Goal: Information Seeking & Learning: Check status

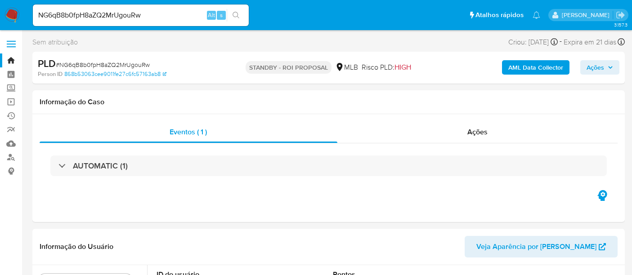
select select "10"
drag, startPoint x: 161, startPoint y: 10, endPoint x: 0, endPoint y: 15, distance: 160.7
click at [0, 15] on nav "Pausado Ver notificaciones NG6qB8b0fpH8aZQ2MrUgouRw Alt s Atalhos rápidos Presi…" at bounding box center [316, 15] width 632 height 30
click at [237, 14] on icon "search-icon" at bounding box center [236, 15] width 7 height 7
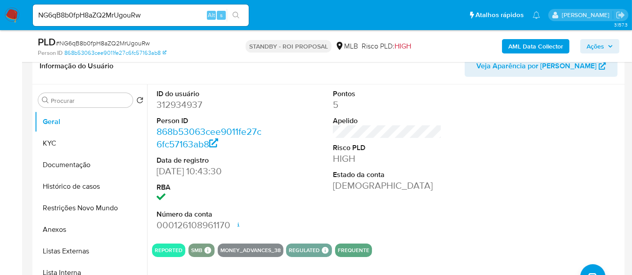
scroll to position [100, 0]
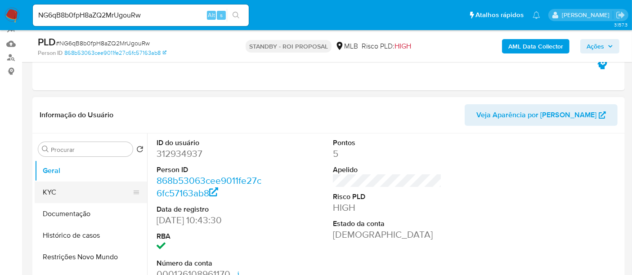
click at [58, 192] on button "KYC" at bounding box center [87, 193] width 105 height 22
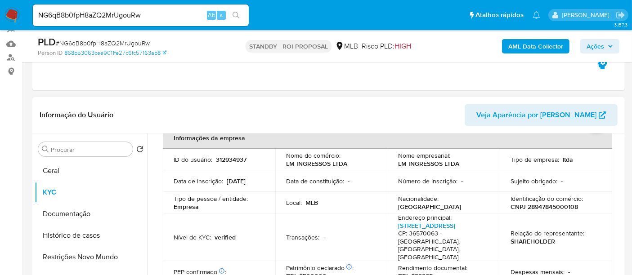
scroll to position [0, 0]
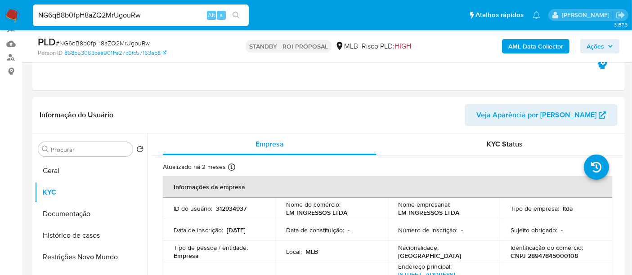
drag, startPoint x: 149, startPoint y: 17, endPoint x: 0, endPoint y: 29, distance: 149.4
click at [0, 29] on nav "Pausado Ver notificaciones NG6qB8b0fpH8aZQ2MrUgouRw Alt s Atalhos rápidos Presi…" at bounding box center [316, 15] width 632 height 30
paste input "Hrfjw9ARBwFaehnrT9yhpKKs"
type input "Hrfjw9ARBwFaehnrT9yhpKKs"
click at [233, 14] on icon "search-icon" at bounding box center [236, 15] width 7 height 7
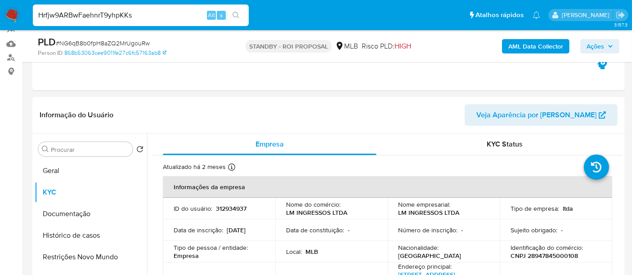
drag, startPoint x: 149, startPoint y: 17, endPoint x: 0, endPoint y: 7, distance: 149.3
click at [0, 7] on nav "Pausado Ver notificaciones Hrfjw9ARBwFaehnrT9yhpKKs Alt s Atalhos rápidos Presi…" at bounding box center [316, 15] width 632 height 30
paste input "Hrfjw9ARBwFaehnrT9yhpKKs"
type input "Hrfjw9ARBwFaehnrT9yhpKKs"
click at [237, 10] on button "search-icon" at bounding box center [236, 15] width 18 height 13
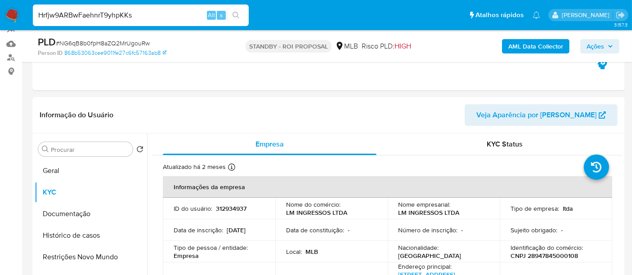
drag, startPoint x: 145, startPoint y: 13, endPoint x: 0, endPoint y: 13, distance: 144.9
click at [0, 13] on nav "Pausado Ver notificaciones Hrfjw9ARBwFaehnrT9yhpKKs Alt s Atalhos rápidos Presi…" at bounding box center [316, 15] width 632 height 30
click at [10, 13] on img at bounding box center [11, 15] width 15 height 15
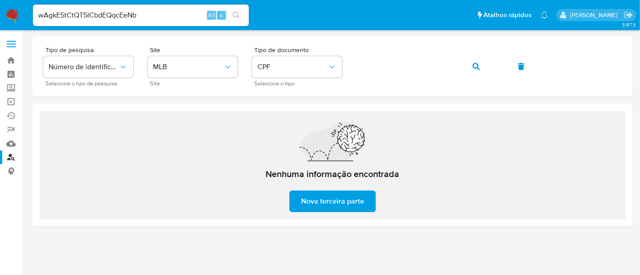
click at [236, 17] on icon "search-icon" at bounding box center [236, 15] width 7 height 7
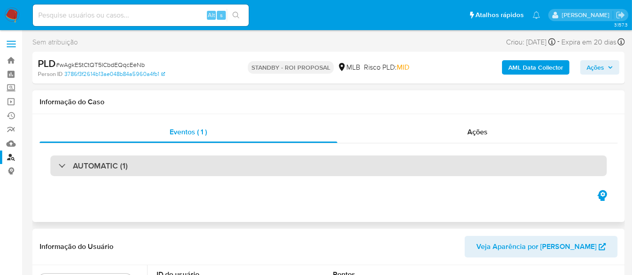
select select "10"
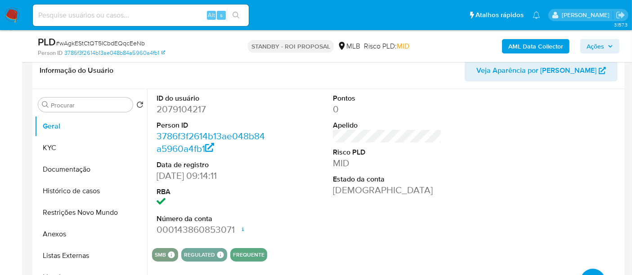
scroll to position [150, 0]
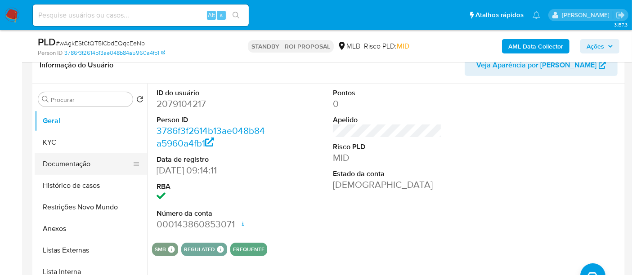
click at [77, 161] on button "Documentação" at bounding box center [87, 164] width 105 height 22
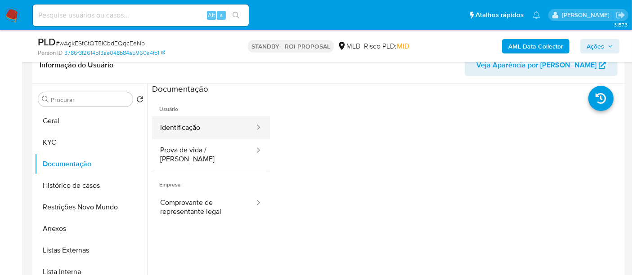
click at [208, 126] on button "Identificação" at bounding box center [203, 128] width 103 height 23
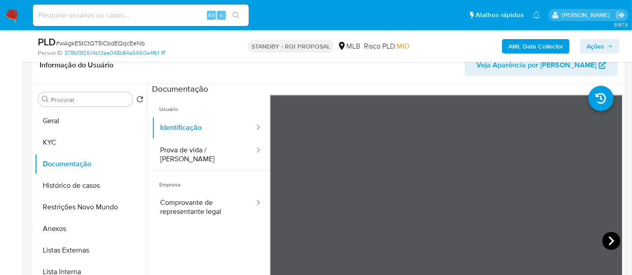
click at [604, 240] on icon at bounding box center [612, 241] width 18 height 18
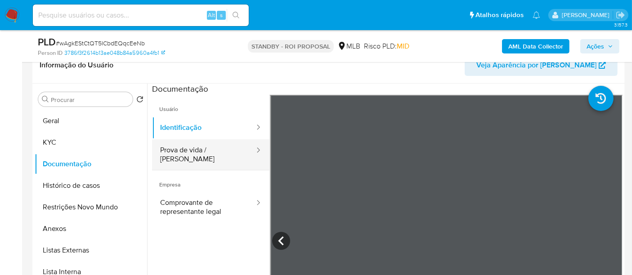
click at [189, 150] on button "Prova de vida / [PERSON_NAME]" at bounding box center [203, 154] width 103 height 31
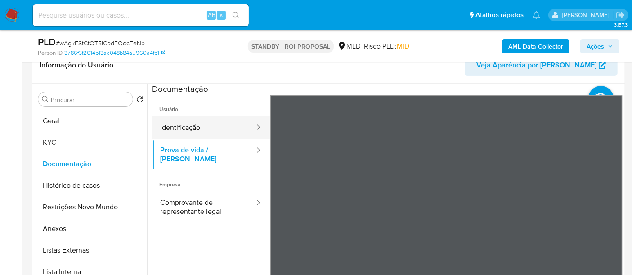
click at [188, 130] on button "Identificação" at bounding box center [203, 128] width 103 height 23
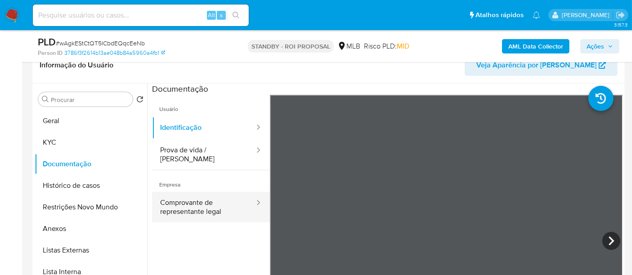
click at [183, 199] on button "Comprovante de representante legal" at bounding box center [203, 207] width 103 height 31
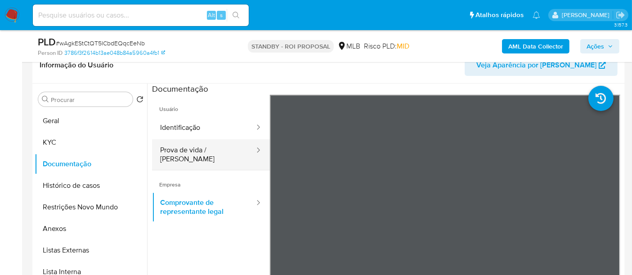
click at [195, 151] on button "Prova de vida / Selfie" at bounding box center [203, 154] width 103 height 31
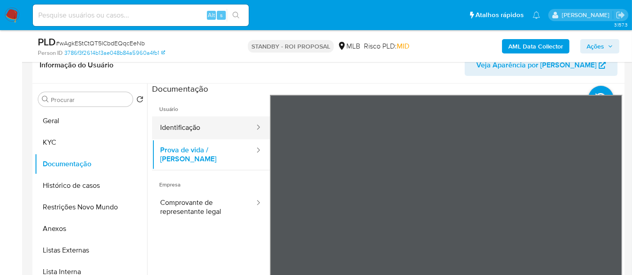
click at [180, 128] on button "Identificação" at bounding box center [203, 128] width 103 height 23
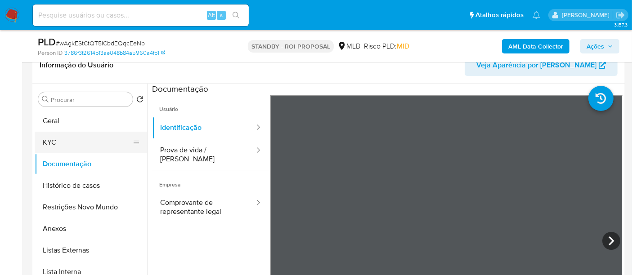
drag, startPoint x: 53, startPoint y: 140, endPoint x: 131, endPoint y: 151, distance: 79.0
click at [53, 141] on button "KYC" at bounding box center [87, 143] width 105 height 22
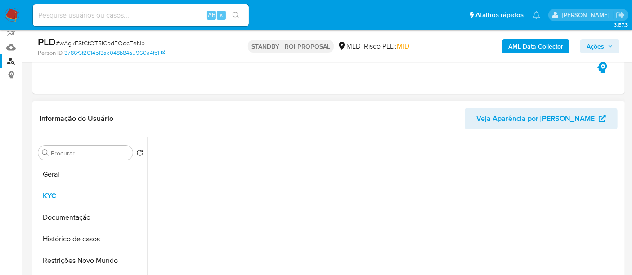
scroll to position [100, 0]
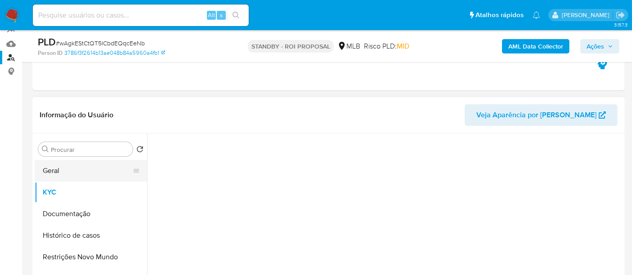
click at [49, 172] on button "Geral" at bounding box center [87, 171] width 105 height 22
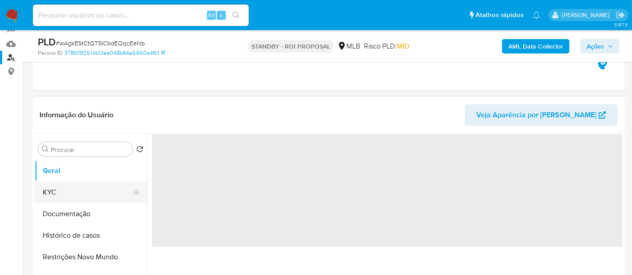
click at [58, 189] on button "KYC" at bounding box center [87, 193] width 105 height 22
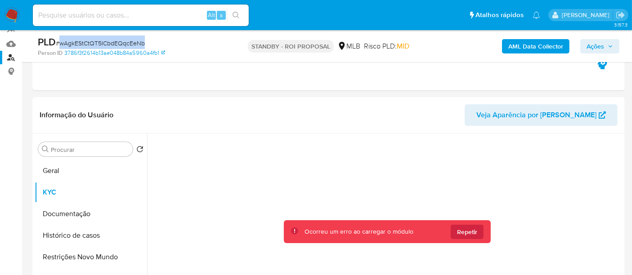
drag, startPoint x: 60, startPoint y: 40, endPoint x: 145, endPoint y: 44, distance: 85.1
click at [145, 44] on div "PLD # wAgkEStCtQT5ICbdEQqcEeNb" at bounding box center [133, 42] width 191 height 13
copy span "wAgkEStCtQT5ICbdEQqcEeNb"
click at [109, 18] on input at bounding box center [141, 15] width 216 height 12
paste input "wAgkEStCtQT5ICbdEQqcEeNb"
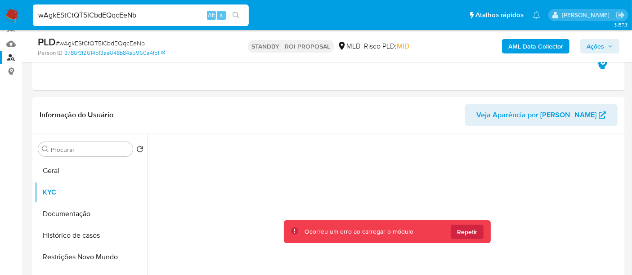
type input "wAgkEStCtQT5ICbdEQqcEeNb"
click at [235, 12] on icon "search-icon" at bounding box center [236, 15] width 7 height 7
click at [11, 10] on img at bounding box center [11, 15] width 15 height 15
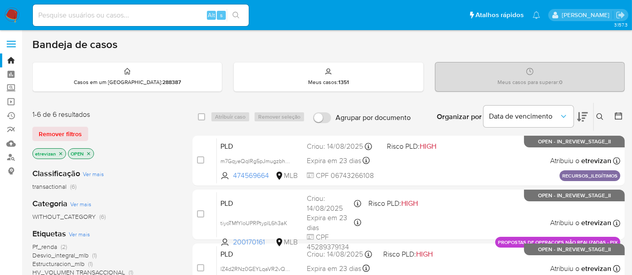
click at [120, 14] on input at bounding box center [141, 15] width 216 height 12
paste input "wAgkEStCtQT5ICbdEQqcEeNb"
type input "wAgkEStCtQT5ICbdEQqcEeNb"
click at [237, 14] on icon "search-icon" at bounding box center [236, 15] width 7 height 7
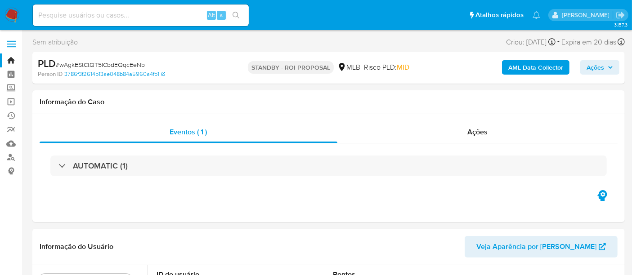
select select "10"
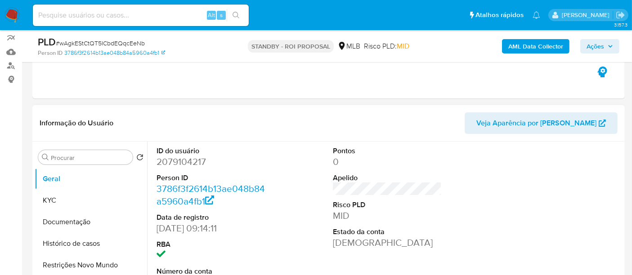
scroll to position [150, 0]
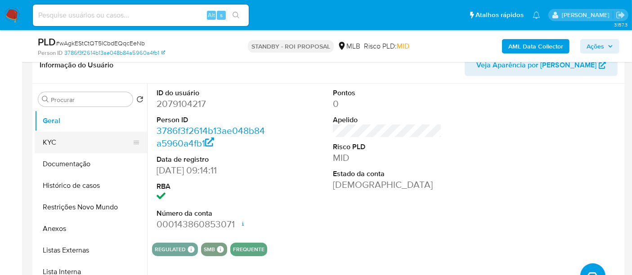
click at [60, 138] on button "KYC" at bounding box center [87, 143] width 105 height 22
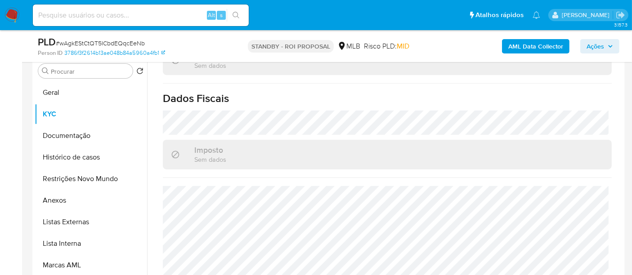
scroll to position [200, 0]
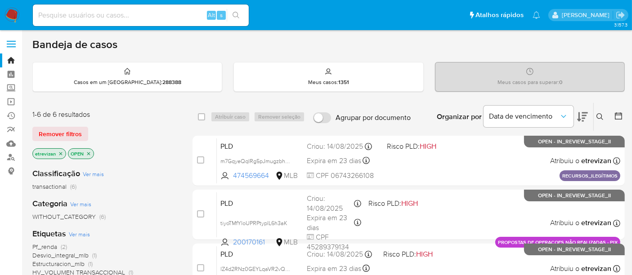
click at [163, 13] on input at bounding box center [141, 15] width 216 height 12
paste input "Hrfjw9ARBwFaehnrT9yhpKKs"
type input "Hrfjw9ARBwFaehnrT9yhpKKs"
click at [234, 16] on icon "search-icon" at bounding box center [236, 15] width 7 height 7
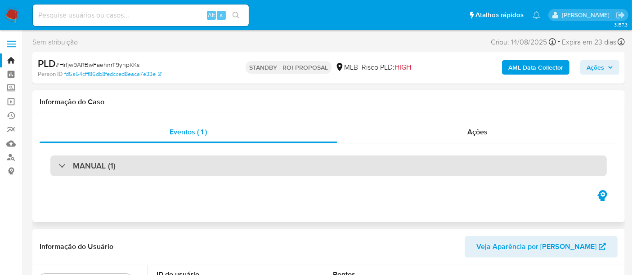
select select "10"
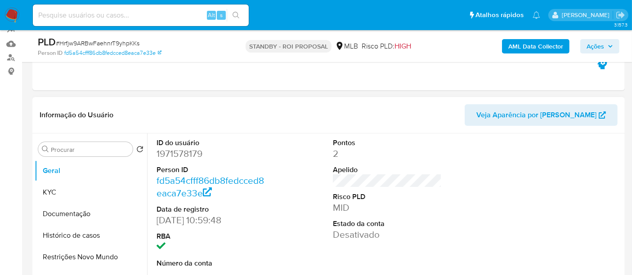
scroll to position [150, 0]
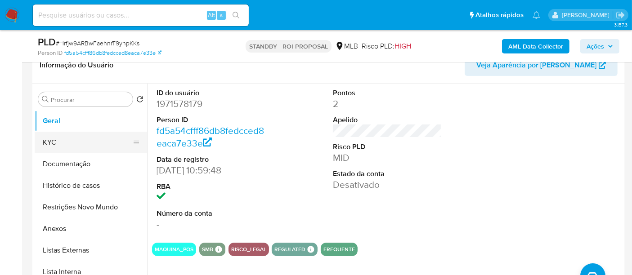
click at [54, 138] on button "KYC" at bounding box center [87, 143] width 105 height 22
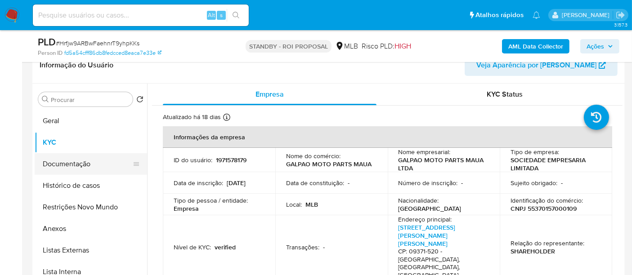
click at [82, 168] on button "Documentação" at bounding box center [87, 164] width 105 height 22
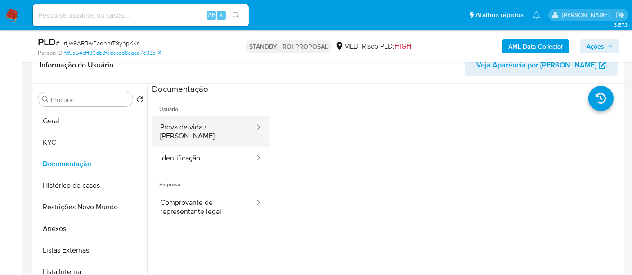
click at [208, 127] on button "Prova de vida / Selfie" at bounding box center [203, 132] width 103 height 31
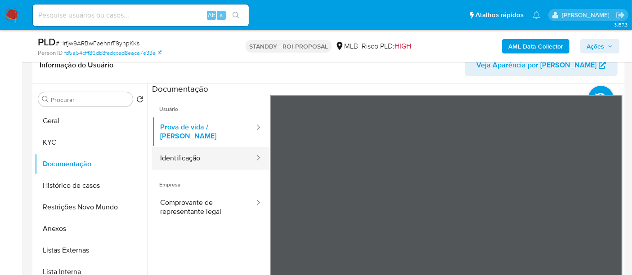
click at [189, 152] on button "Identificação" at bounding box center [203, 158] width 103 height 23
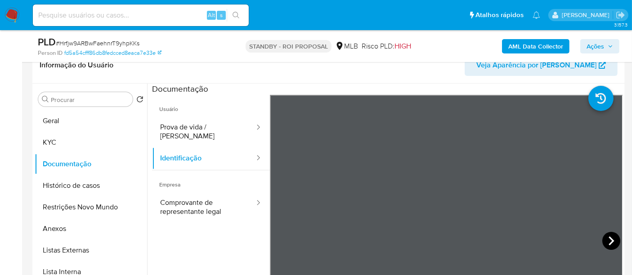
click at [595, 236] on div at bounding box center [446, 242] width 353 height 295
click at [611, 238] on icon at bounding box center [612, 241] width 18 height 18
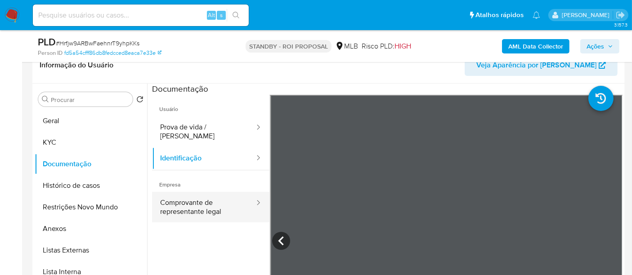
drag, startPoint x: 196, startPoint y: 201, endPoint x: 232, endPoint y: 203, distance: 36.5
click at [196, 202] on button "Comprovante de representante legal" at bounding box center [203, 207] width 103 height 31
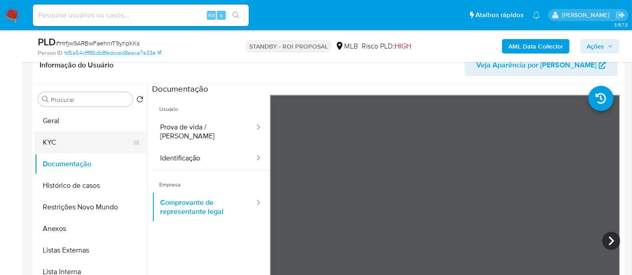
click at [58, 144] on button "KYC" at bounding box center [87, 143] width 105 height 22
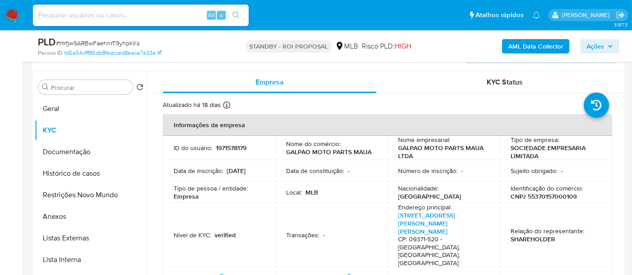
scroll to position [147, 0]
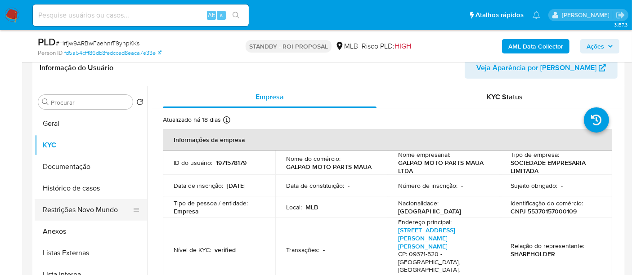
click at [78, 207] on button "Restrições Novo Mundo" at bounding box center [87, 210] width 105 height 22
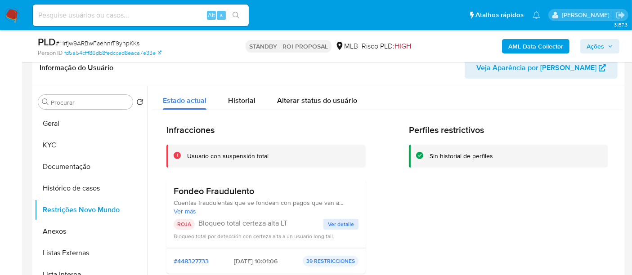
click at [338, 223] on span "Ver detalle" at bounding box center [341, 224] width 26 height 9
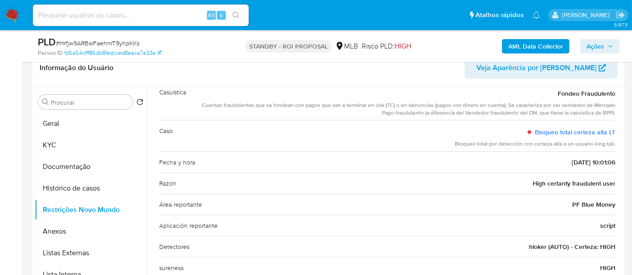
scroll to position [62, 0]
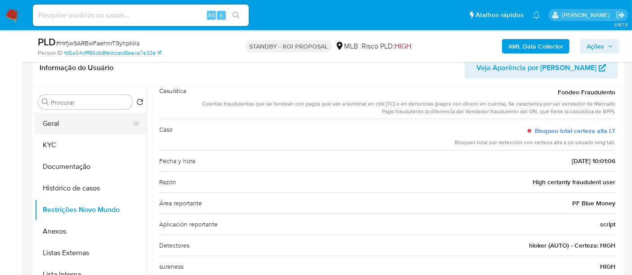
click at [60, 120] on button "Geral" at bounding box center [87, 124] width 105 height 22
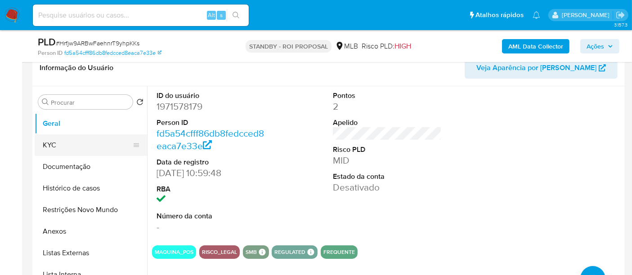
click at [63, 146] on button "KYC" at bounding box center [87, 146] width 105 height 22
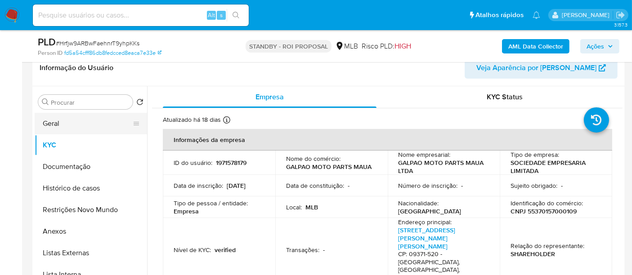
click at [64, 128] on button "Geral" at bounding box center [87, 124] width 105 height 22
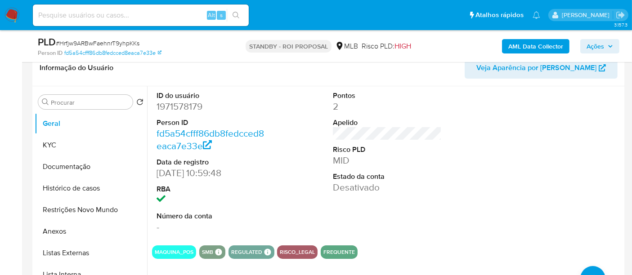
click at [118, 16] on input at bounding box center [141, 15] width 216 height 12
paste input "BBjX1LqCyFmG8tmvSvQC3Omo"
type input "BBjX1LqCyFmG8tmvSvQC3Omo"
click at [236, 13] on icon "search-icon" at bounding box center [236, 15] width 7 height 7
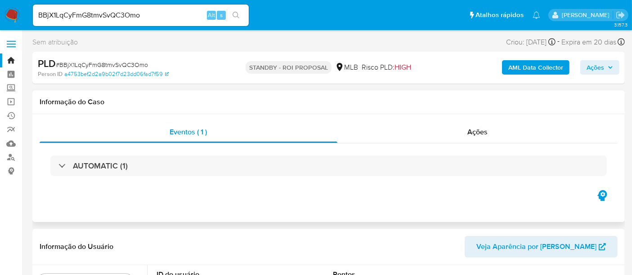
select select "10"
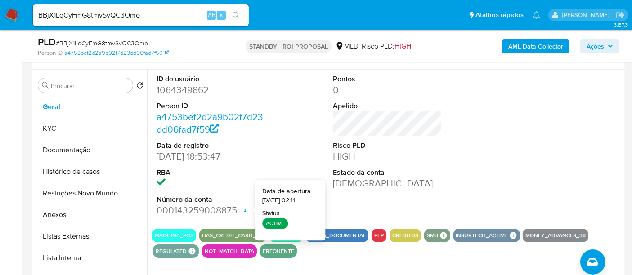
scroll to position [150, 0]
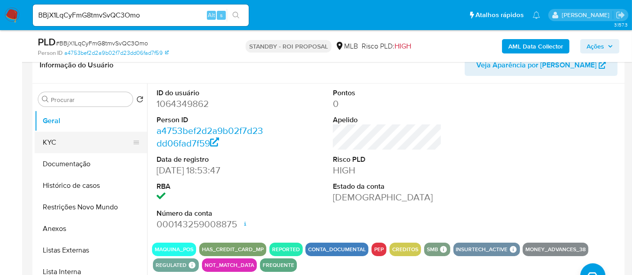
click at [55, 138] on button "KYC" at bounding box center [87, 143] width 105 height 22
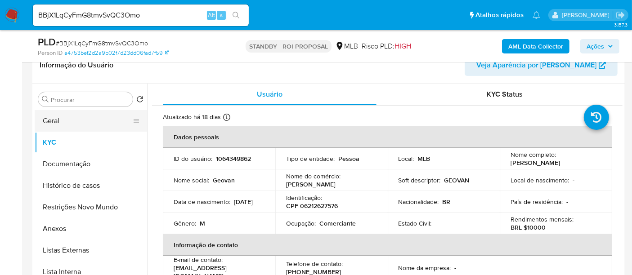
click at [68, 123] on button "Geral" at bounding box center [87, 121] width 105 height 22
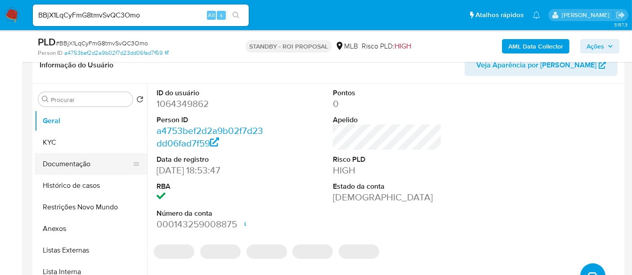
click at [67, 161] on button "Documentação" at bounding box center [87, 164] width 105 height 22
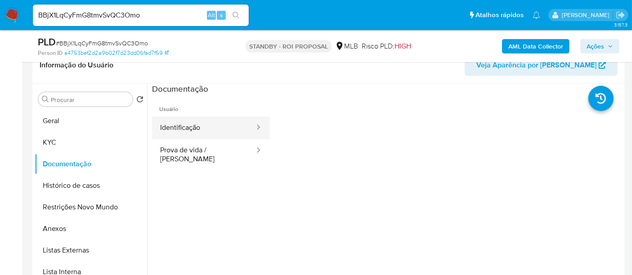
click at [188, 127] on button "Identificação" at bounding box center [203, 128] width 103 height 23
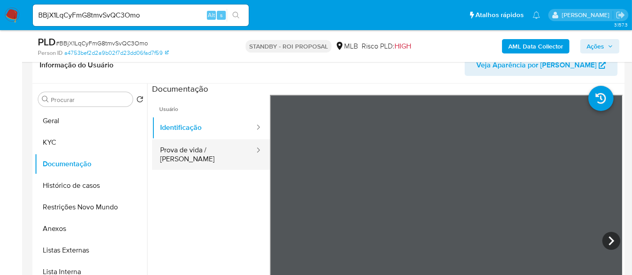
click at [173, 152] on button "Prova de vida / Selfie" at bounding box center [203, 154] width 103 height 31
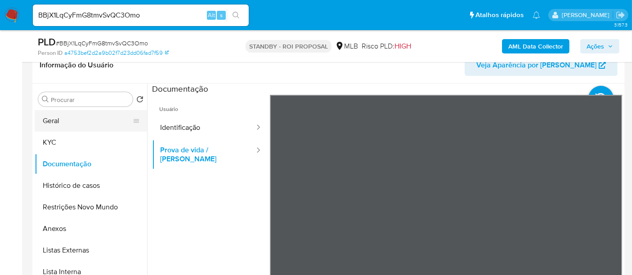
click at [59, 125] on button "Geral" at bounding box center [87, 121] width 105 height 22
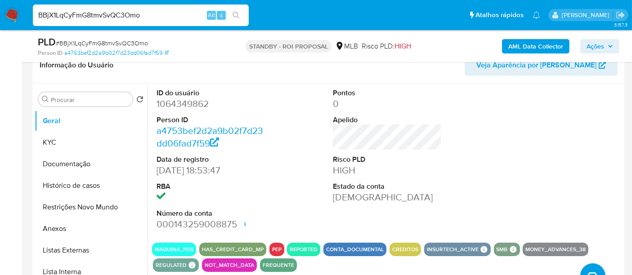
drag, startPoint x: 0, startPoint y: 52, endPoint x: 0, endPoint y: 65, distance: 13.0
paste input "AqsneQTJEiBzs6adR5kusTlM"
type input "AqsneQTJEiBzs6adR5kusTlM"
click at [234, 12] on icon "search-icon" at bounding box center [236, 15] width 7 height 7
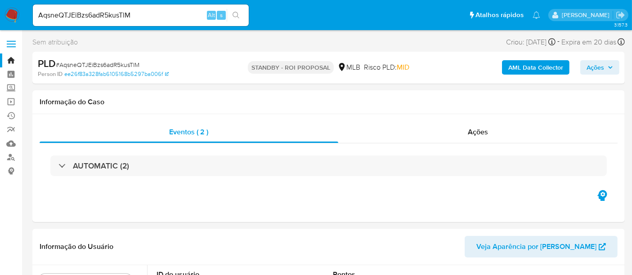
select select "10"
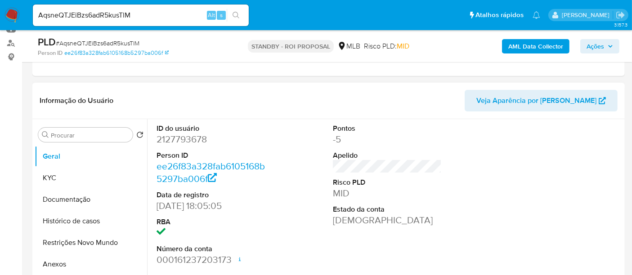
scroll to position [150, 0]
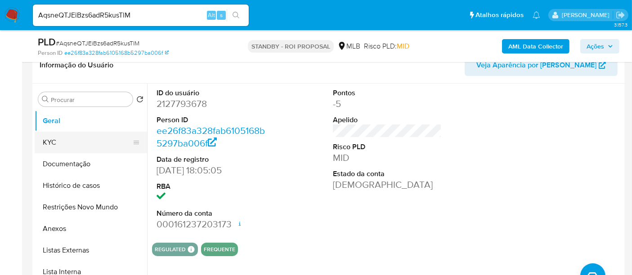
click at [65, 142] on button "KYC" at bounding box center [87, 143] width 105 height 22
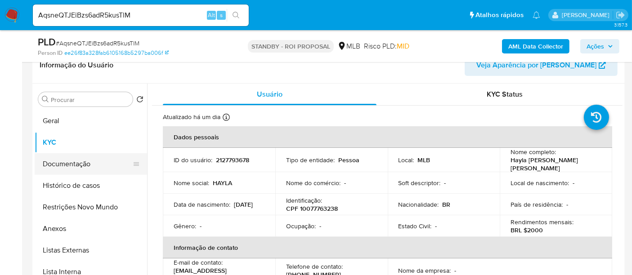
click at [73, 166] on button "Documentação" at bounding box center [87, 164] width 105 height 22
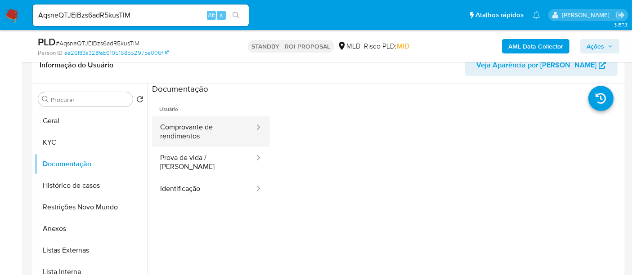
click at [180, 132] on button "Comprovante de rendimentos" at bounding box center [203, 132] width 103 height 31
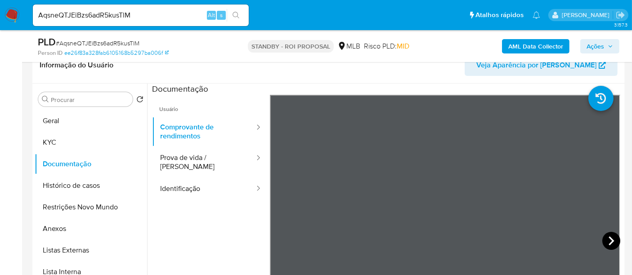
click at [606, 239] on icon at bounding box center [612, 241] width 18 height 18
click at [608, 241] on icon at bounding box center [612, 241] width 18 height 18
click at [609, 242] on icon at bounding box center [611, 241] width 5 height 9
click at [605, 240] on icon at bounding box center [612, 241] width 18 height 18
click at [609, 242] on icon at bounding box center [611, 241] width 5 height 9
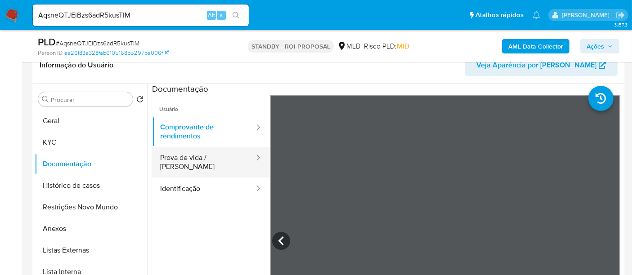
click at [195, 153] on button "Prova de vida / Selfie" at bounding box center [203, 162] width 103 height 31
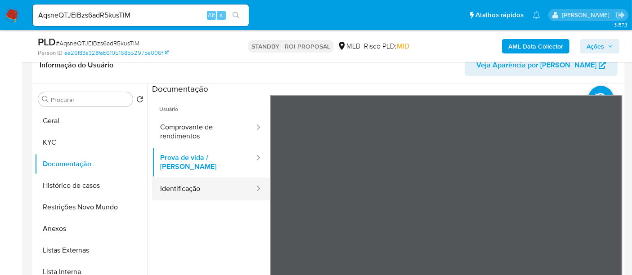
click at [191, 184] on button "Identificação" at bounding box center [203, 189] width 103 height 23
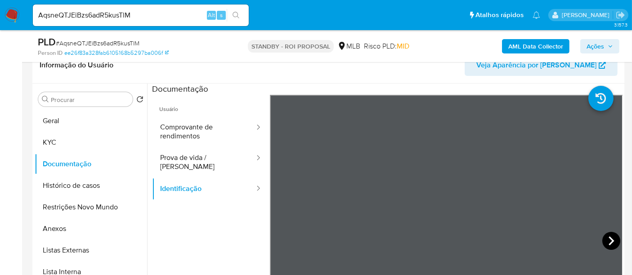
click at [610, 242] on icon at bounding box center [612, 241] width 18 height 18
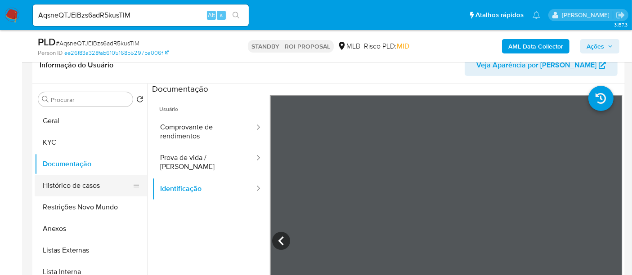
click at [72, 184] on button "Histórico de casos" at bounding box center [87, 186] width 105 height 22
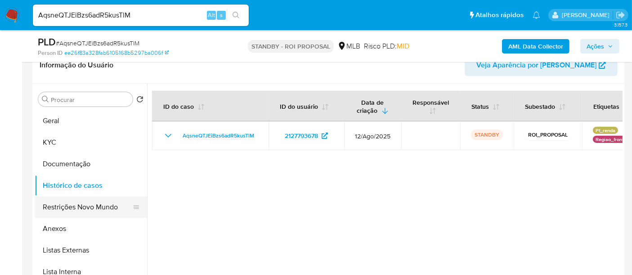
click at [72, 208] on button "Restrições Novo Mundo" at bounding box center [87, 208] width 105 height 22
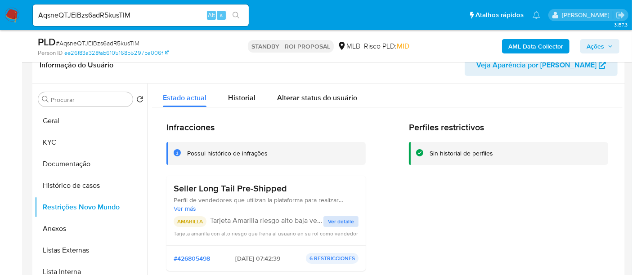
scroll to position [50, 0]
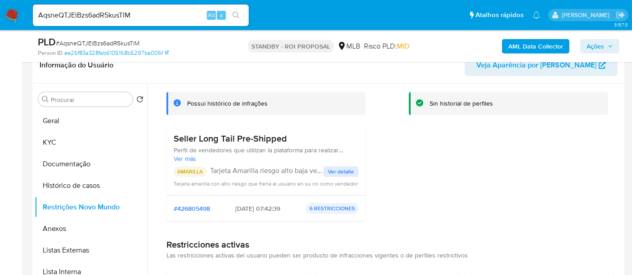
click at [341, 174] on span "Ver detalle" at bounding box center [341, 171] width 26 height 9
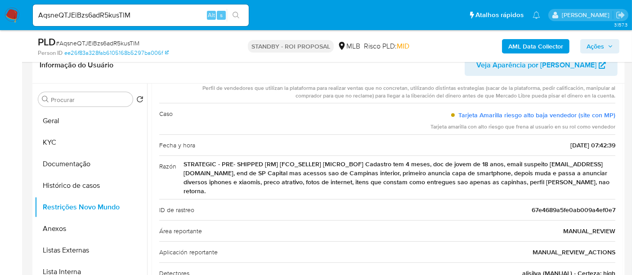
scroll to position [0, 0]
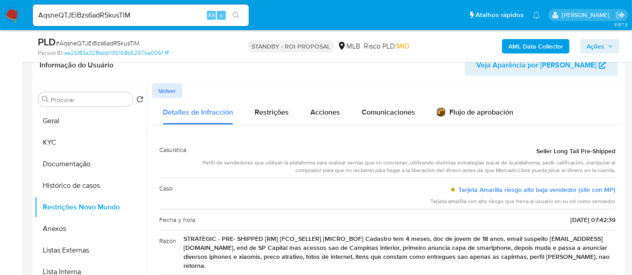
click at [165, 93] on span "Volver" at bounding box center [167, 91] width 18 height 13
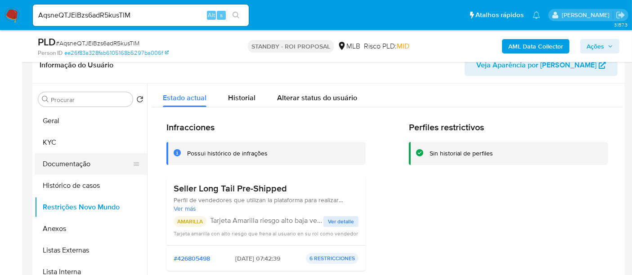
click at [63, 161] on button "Documentação" at bounding box center [87, 164] width 105 height 22
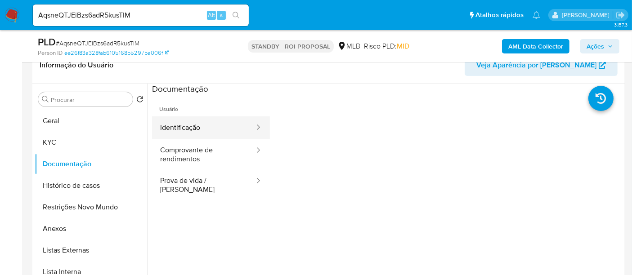
click at [184, 126] on button "Identificação" at bounding box center [203, 128] width 103 height 23
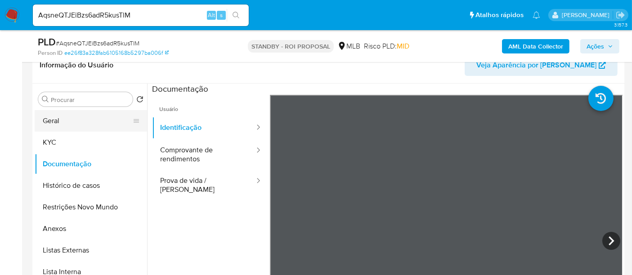
click at [72, 119] on button "Geral" at bounding box center [87, 121] width 105 height 22
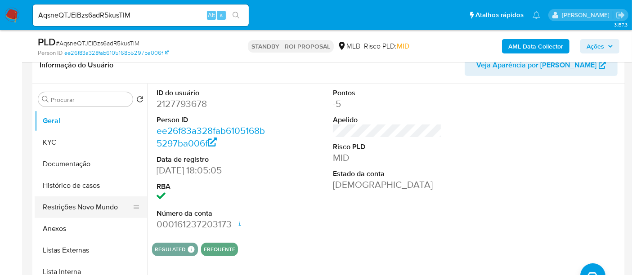
click at [76, 209] on button "Restrições Novo Mundo" at bounding box center [87, 208] width 105 height 22
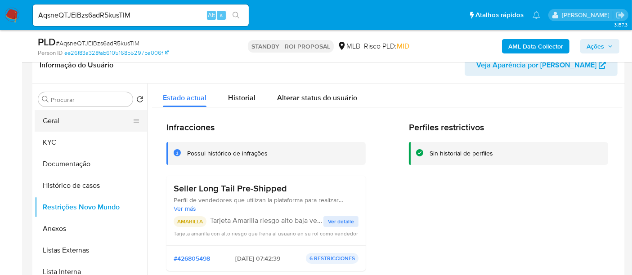
click at [64, 122] on button "Geral" at bounding box center [87, 121] width 105 height 22
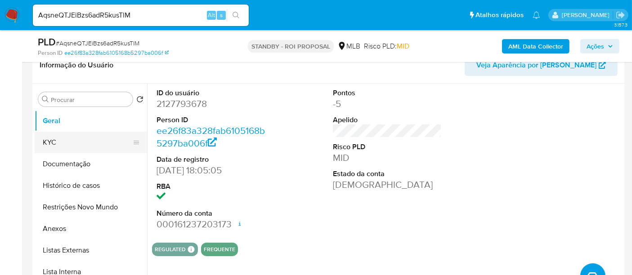
click at [42, 139] on button "KYC" at bounding box center [87, 143] width 105 height 22
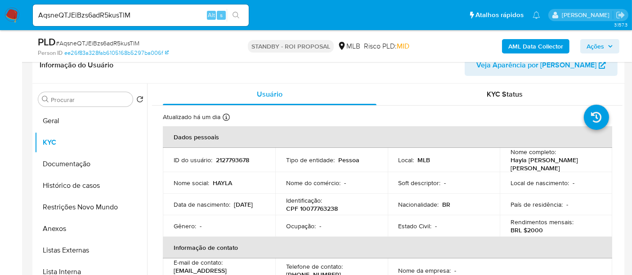
drag, startPoint x: 174, startPoint y: 203, endPoint x: 216, endPoint y: 208, distance: 41.7
click at [216, 208] on div "Data de nascimento : 21/08/2006" at bounding box center [219, 205] width 91 height 8
copy p "21/08/2006"
drag, startPoint x: 56, startPoint y: 159, endPoint x: 131, endPoint y: 160, distance: 74.7
click at [57, 160] on button "Documentação" at bounding box center [87, 164] width 105 height 22
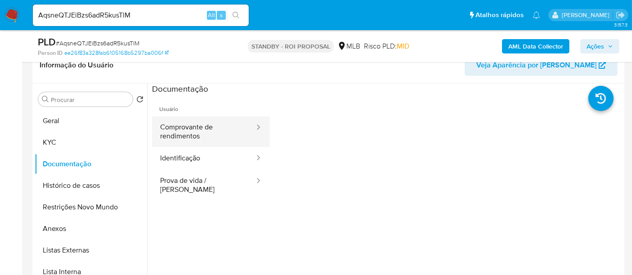
click at [200, 125] on button "Comprovante de rendimentos" at bounding box center [203, 132] width 103 height 31
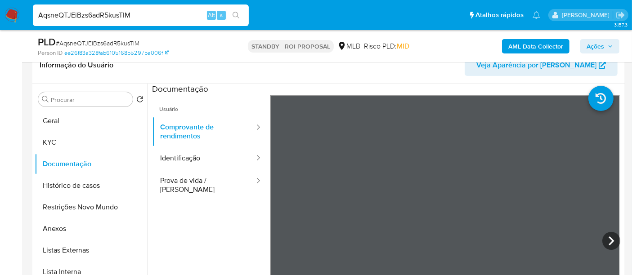
click at [0, 9] on nav "Pausado Ver notificaciones AqsneQTJEiBzs6adR5kusTlM Alt s Atalhos rápidos Presi…" at bounding box center [316, 15] width 632 height 30
click at [237, 14] on icon "search-icon" at bounding box center [236, 15] width 7 height 7
click at [179, 157] on button "Identificação" at bounding box center [203, 158] width 103 height 23
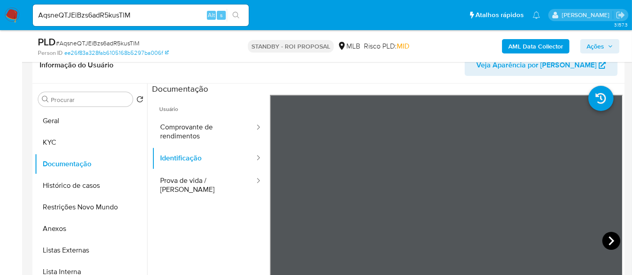
click at [605, 234] on icon at bounding box center [612, 241] width 18 height 18
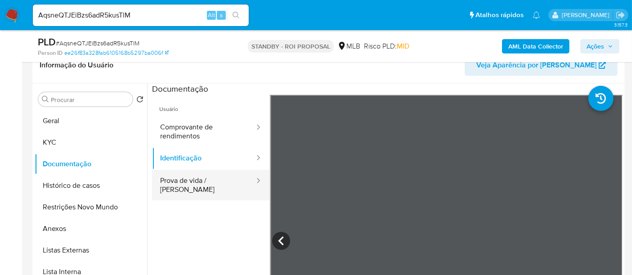
click at [198, 183] on button "Prova de vida / Selfie" at bounding box center [203, 185] width 103 height 31
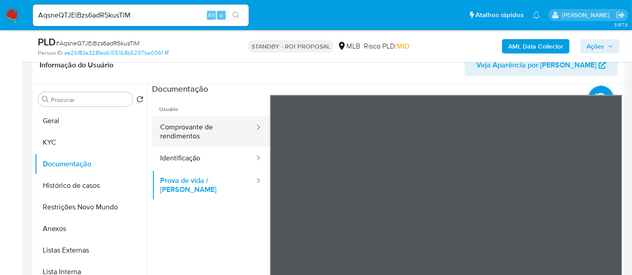
click at [191, 134] on button "Comprovante de rendimentos" at bounding box center [203, 132] width 103 height 31
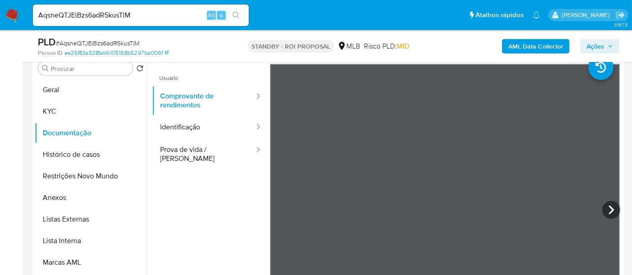
scroll to position [207, 0]
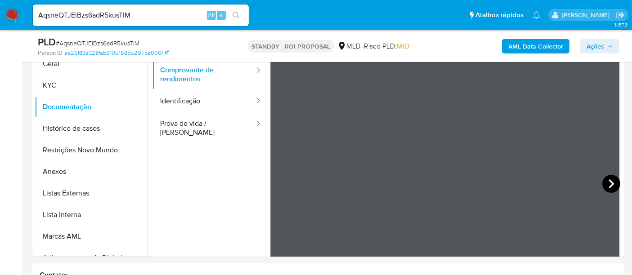
click at [607, 184] on icon at bounding box center [612, 184] width 18 height 18
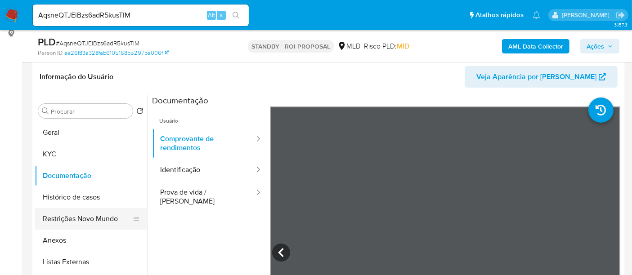
scroll to position [107, 0]
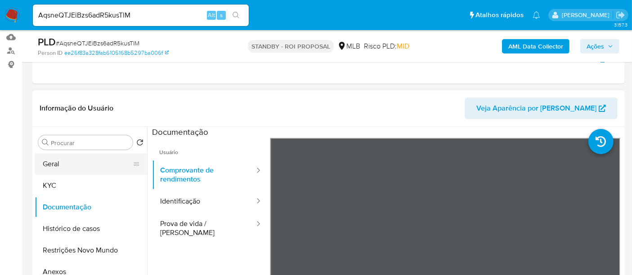
click at [64, 159] on button "Geral" at bounding box center [87, 164] width 105 height 22
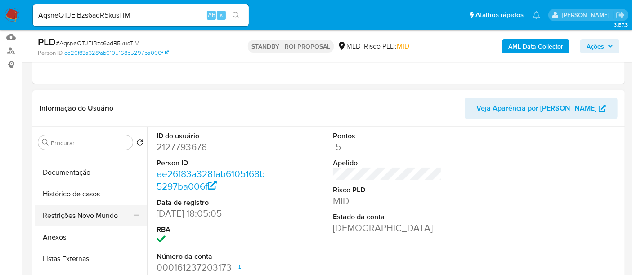
scroll to position [50, 0]
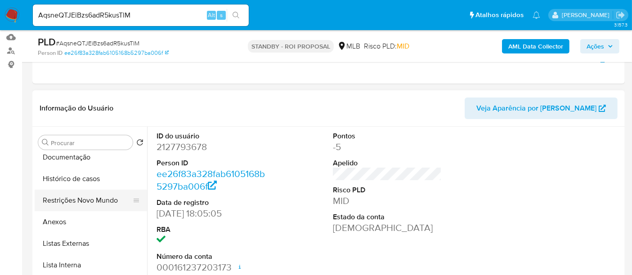
click at [83, 197] on button "Restrições Novo Mundo" at bounding box center [87, 201] width 105 height 22
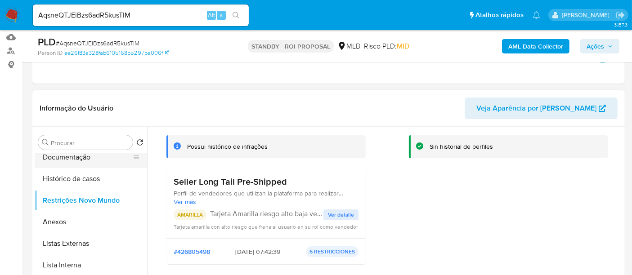
click at [68, 156] on button "Documentação" at bounding box center [87, 158] width 105 height 22
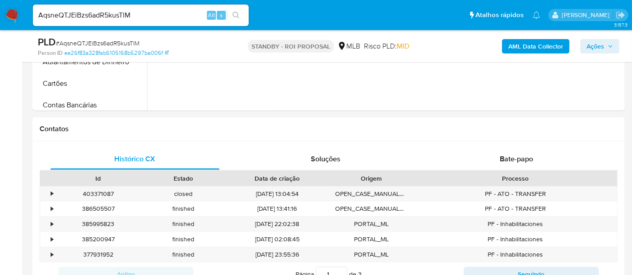
scroll to position [366, 0]
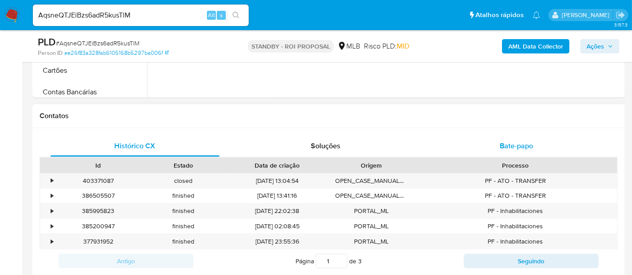
click at [522, 144] on span "Bate-papo" at bounding box center [516, 146] width 33 height 10
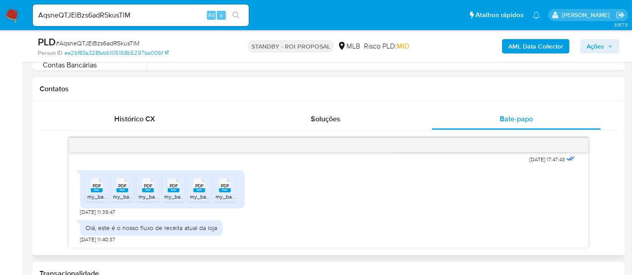
scroll to position [416, 0]
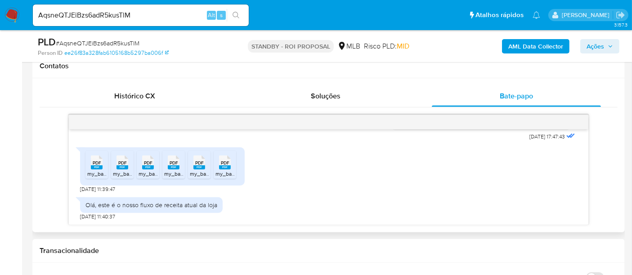
click at [95, 157] on icon at bounding box center [97, 163] width 12 height 14
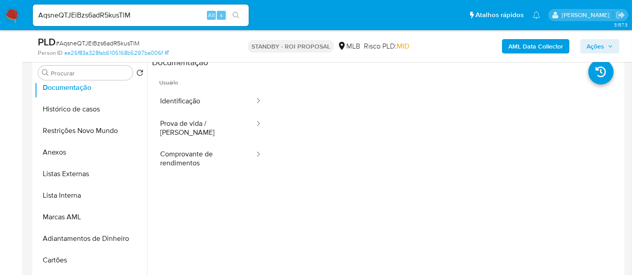
scroll to position [147, 0]
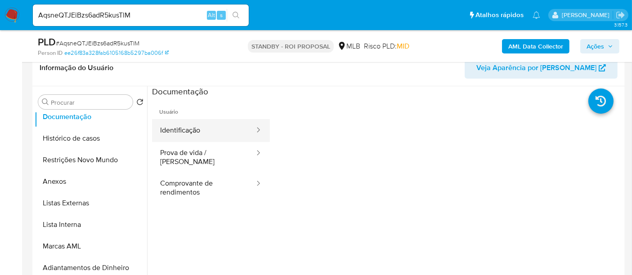
click at [201, 122] on button "Identificação" at bounding box center [203, 130] width 103 height 23
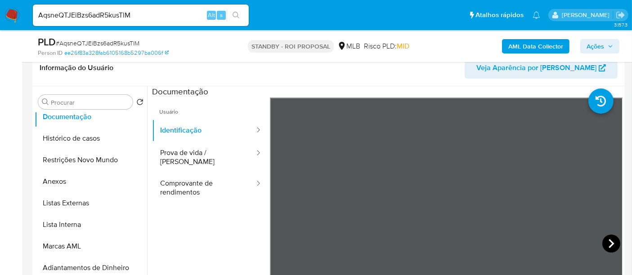
click at [603, 241] on icon at bounding box center [612, 244] width 18 height 18
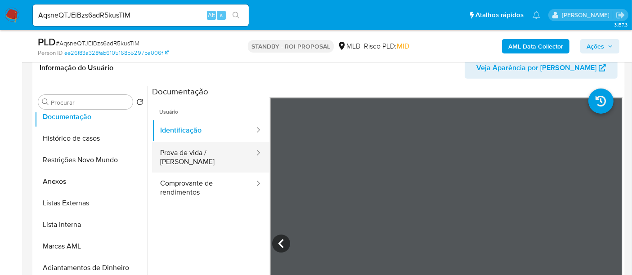
click at [200, 160] on button "Prova de vida / Selfie" at bounding box center [203, 157] width 103 height 31
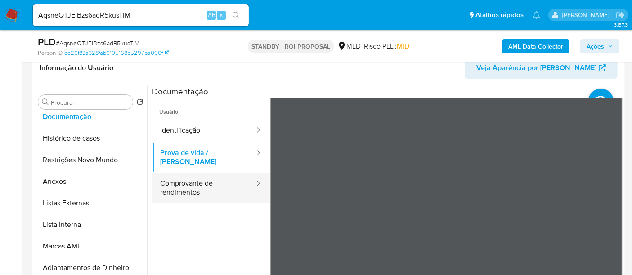
click at [181, 180] on button "Comprovante de rendimentos" at bounding box center [203, 188] width 103 height 31
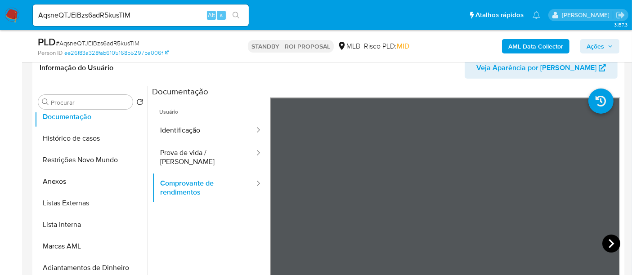
click at [603, 245] on icon at bounding box center [612, 244] width 18 height 18
click at [608, 243] on icon at bounding box center [612, 244] width 18 height 18
click at [606, 243] on icon at bounding box center [612, 244] width 18 height 18
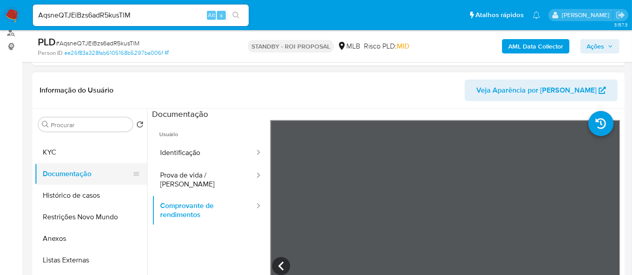
scroll to position [0, 0]
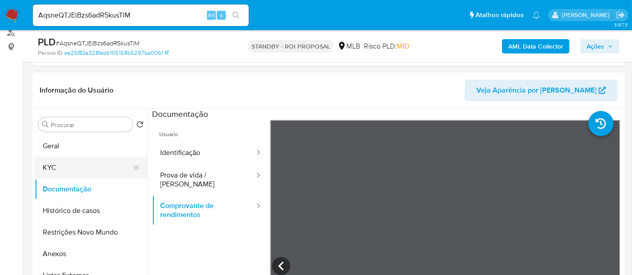
click at [50, 167] on button "KYC" at bounding box center [87, 168] width 105 height 22
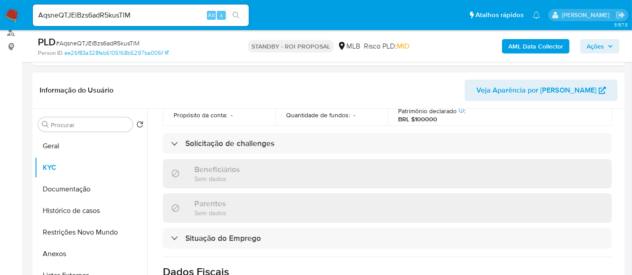
scroll to position [300, 0]
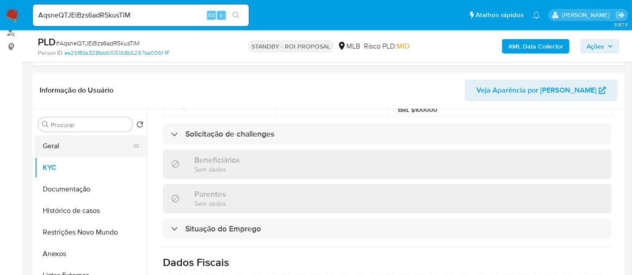
click at [53, 143] on button "Geral" at bounding box center [87, 146] width 105 height 22
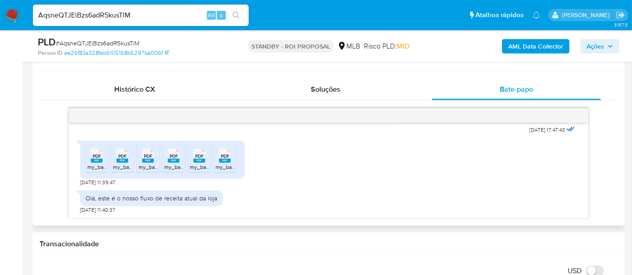
scroll to position [229, 0]
click at [224, 157] on span "PDF" at bounding box center [225, 156] width 9 height 6
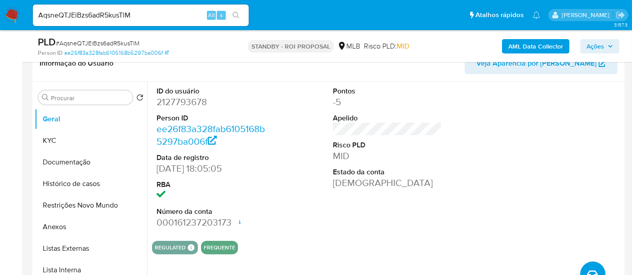
scroll to position [155, 0]
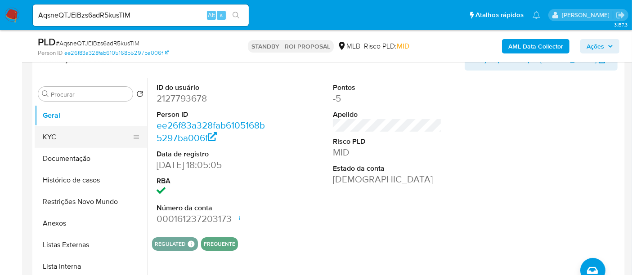
click at [44, 139] on button "KYC" at bounding box center [87, 137] width 105 height 22
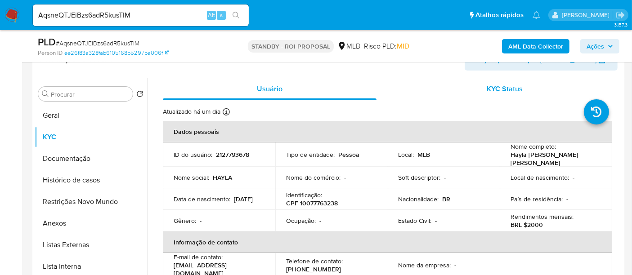
click at [500, 87] on span "KYC Status" at bounding box center [505, 89] width 36 height 10
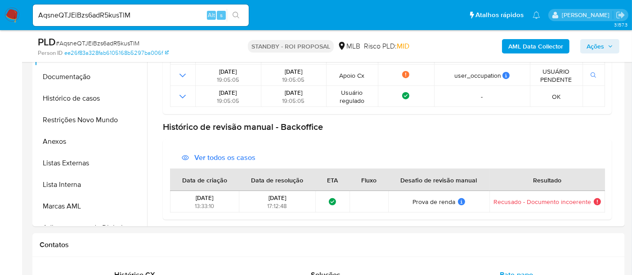
scroll to position [241, 0]
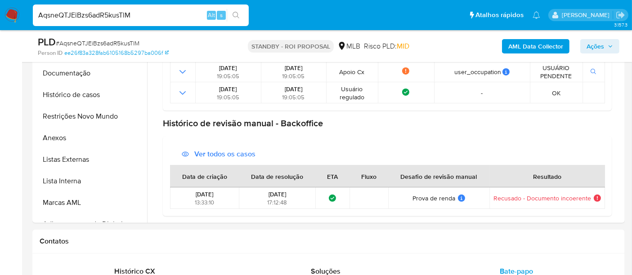
drag, startPoint x: 142, startPoint y: 13, endPoint x: 0, endPoint y: 26, distance: 142.3
click at [0, 26] on nav "Pausado Ver notificaciones AqsneQTJEiBzs6adR5kusTlM Alt s Atalhos rápidos Presi…" at bounding box center [316, 15] width 632 height 30
paste input "yX2SqCwN9bYBl240NZw6r6x"
type input "yX2SqCwN9bYBl240NZw6r6xM"
click at [235, 14] on icon "search-icon" at bounding box center [236, 15] width 7 height 7
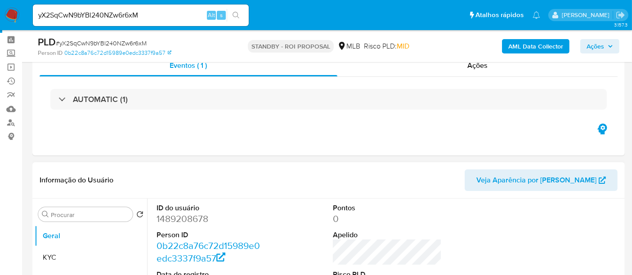
scroll to position [100, 0]
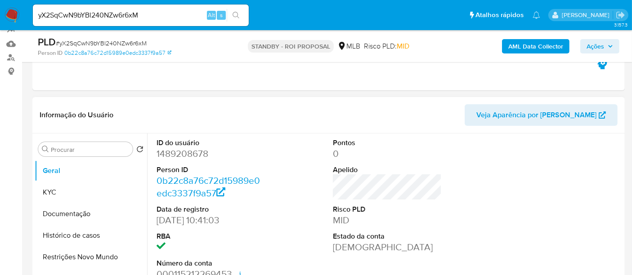
select select "10"
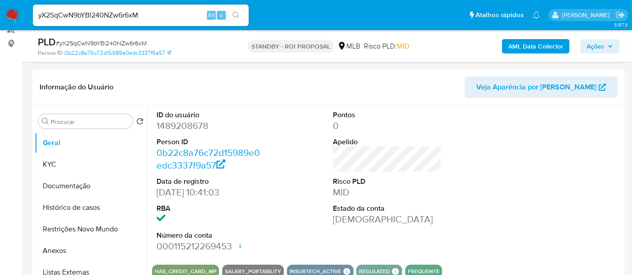
scroll to position [150, 0]
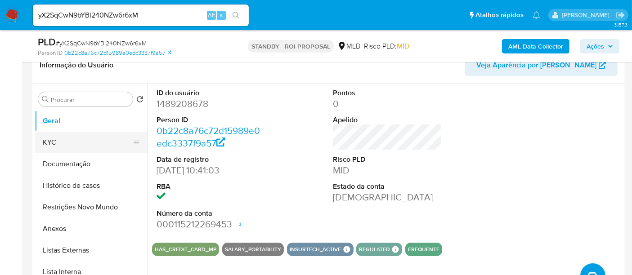
click at [53, 134] on button "KYC" at bounding box center [87, 143] width 105 height 22
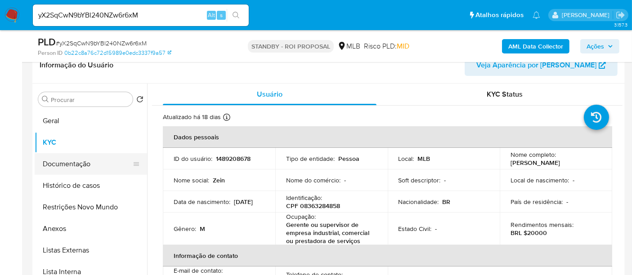
click at [66, 161] on button "Documentação" at bounding box center [87, 164] width 105 height 22
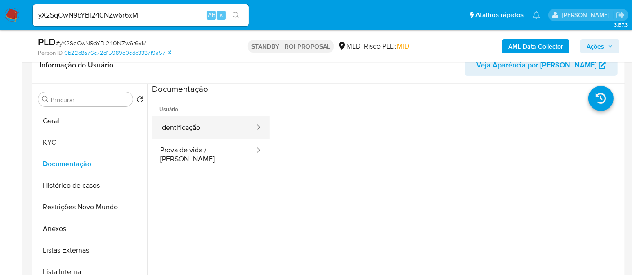
click at [193, 132] on button "Identificação" at bounding box center [203, 128] width 103 height 23
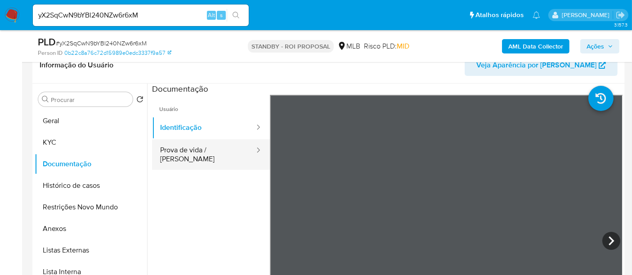
click at [219, 153] on button "Prova de vida / Selfie" at bounding box center [203, 154] width 103 height 31
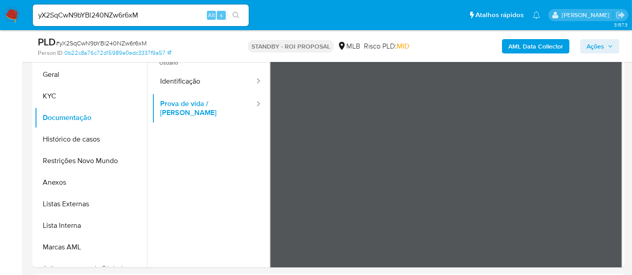
scroll to position [173, 0]
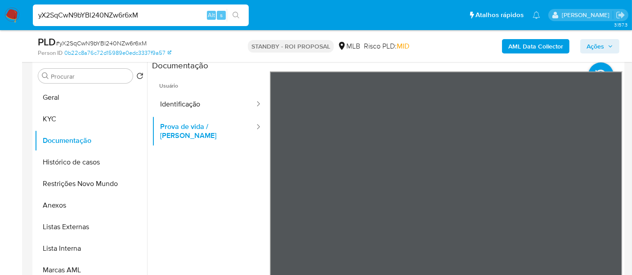
drag, startPoint x: 148, startPoint y: 13, endPoint x: 0, endPoint y: 38, distance: 150.5
paste input "SmdpdSkfIsrZsWxsx4ckToT2"
type input "SmdpdSkfIsrZsWxsx4ckToT2"
click at [237, 16] on icon "search-icon" at bounding box center [236, 15] width 7 height 7
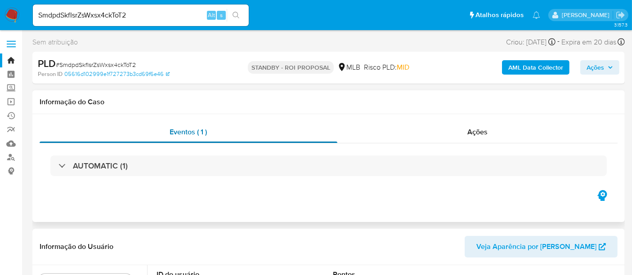
select select "10"
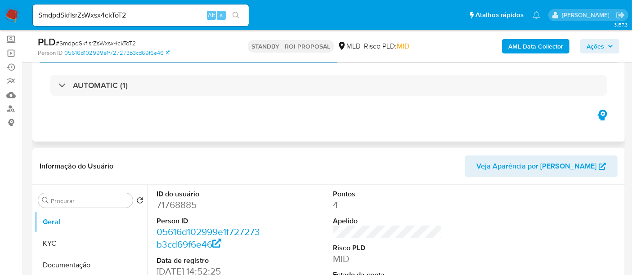
scroll to position [100, 0]
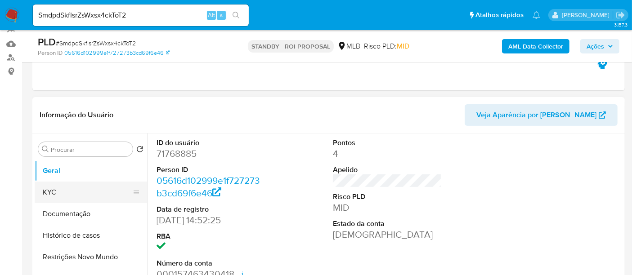
click at [58, 196] on button "KYC" at bounding box center [87, 193] width 105 height 22
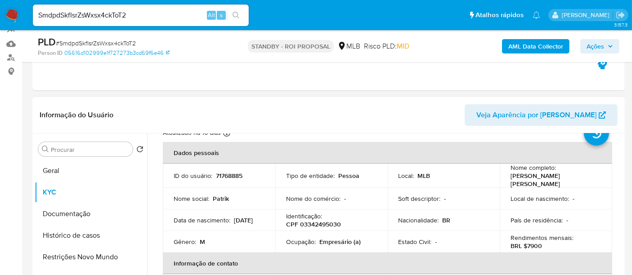
scroll to position [50, 0]
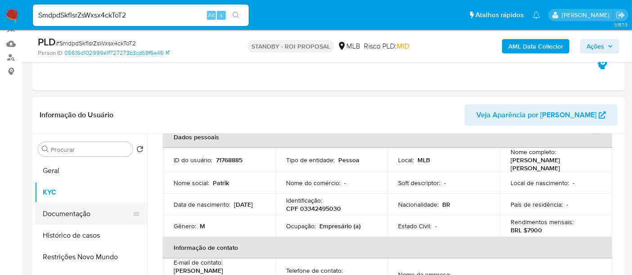
drag, startPoint x: 66, startPoint y: 215, endPoint x: 142, endPoint y: 209, distance: 75.8
click at [66, 216] on button "Documentação" at bounding box center [87, 214] width 105 height 22
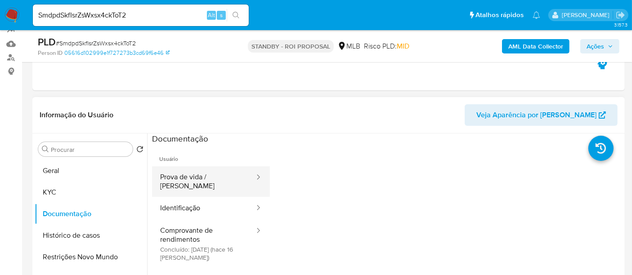
click at [214, 178] on button "Prova de vida / Selfie" at bounding box center [203, 181] width 103 height 31
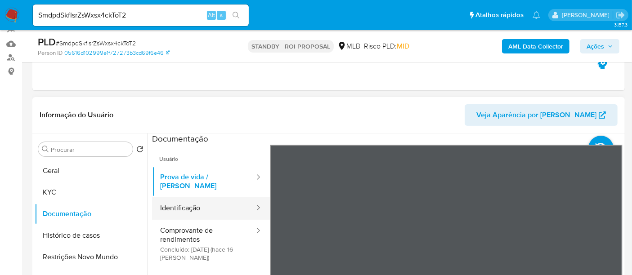
drag, startPoint x: 184, startPoint y: 201, endPoint x: 220, endPoint y: 201, distance: 36.9
click at [185, 201] on button "Identificação" at bounding box center [203, 208] width 103 height 23
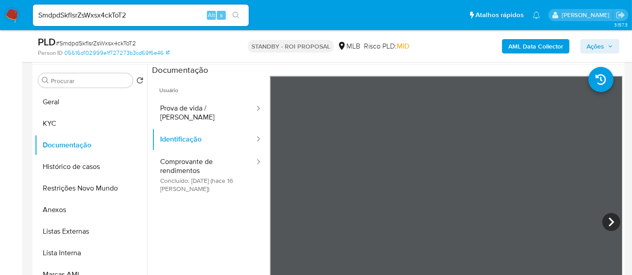
scroll to position [184, 0]
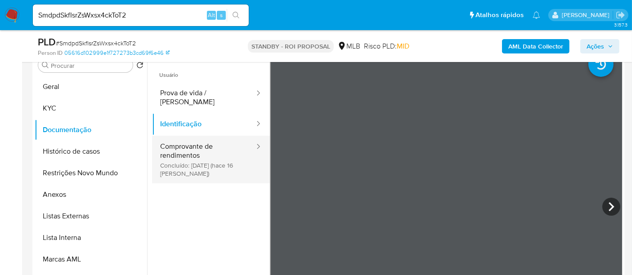
click at [201, 144] on button "Comprovante de rendimentos Concluído: 20/08/2025 (hace 16 días)" at bounding box center [203, 160] width 103 height 48
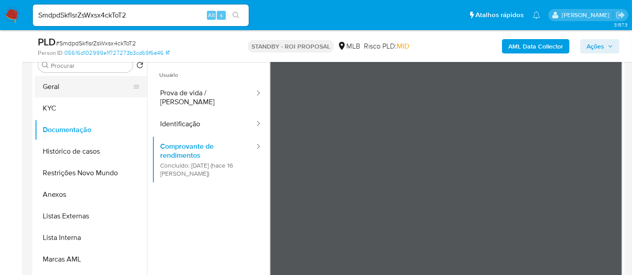
click at [64, 86] on button "Geral" at bounding box center [87, 87] width 105 height 22
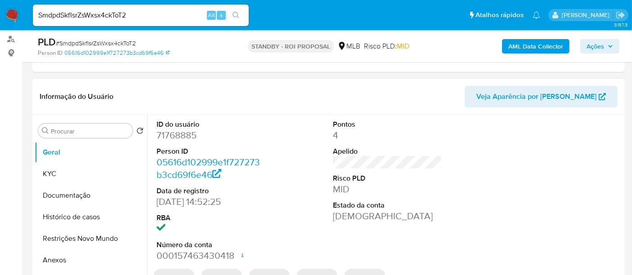
scroll to position [134, 0]
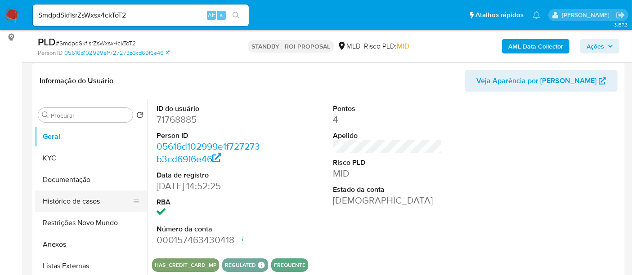
click at [92, 198] on button "Histórico de casos" at bounding box center [87, 202] width 105 height 22
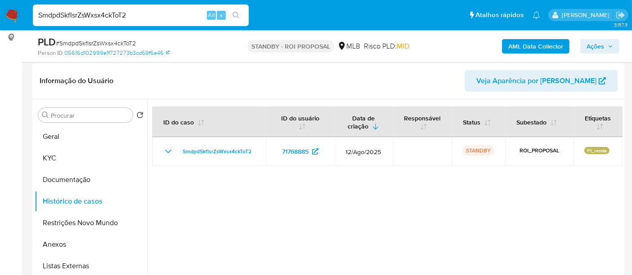
drag, startPoint x: 145, startPoint y: 18, endPoint x: 0, endPoint y: -7, distance: 147.5
paste input "2GeNG0OYmRWxQNzUUoo47cpj"
type input "2GeNG0OYmRWxQNzUUoo47cpj"
click at [238, 13] on icon "search-icon" at bounding box center [236, 15] width 7 height 7
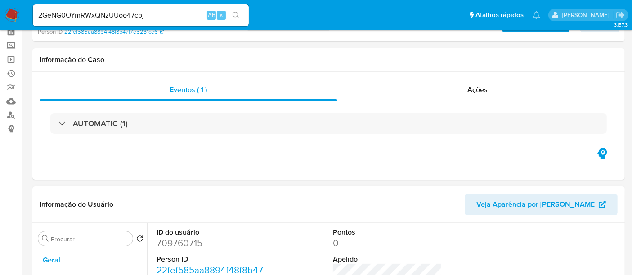
select select "10"
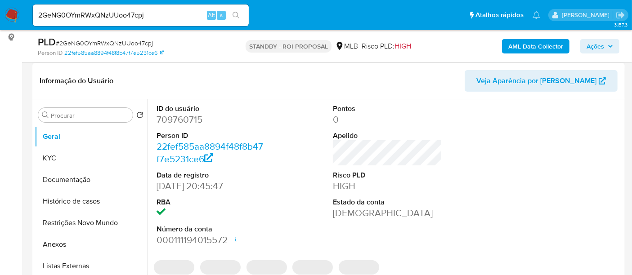
scroll to position [150, 0]
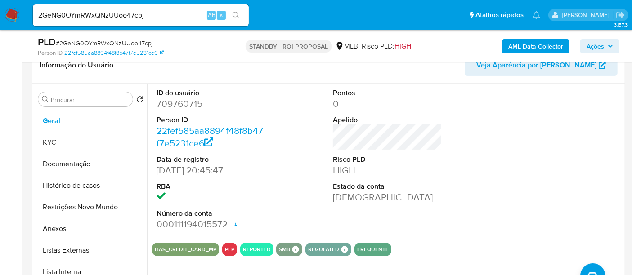
click at [33, 143] on div "Procurar Retornar ao pedido padrão Geral KYC Documentação Histórico de casos Re…" at bounding box center [328, 199] width 593 height 230
click at [50, 146] on button "KYC" at bounding box center [87, 143] width 105 height 22
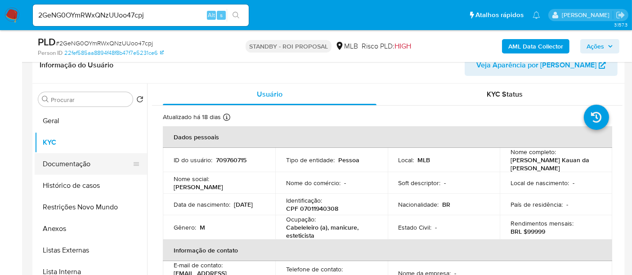
click at [85, 166] on button "Documentação" at bounding box center [87, 164] width 105 height 22
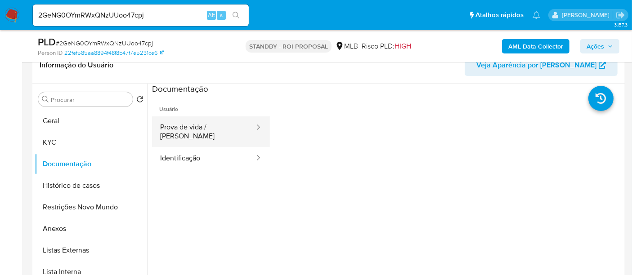
click at [193, 131] on button "Prova de vida / Selfie" at bounding box center [203, 132] width 103 height 31
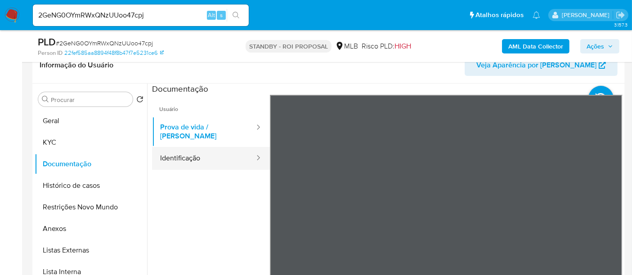
click at [184, 149] on button "Identificação" at bounding box center [203, 158] width 103 height 23
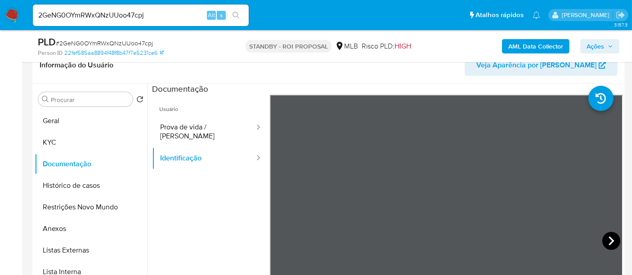
click at [604, 238] on icon at bounding box center [612, 241] width 18 height 18
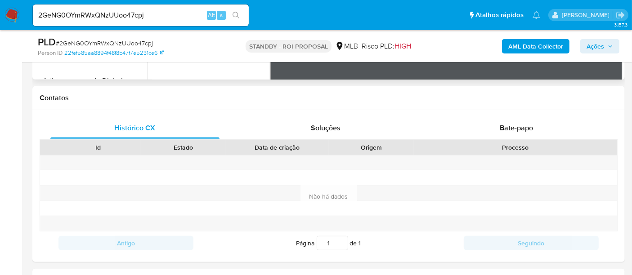
scroll to position [376, 0]
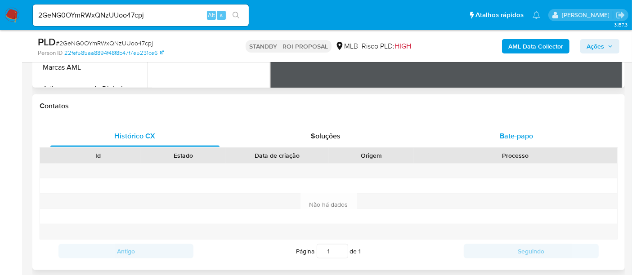
click at [519, 138] on span "Bate-papo" at bounding box center [516, 136] width 33 height 10
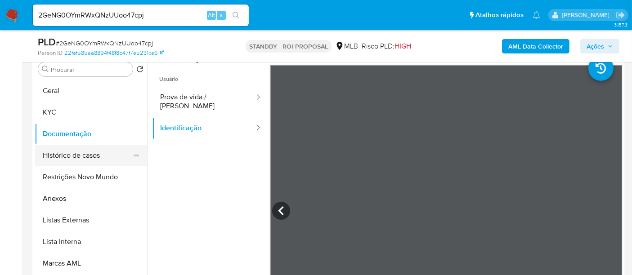
scroll to position [176, 0]
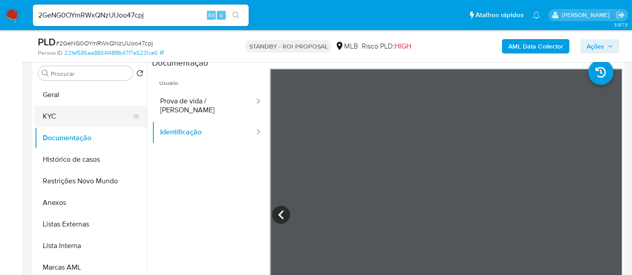
click at [51, 116] on button "KYC" at bounding box center [87, 117] width 105 height 22
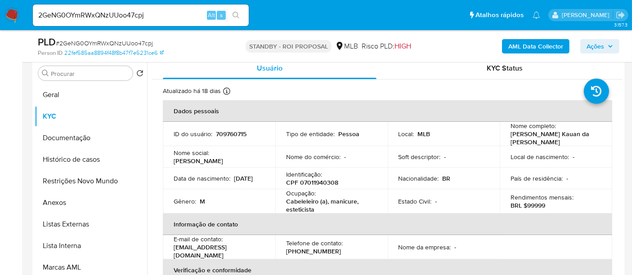
drag, startPoint x: 179, startPoint y: 184, endPoint x: 208, endPoint y: 187, distance: 29.3
click at [208, 187] on td "Data de nascimento : 09/09/2006" at bounding box center [219, 179] width 112 height 22
copy p "09/09/2006"
drag, startPoint x: 38, startPoint y: 16, endPoint x: 145, endPoint y: 16, distance: 107.1
click at [145, 16] on input "2GeNG0OYmRWxQNzUUoo47cpj" at bounding box center [141, 15] width 216 height 12
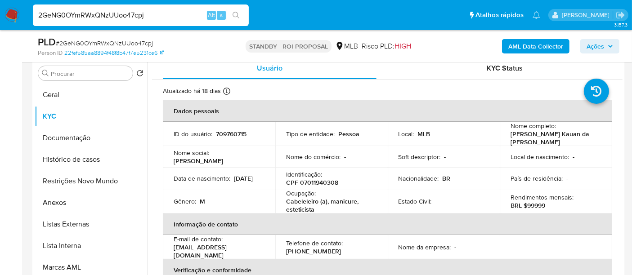
paste input "6oVgSoHt7otZReXCFQDaAmi9"
type input "6oVgSoHt7otZReXCFQDaAmi9"
click at [235, 13] on icon "search-icon" at bounding box center [236, 15] width 7 height 7
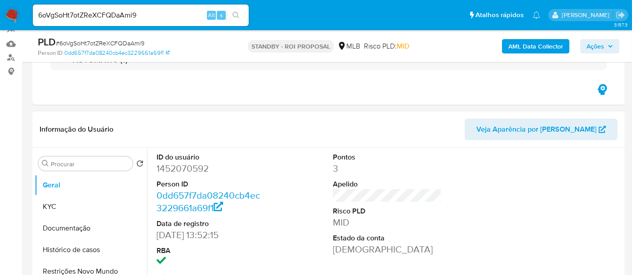
select select "10"
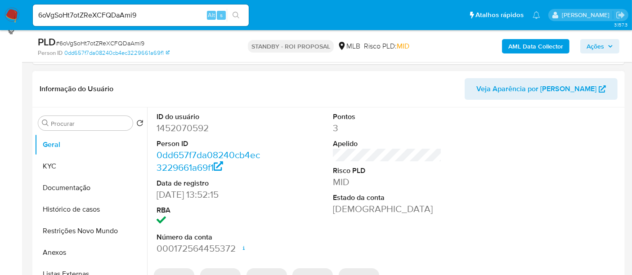
scroll to position [150, 0]
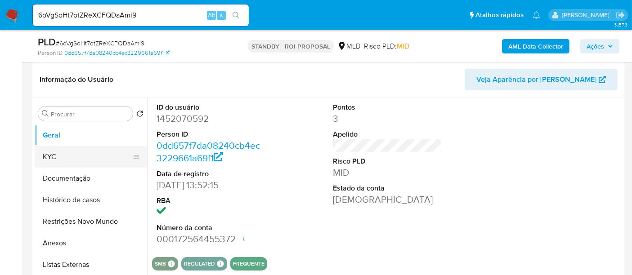
click at [63, 156] on button "KYC" at bounding box center [87, 157] width 105 height 22
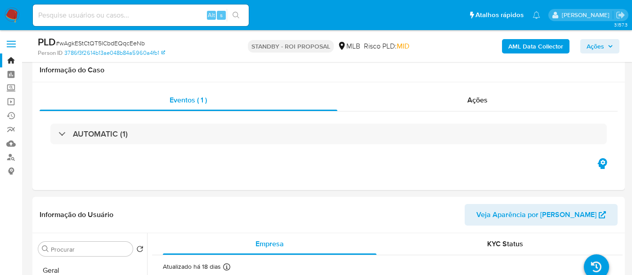
select select "10"
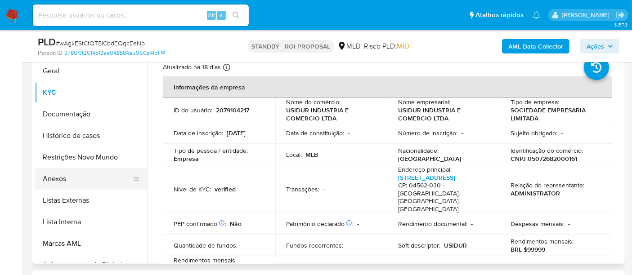
scroll to position [571, 0]
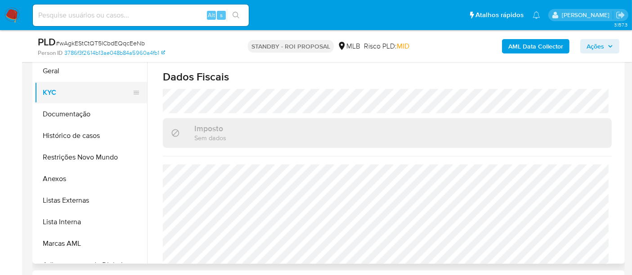
drag, startPoint x: 55, startPoint y: 92, endPoint x: 67, endPoint y: 95, distance: 11.7
click at [55, 91] on button "KYC" at bounding box center [87, 93] width 105 height 22
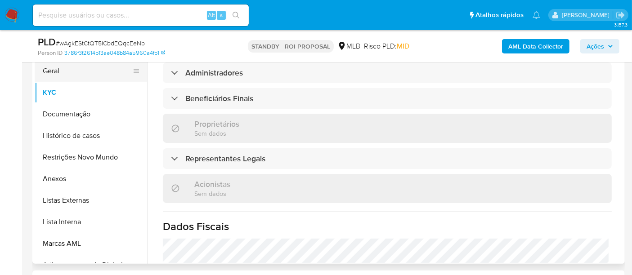
click at [63, 70] on button "Geral" at bounding box center [87, 71] width 105 height 22
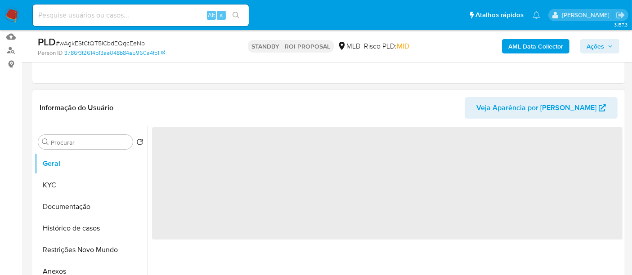
scroll to position [100, 0]
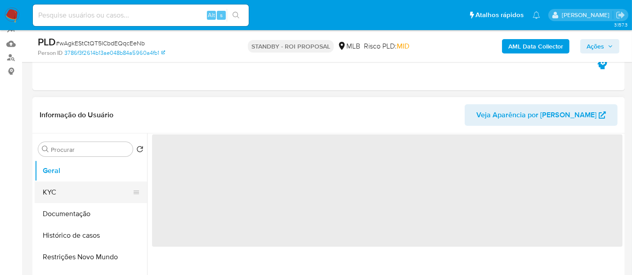
click at [53, 194] on button "KYC" at bounding box center [87, 193] width 105 height 22
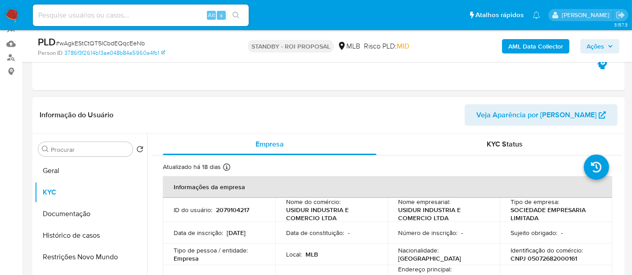
drag, startPoint x: 173, startPoint y: 237, endPoint x: 220, endPoint y: 238, distance: 47.3
click at [220, 237] on div "Data de inscrição : 02/05/2002" at bounding box center [219, 233] width 91 height 8
copy p "02/05/2002"
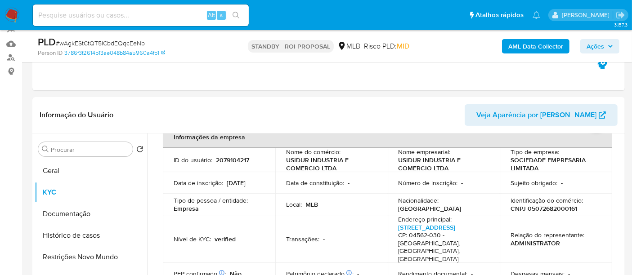
scroll to position [99, 0]
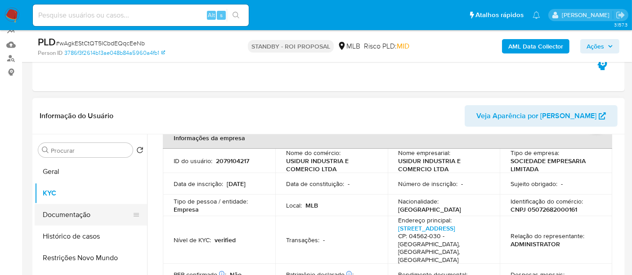
click at [70, 215] on button "Documentação" at bounding box center [87, 215] width 105 height 22
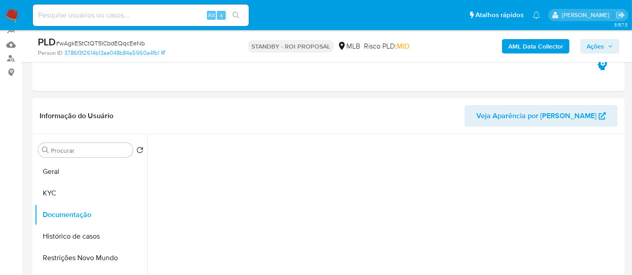
scroll to position [0, 0]
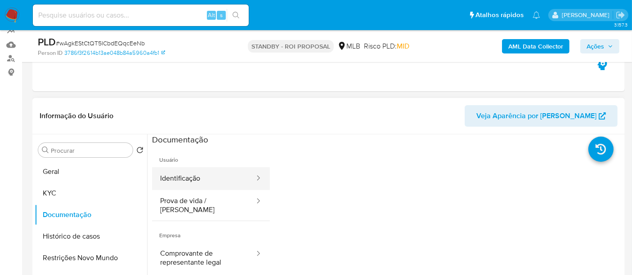
click at [207, 181] on button "Identificação" at bounding box center [203, 178] width 103 height 23
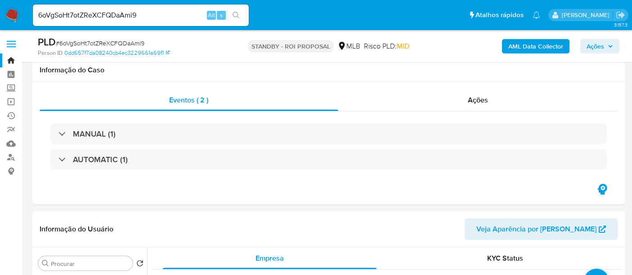
select select "10"
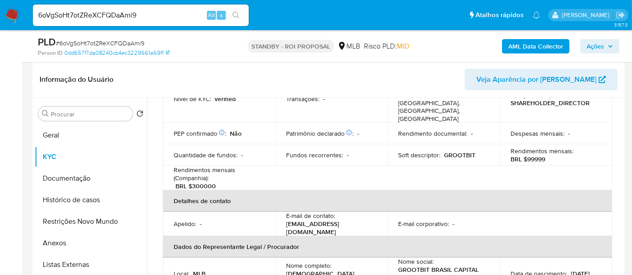
scroll to position [100, 0]
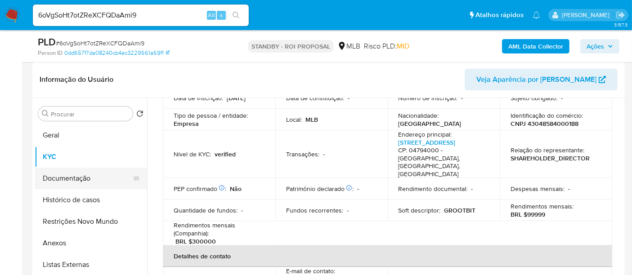
click at [76, 176] on button "Documentação" at bounding box center [87, 179] width 105 height 22
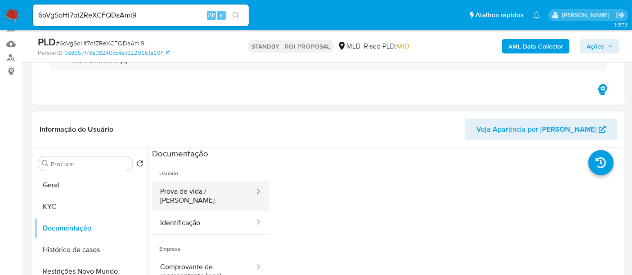
click at [198, 192] on button "Prova de vida / [PERSON_NAME]" at bounding box center [203, 196] width 103 height 31
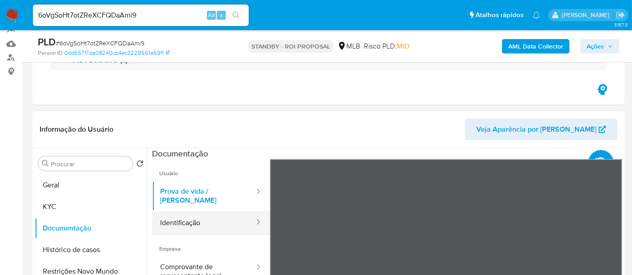
click at [198, 213] on button "Identificação" at bounding box center [203, 222] width 103 height 23
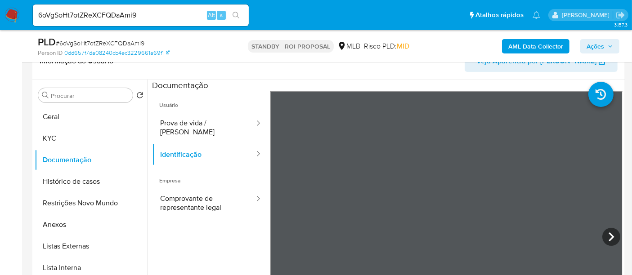
scroll to position [177, 0]
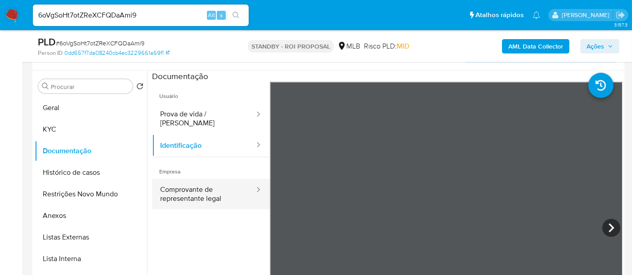
click at [192, 183] on button "Comprovante de representante legal" at bounding box center [203, 194] width 103 height 31
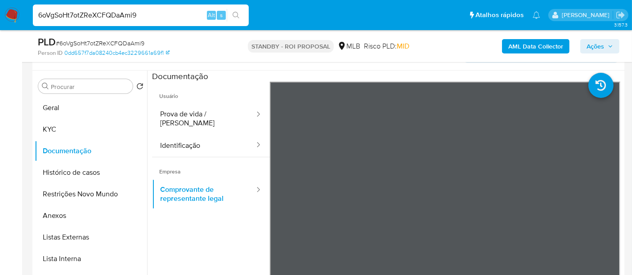
drag, startPoint x: 149, startPoint y: 11, endPoint x: 0, endPoint y: 15, distance: 149.4
click at [0, 15] on nav "Pausado Ver notificaciones 6oVgSoHt7otZReXCFQDaAmi9 Alt s Atalhos rápidos Presi…" at bounding box center [316, 15] width 632 height 30
paste input "tri6x0lYb0YHbbP75e6sMauY"
type input "tri6x0lYb0YHbbP75e6sMauY"
click at [234, 13] on icon "search-icon" at bounding box center [236, 15] width 7 height 7
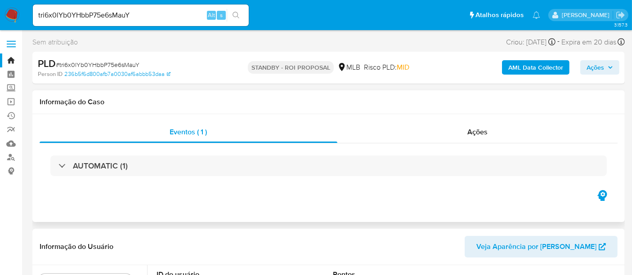
select select "10"
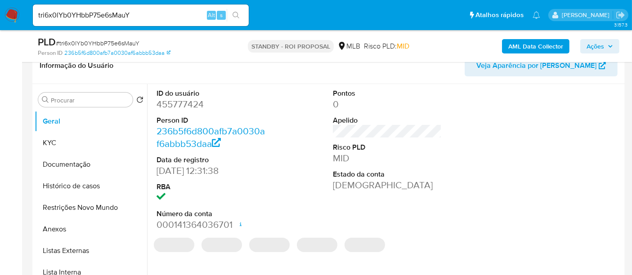
scroll to position [150, 0]
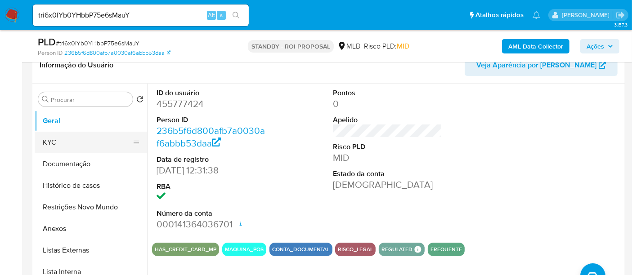
click at [54, 141] on button "KYC" at bounding box center [87, 143] width 105 height 22
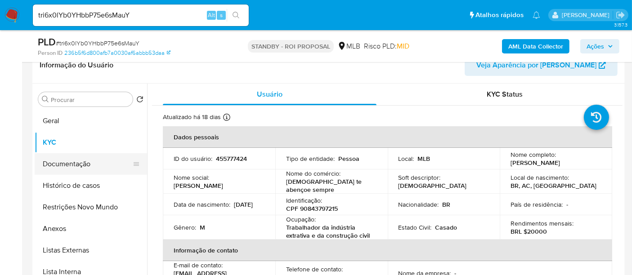
click at [55, 161] on button "Documentação" at bounding box center [87, 164] width 105 height 22
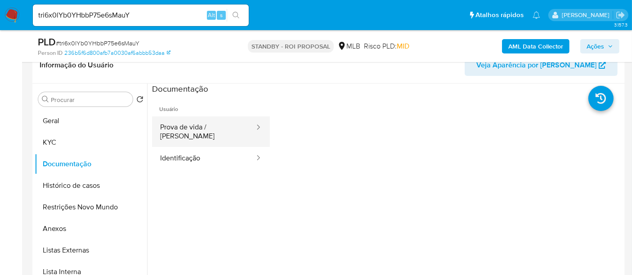
click at [210, 126] on button "Prova de vida / Selfie" at bounding box center [203, 132] width 103 height 31
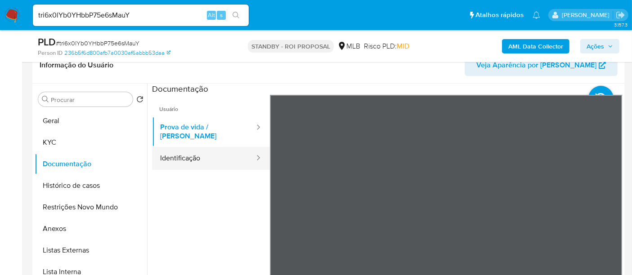
click at [184, 149] on button "Identificação" at bounding box center [203, 158] width 103 height 23
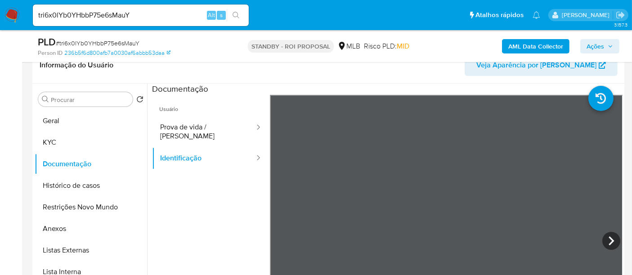
scroll to position [180, 0]
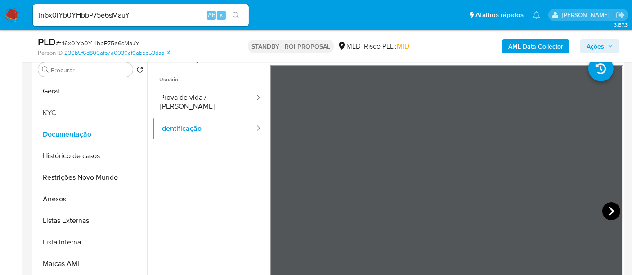
click at [609, 211] on icon at bounding box center [611, 211] width 5 height 9
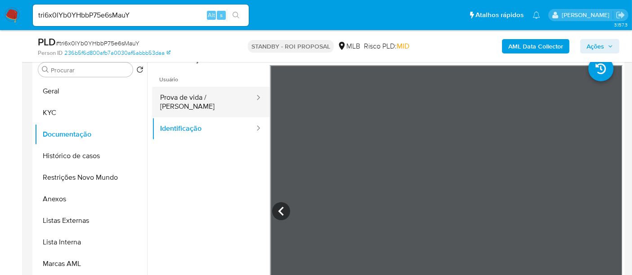
drag, startPoint x: 186, startPoint y: 96, endPoint x: 198, endPoint y: 93, distance: 12.1
click at [186, 96] on button "Prova de vida / Selfie" at bounding box center [203, 102] width 103 height 31
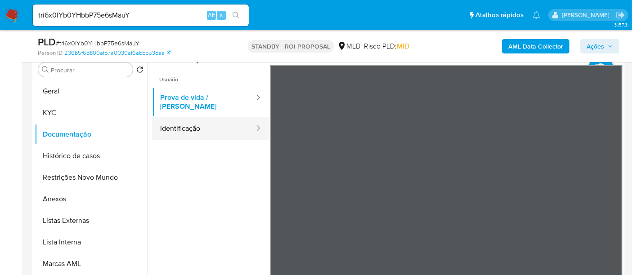
click at [185, 117] on button "Identificação" at bounding box center [203, 128] width 103 height 23
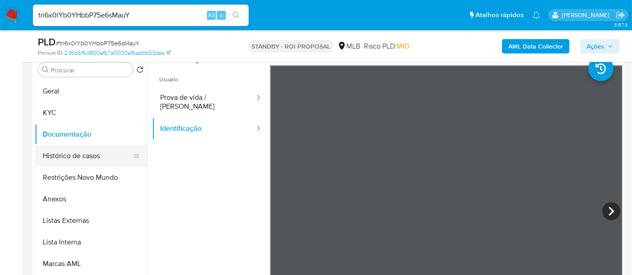
click at [88, 153] on button "Histórico de casos" at bounding box center [87, 156] width 105 height 22
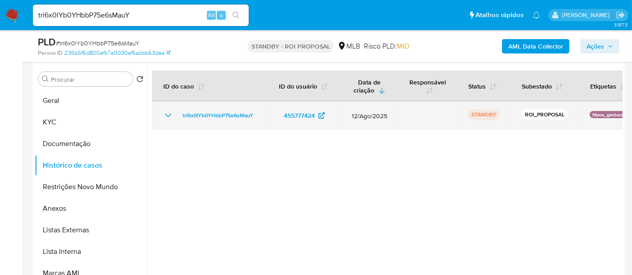
scroll to position [172, 0]
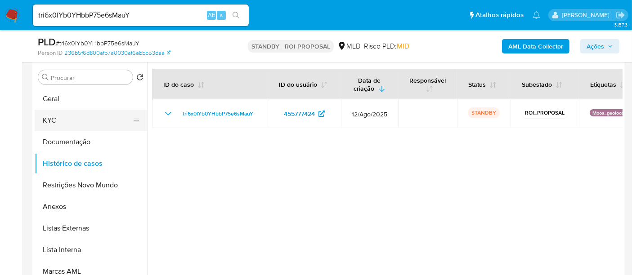
click at [52, 117] on button "KYC" at bounding box center [87, 121] width 105 height 22
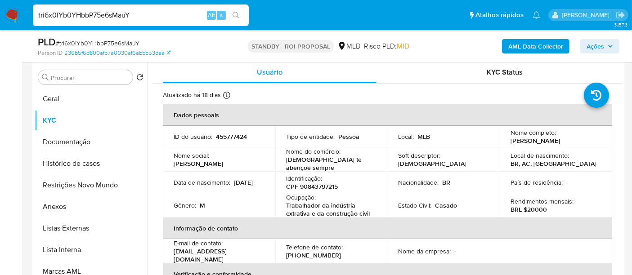
drag, startPoint x: 141, startPoint y: 12, endPoint x: 0, endPoint y: 12, distance: 141.3
click at [0, 12] on nav "Pausado Ver notificaciones tri6x0lYb0YHbbP75e6sMauY Alt s Atalhos rápidos Presi…" at bounding box center [316, 15] width 632 height 30
paste input "WBfUSyj91KnqmvvP9eMvgAUZ"
type input "WBfUSyj91KnqmvvP9eMvgAUZ"
click at [234, 13] on icon "search-icon" at bounding box center [236, 15] width 7 height 7
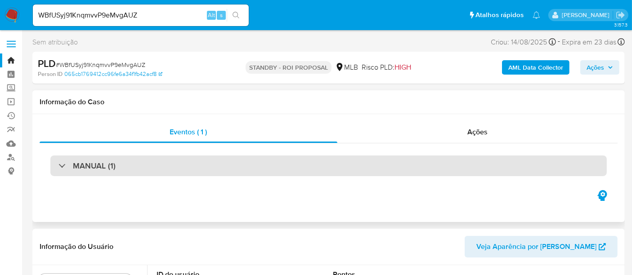
scroll to position [50, 0]
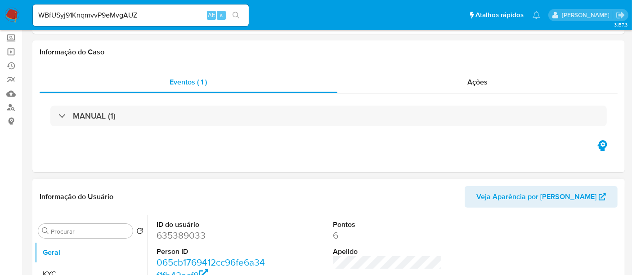
select select "10"
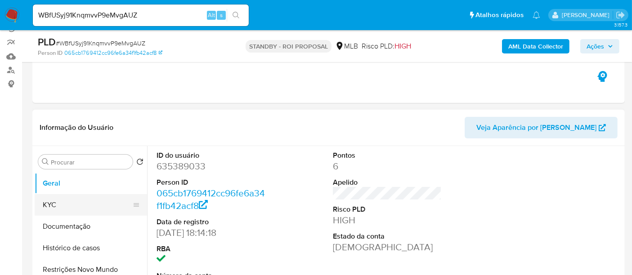
scroll to position [100, 0]
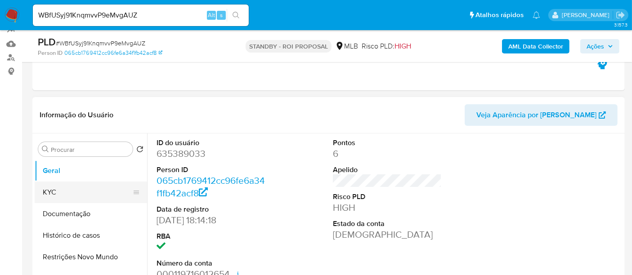
drag, startPoint x: 72, startPoint y: 189, endPoint x: 121, endPoint y: 190, distance: 48.6
click at [72, 189] on button "KYC" at bounding box center [87, 193] width 105 height 22
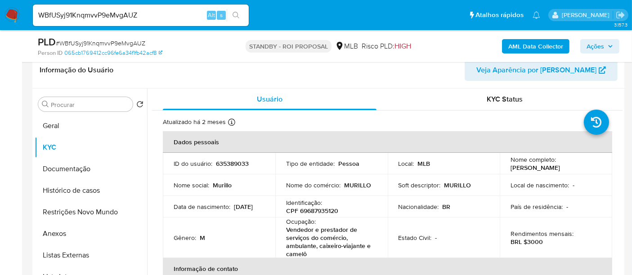
scroll to position [159, 0]
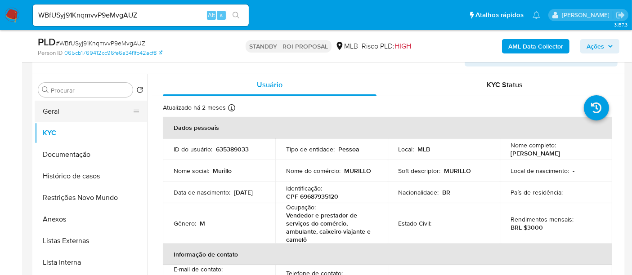
drag, startPoint x: 64, startPoint y: 109, endPoint x: 84, endPoint y: 110, distance: 20.3
click at [64, 109] on button "Geral" at bounding box center [87, 112] width 105 height 22
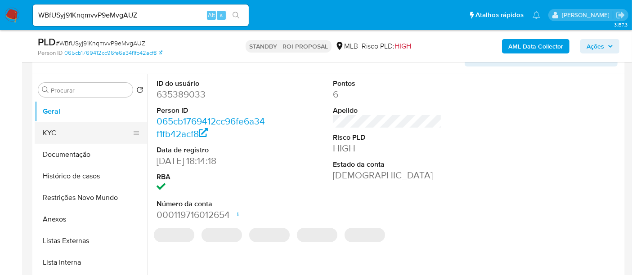
click at [60, 133] on button "KYC" at bounding box center [87, 133] width 105 height 22
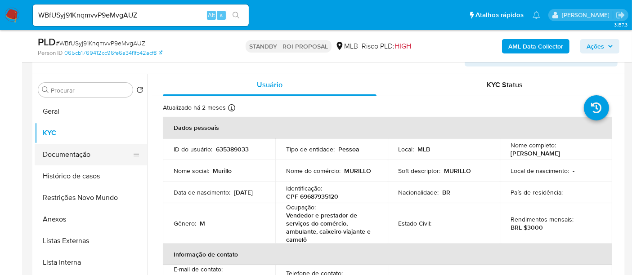
click at [71, 154] on button "Documentação" at bounding box center [87, 155] width 105 height 22
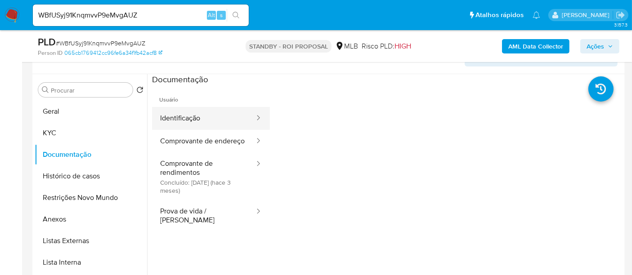
click at [194, 119] on button "Identificação" at bounding box center [203, 118] width 103 height 23
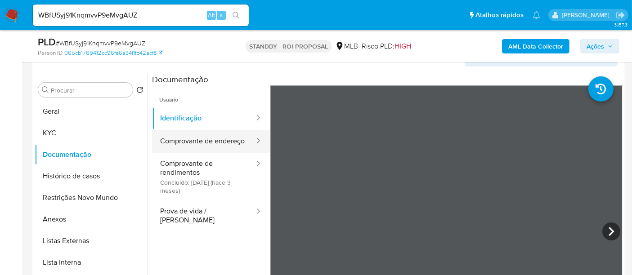
click at [183, 143] on button "Comprovante de endereço" at bounding box center [203, 141] width 103 height 23
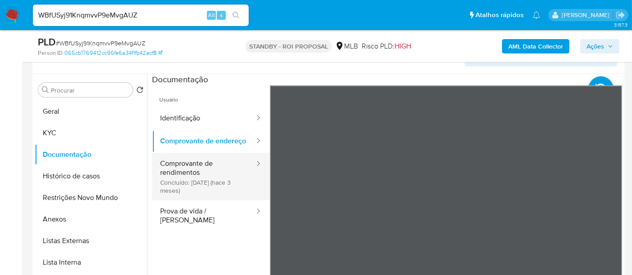
click at [189, 177] on button "Comprovante de rendimentos Concluído: 01/06/2025 (hace 3 meses)" at bounding box center [203, 177] width 103 height 48
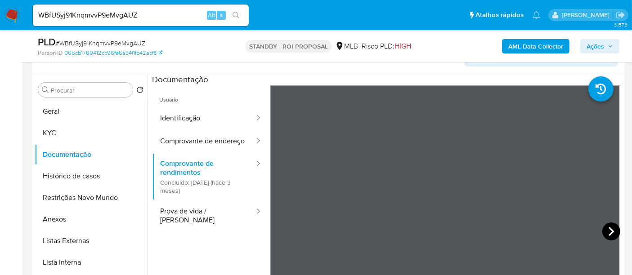
click at [611, 228] on icon at bounding box center [612, 232] width 18 height 18
click at [56, 131] on button "KYC" at bounding box center [87, 133] width 105 height 22
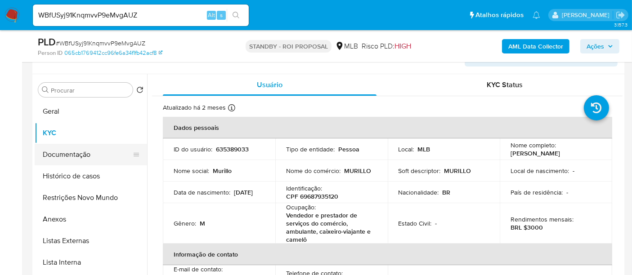
click at [66, 156] on button "Documentação" at bounding box center [87, 155] width 105 height 22
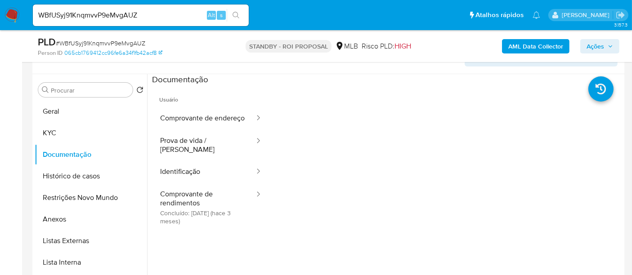
drag, startPoint x: 205, startPoint y: 151, endPoint x: 268, endPoint y: 157, distance: 63.7
click at [206, 151] on button "Prova de vida / Selfie" at bounding box center [203, 145] width 103 height 31
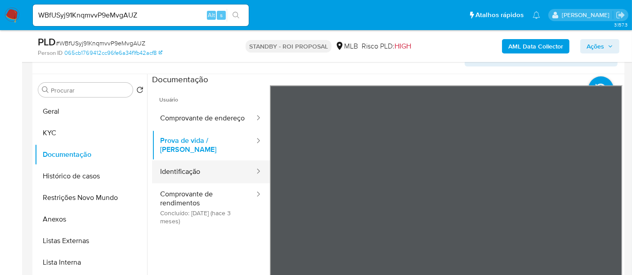
click at [189, 177] on button "Identificação" at bounding box center [203, 172] width 103 height 23
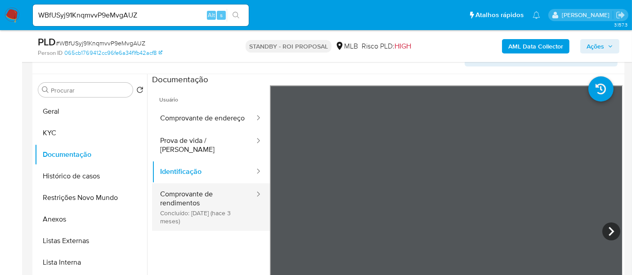
click at [191, 206] on button "Comprovante de rendimentos Concluído: 01/06/2025 (hace 3 meses)" at bounding box center [203, 208] width 103 height 48
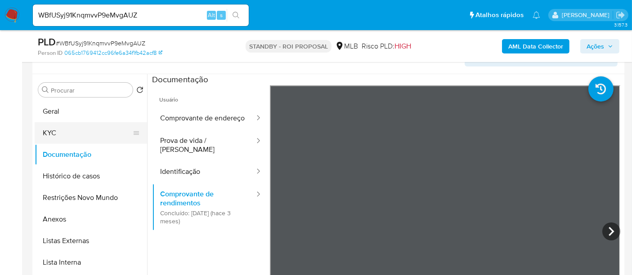
drag, startPoint x: 45, startPoint y: 142, endPoint x: 61, endPoint y: 142, distance: 15.8
click at [46, 142] on button "KYC" at bounding box center [87, 133] width 105 height 22
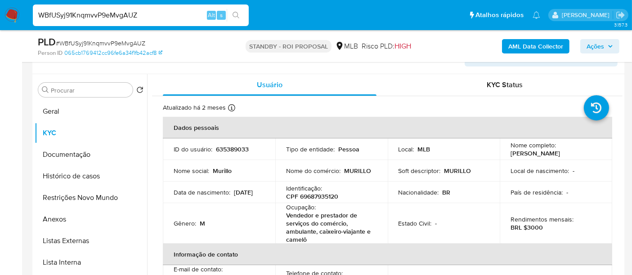
click at [0, 14] on nav "Pausado Ver notificaciones WBfUSyj91KnqmvvP9eMvgAUZ Alt s Atalhos rápidos Presi…" at bounding box center [316, 15] width 632 height 30
paste input "5MQXXMNqlxfwoWgNh3JvbZd"
type input "5MQXXMNqlxfwoWgNh3JvbZdZ"
click at [234, 13] on icon "search-icon" at bounding box center [236, 15] width 7 height 7
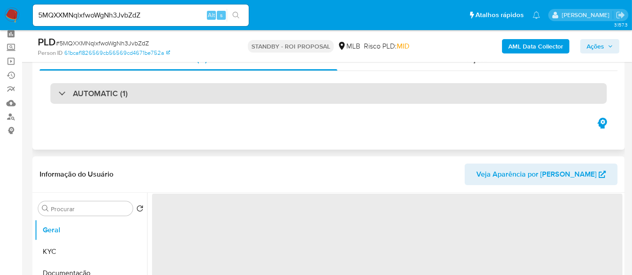
scroll to position [50, 0]
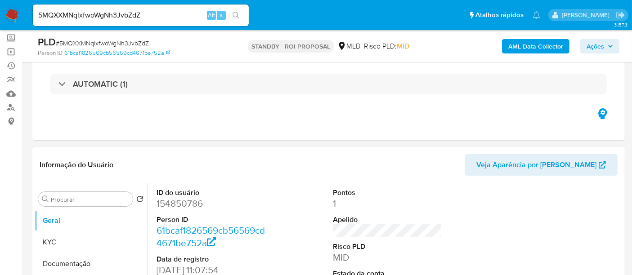
select select "10"
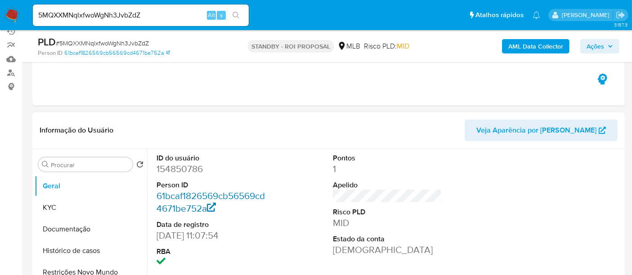
scroll to position [100, 0]
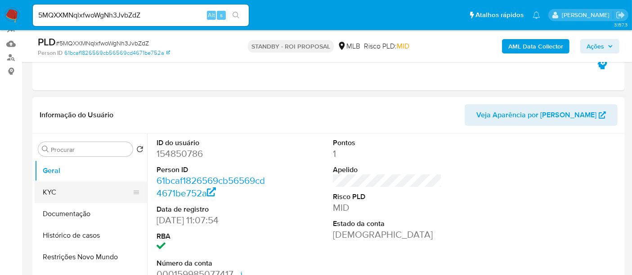
click at [60, 192] on button "KYC" at bounding box center [87, 193] width 105 height 22
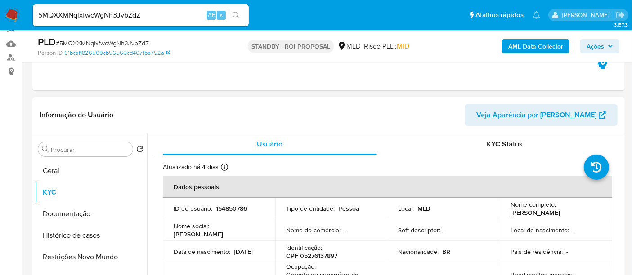
scroll to position [50, 0]
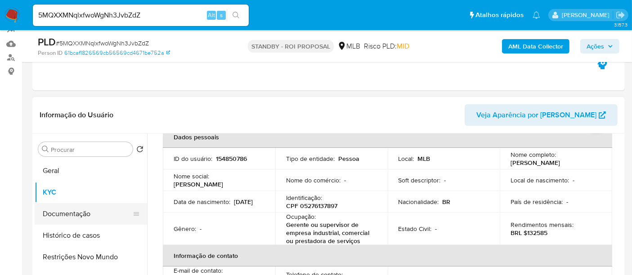
click at [66, 209] on button "Documentação" at bounding box center [87, 214] width 105 height 22
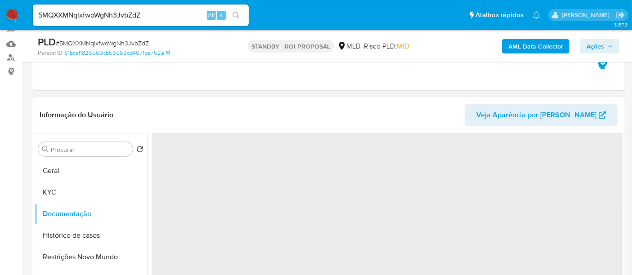
scroll to position [0, 0]
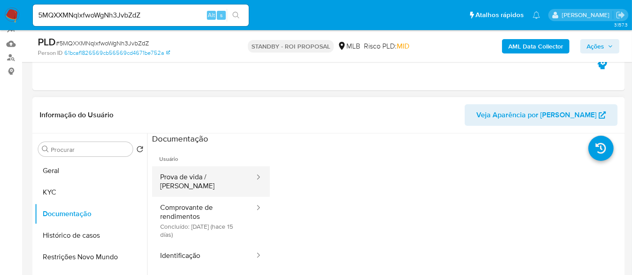
click at [210, 176] on button "Prova de vida / Selfie" at bounding box center [203, 181] width 103 height 31
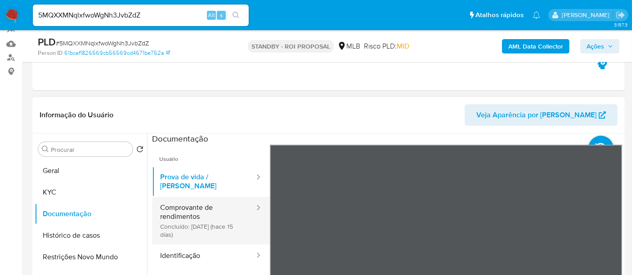
click at [186, 204] on button "Comprovante de rendimentos Concluído: 21/08/2025 (hace 15 días)" at bounding box center [203, 221] width 103 height 48
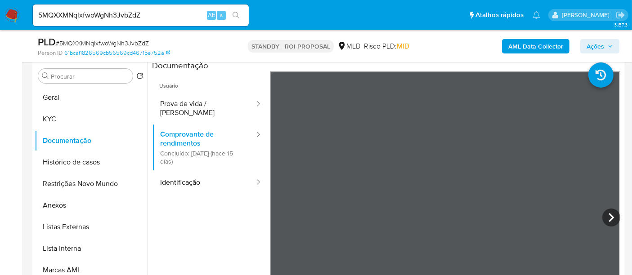
scroll to position [177, 0]
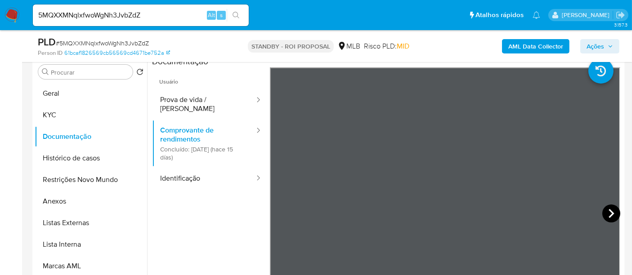
click at [603, 211] on icon at bounding box center [612, 214] width 18 height 18
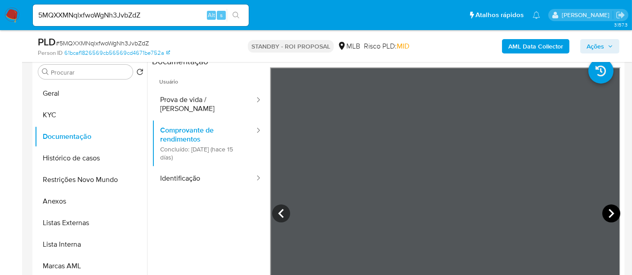
click at [603, 211] on icon at bounding box center [612, 214] width 18 height 18
click at [60, 115] on button "KYC" at bounding box center [87, 115] width 105 height 22
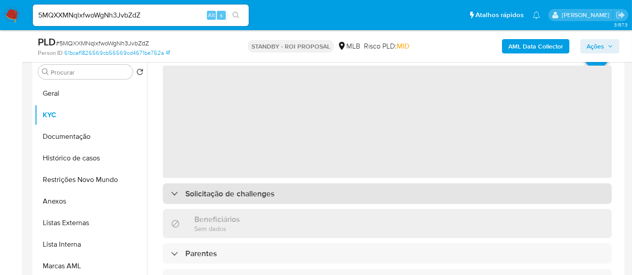
scroll to position [50, 0]
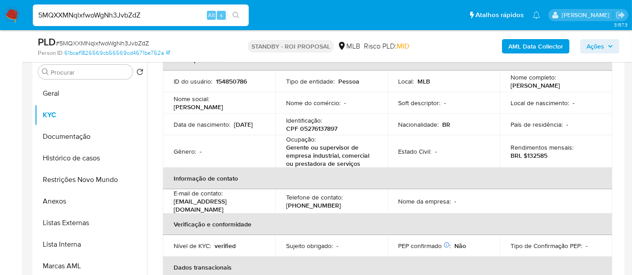
drag, startPoint x: 158, startPoint y: 14, endPoint x: 0, endPoint y: 26, distance: 158.8
click at [0, 26] on nav "Pausado Ver notificaciones 5MQXXMNqlxfwoWgNh3JvbZdZ Alt s Atalhos rápidos Presi…" at bounding box center [316, 15] width 632 height 30
paste input "RaJfEOQUmuwMyvXeShydPfa7"
type input "RaJfEOQUmuwMyvXeShydPfa7"
click at [238, 13] on icon "search-icon" at bounding box center [236, 15] width 7 height 7
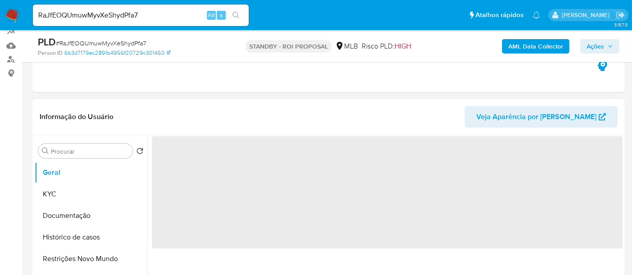
scroll to position [100, 0]
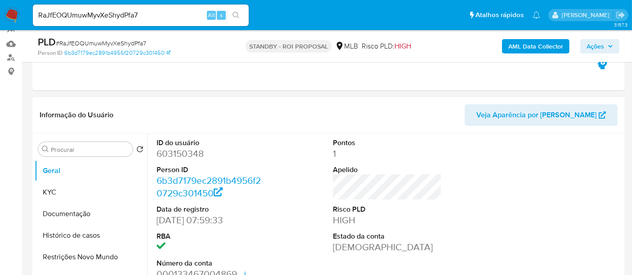
select select "10"
click at [59, 191] on button "KYC" at bounding box center [87, 193] width 105 height 22
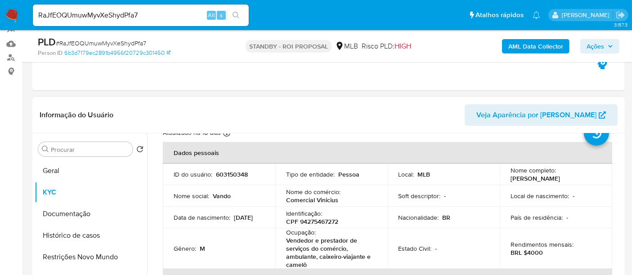
scroll to position [50, 0]
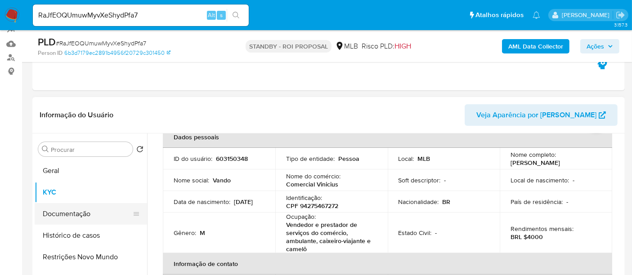
click at [67, 214] on button "Documentação" at bounding box center [87, 214] width 105 height 22
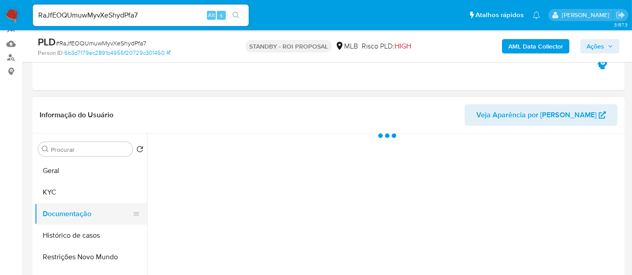
scroll to position [0, 0]
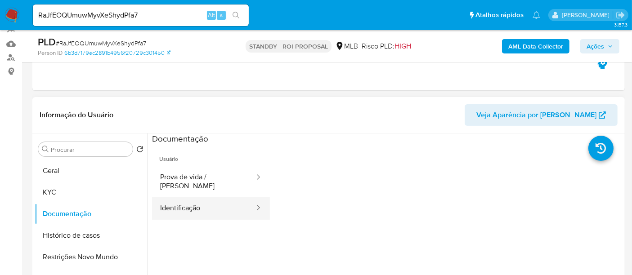
drag, startPoint x: 189, startPoint y: 170, endPoint x: 255, endPoint y: 189, distance: 68.8
click at [189, 171] on button "Prova de vida / Selfie" at bounding box center [203, 181] width 103 height 31
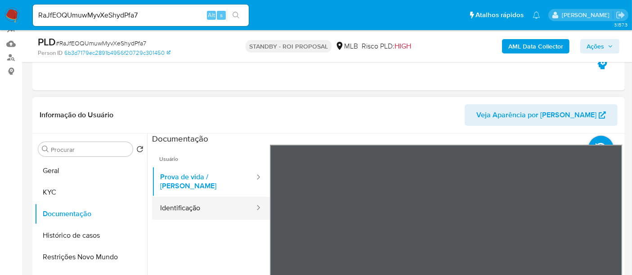
click at [189, 201] on button "Identificação" at bounding box center [203, 208] width 103 height 23
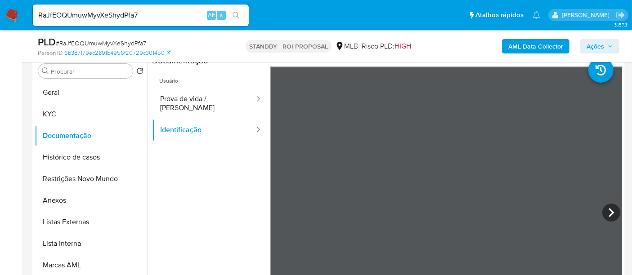
scroll to position [186, 0]
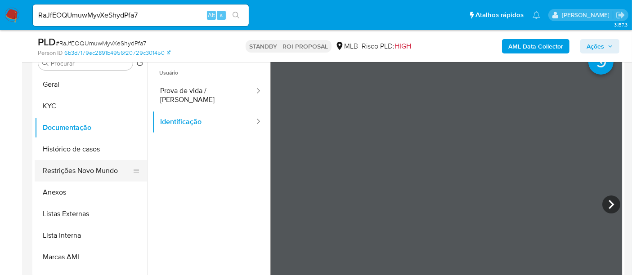
click at [91, 171] on button "Restrições Novo Mundo" at bounding box center [87, 171] width 105 height 22
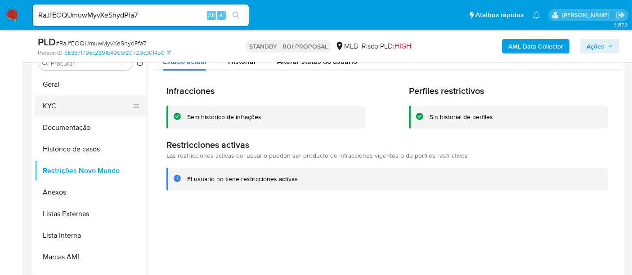
click at [56, 107] on button "KYC" at bounding box center [87, 106] width 105 height 22
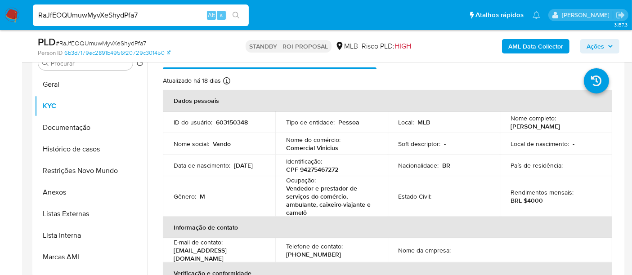
drag, startPoint x: 158, startPoint y: 16, endPoint x: 0, endPoint y: 25, distance: 158.6
click at [0, 25] on nav "Pausado Ver notificaciones RaJfEOQUmuwMyvXeShydPfa7 Alt s Atalhos rápidos Presi…" at bounding box center [316, 15] width 632 height 30
paste input "2O6lDYcaexZ85SO6ePm0e20T"
type input "2O6lDYcaexZ85SO6ePm0e20T"
click at [234, 13] on icon "search-icon" at bounding box center [236, 15] width 7 height 7
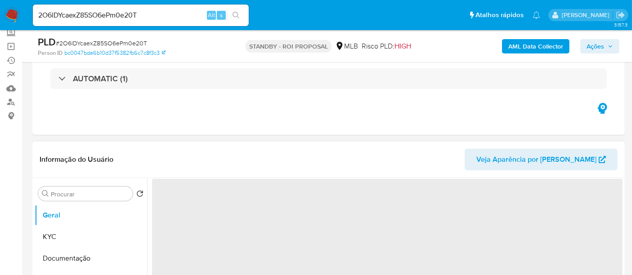
scroll to position [100, 0]
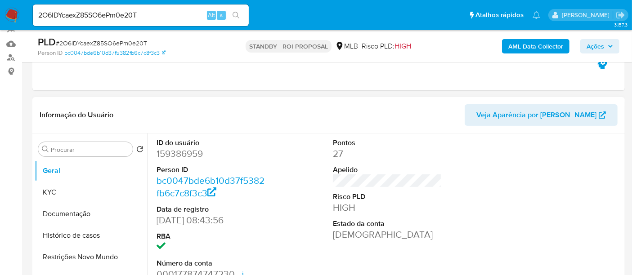
select select "10"
click at [51, 193] on button "KYC" at bounding box center [87, 193] width 105 height 22
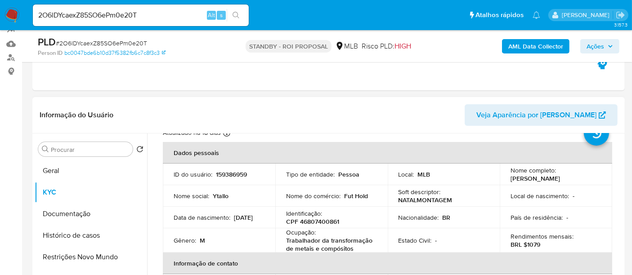
scroll to position [50, 0]
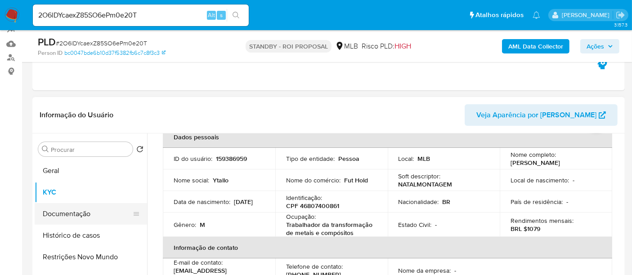
click at [85, 213] on button "Documentação" at bounding box center [87, 214] width 105 height 22
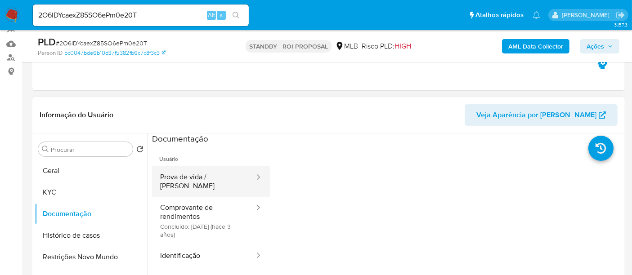
click at [207, 176] on button "Prova de vida / Selfie" at bounding box center [203, 181] width 103 height 31
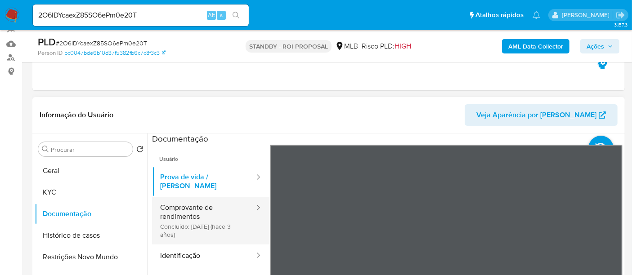
click at [177, 202] on button "Comprovante de rendimentos Concluído: 11/10/2022 (hace 3 años)" at bounding box center [203, 221] width 103 height 48
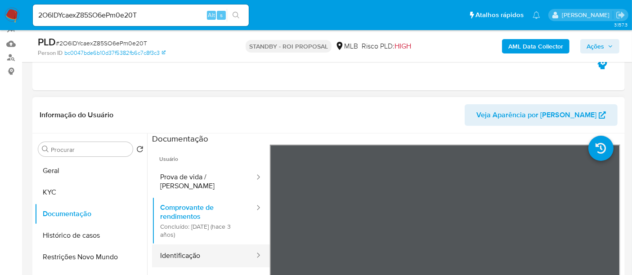
click at [191, 249] on button "Identificação" at bounding box center [203, 256] width 103 height 23
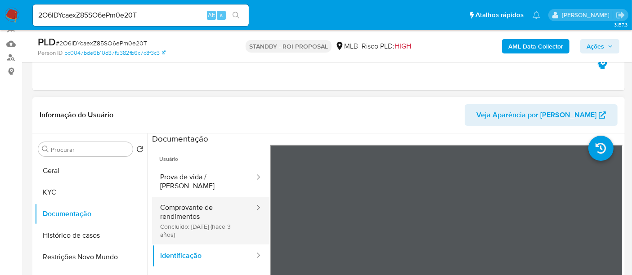
click at [186, 206] on button "Comprovante de rendimentos Concluído: 11/10/2022 (hace 3 años)" at bounding box center [203, 221] width 103 height 48
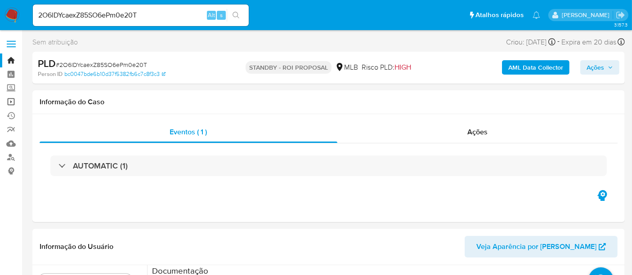
click at [8, 95] on link "Operações em massa" at bounding box center [53, 102] width 107 height 14
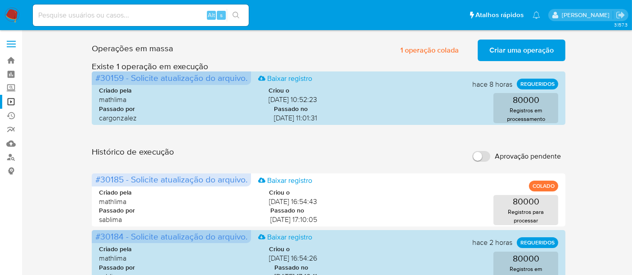
click at [529, 53] on span "Criar uma operação" at bounding box center [522, 50] width 64 height 20
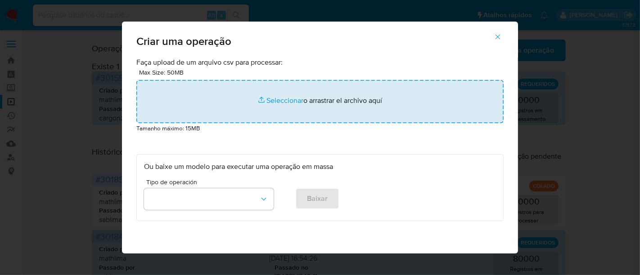
click at [283, 100] on input "file" at bounding box center [319, 101] width 367 height 43
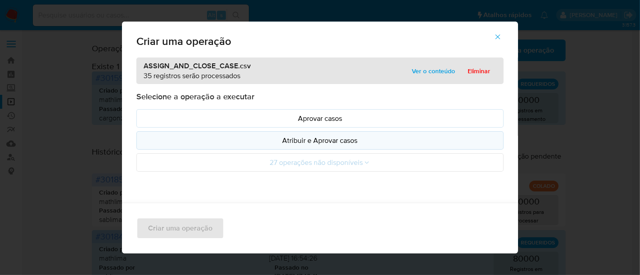
click at [312, 138] on p "Atribuir e Aprovar casos" at bounding box center [320, 140] width 352 height 10
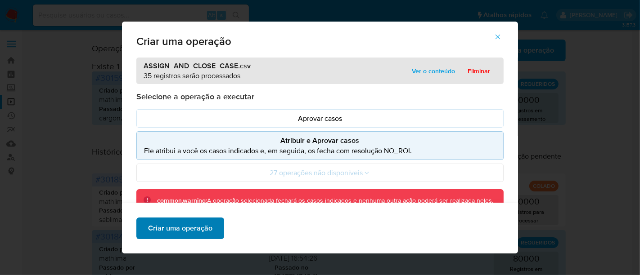
click at [174, 227] on span "Criar uma operação" at bounding box center [180, 229] width 64 height 20
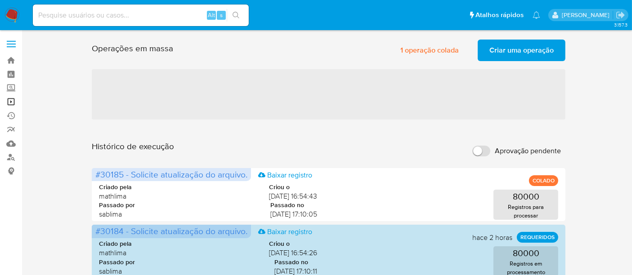
click at [10, 102] on link "Operações em massa" at bounding box center [53, 102] width 107 height 14
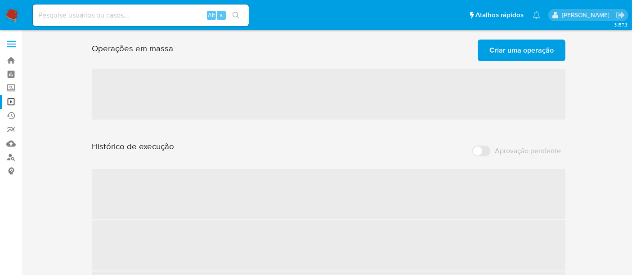
click at [523, 51] on span "Criar uma operação" at bounding box center [522, 50] width 64 height 20
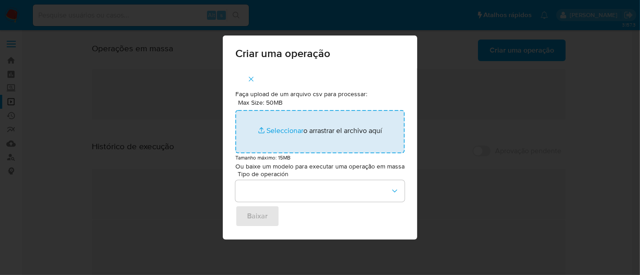
click at [272, 129] on input "Max Size: 50MB Seleccionar archivos" at bounding box center [319, 131] width 169 height 43
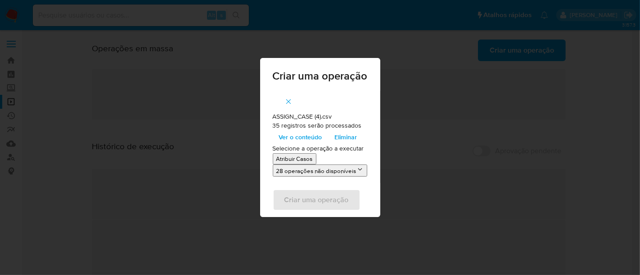
click at [298, 157] on p "Atribuir Casos" at bounding box center [294, 159] width 36 height 9
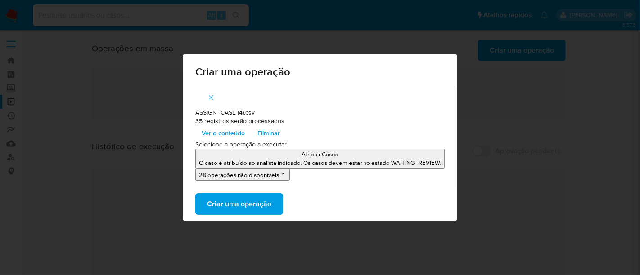
click at [245, 203] on span "Criar uma operação" at bounding box center [239, 204] width 64 height 20
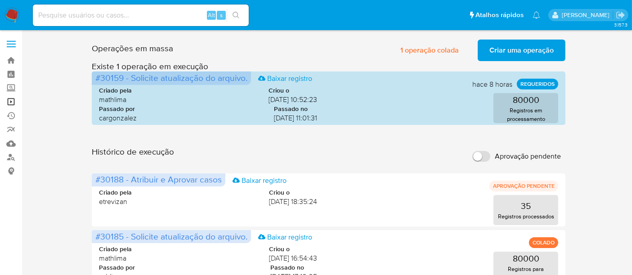
click at [12, 101] on link "Operações em massa" at bounding box center [53, 102] width 107 height 14
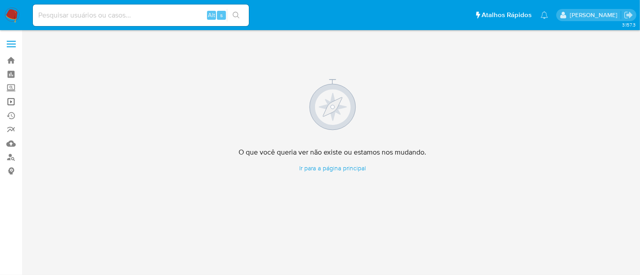
click at [11, 100] on link "Operações em massa" at bounding box center [53, 102] width 107 height 14
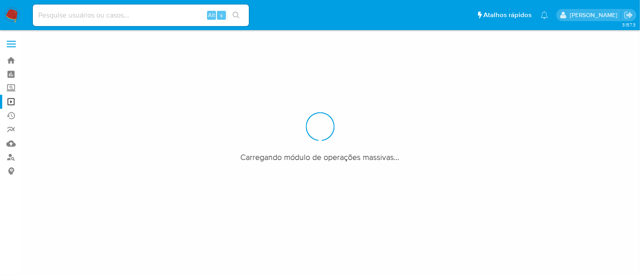
click at [564, 158] on div at bounding box center [320, 137] width 640 height 275
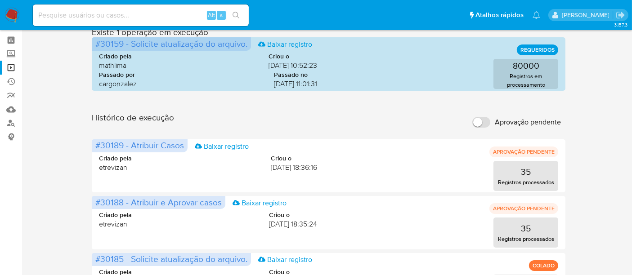
scroll to position [50, 0]
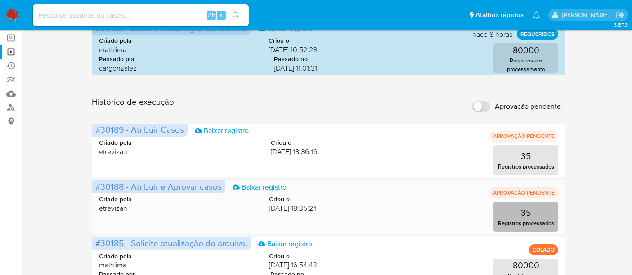
click at [523, 214] on p "35" at bounding box center [526, 213] width 10 height 13
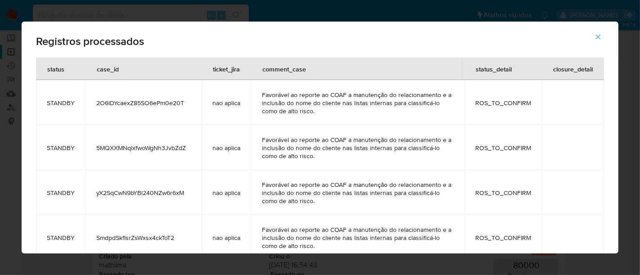
click at [597, 35] on icon "button" at bounding box center [598, 37] width 8 height 8
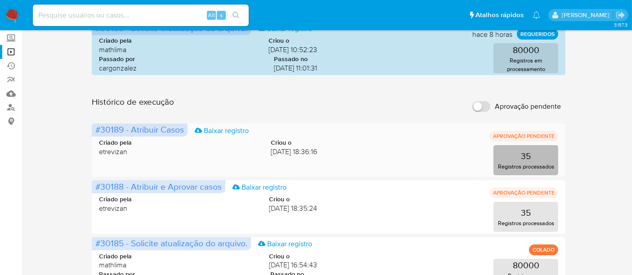
click at [522, 157] on p "35" at bounding box center [526, 156] width 10 height 13
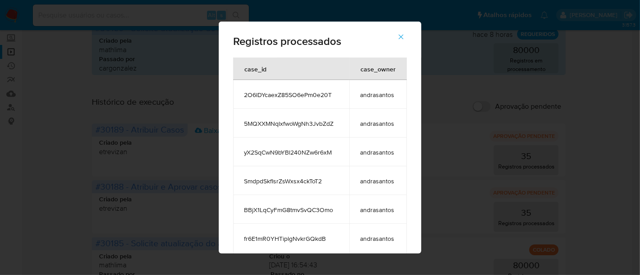
click at [405, 36] on icon "button" at bounding box center [401, 37] width 8 height 8
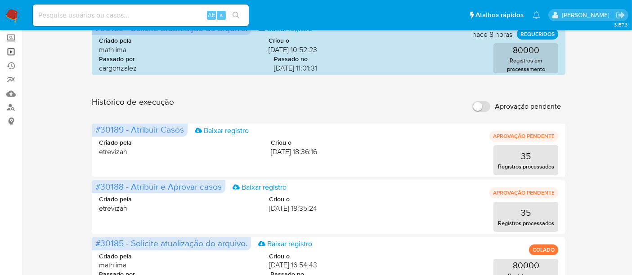
click at [12, 49] on link "Operações em massa" at bounding box center [53, 52] width 107 height 14
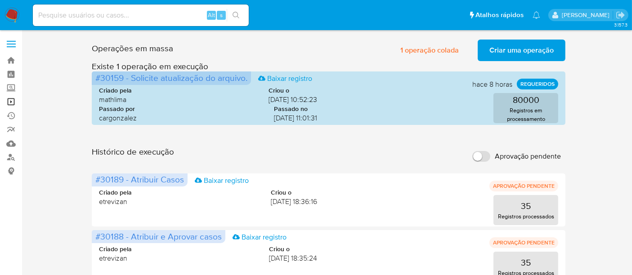
click at [10, 103] on link "Operações em massa" at bounding box center [53, 102] width 107 height 14
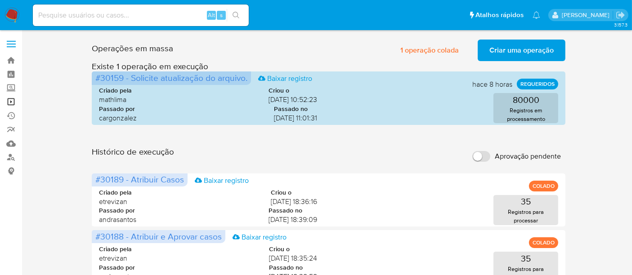
click at [13, 99] on link "Operações em massa" at bounding box center [53, 102] width 107 height 14
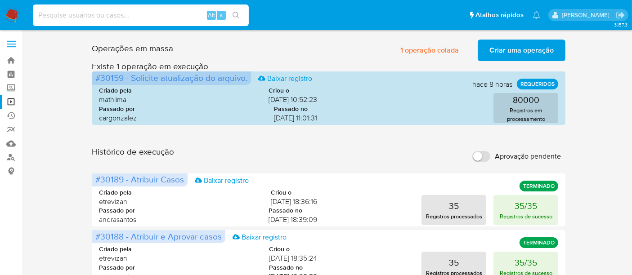
click at [59, 16] on input at bounding box center [141, 15] width 216 height 12
paste input "hUiZ1nb7NmughN4IynOcc5nS"
type input "hUiZ1nb7NmughN4IynOcc5nS"
click at [236, 12] on icon "search-icon" at bounding box center [236, 15] width 7 height 7
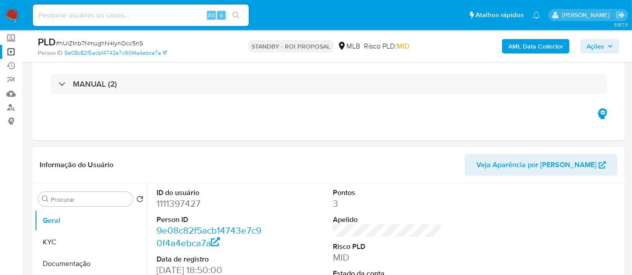
select select "10"
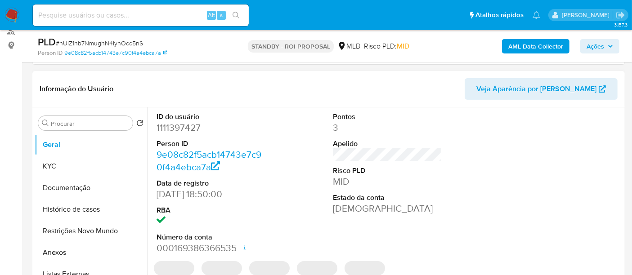
scroll to position [150, 0]
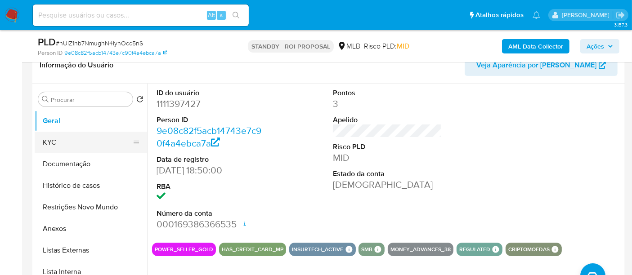
drag, startPoint x: 63, startPoint y: 141, endPoint x: 83, endPoint y: 139, distance: 20.3
click at [63, 141] on button "KYC" at bounding box center [87, 143] width 105 height 22
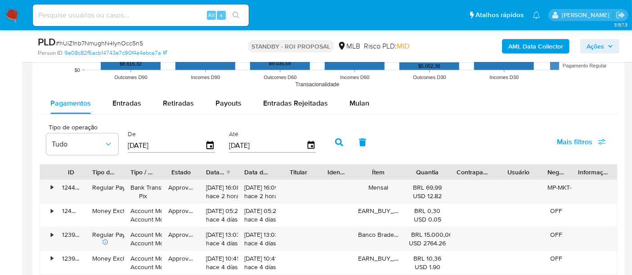
scroll to position [900, 0]
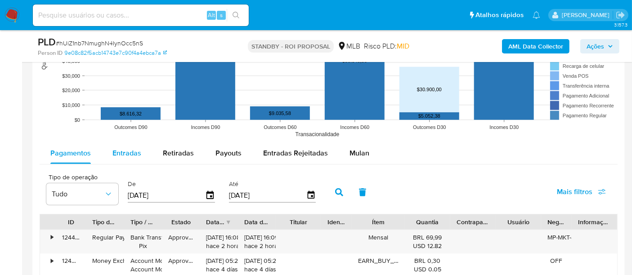
click at [126, 153] on span "Entradas" at bounding box center [126, 153] width 29 height 10
select select "10"
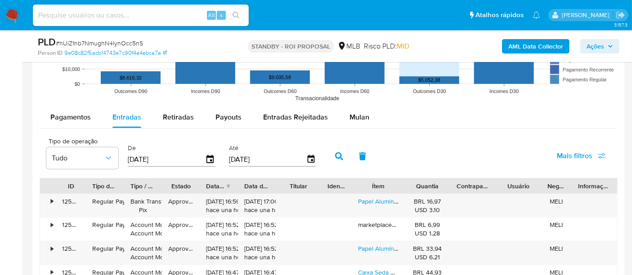
scroll to position [950, 0]
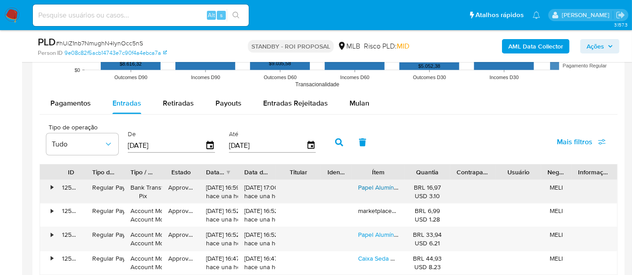
click at [378, 184] on link "Papel Alumínio Stan Com 50 Folhas Para Narguile Alto Relevo" at bounding box center [444, 187] width 172 height 9
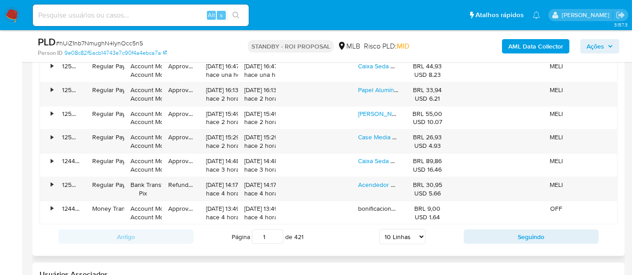
scroll to position [1150, 0]
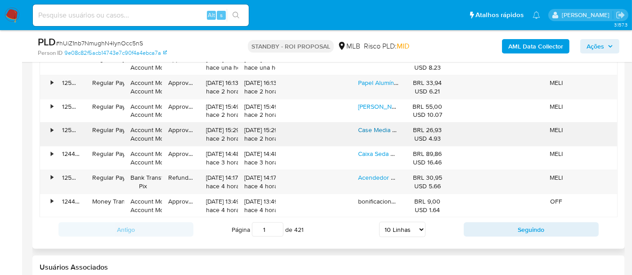
click at [374, 126] on link "Case Media Bola Ai Bag Necessaire Headshop Weed Rato De Bic Não Se Aplica" at bounding box center [469, 130] width 223 height 9
click at [378, 178] on link "Acendedor Eletrico Fogareiro Artcoco Forninho Carvão" at bounding box center [435, 177] width 154 height 9
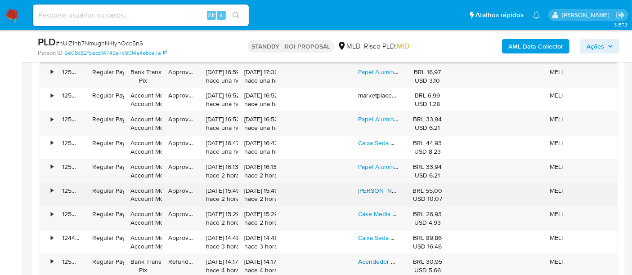
scroll to position [1050, 0]
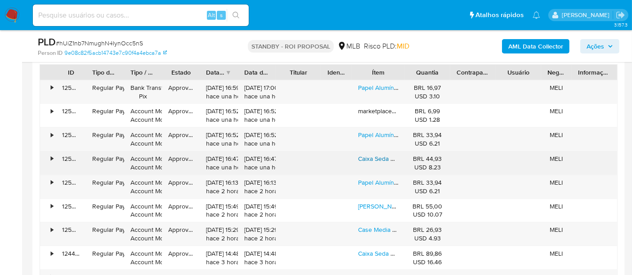
click at [381, 159] on link "Caixa Seda O2 Brown Long Size Large Tabacaria Top" at bounding box center [431, 158] width 147 height 9
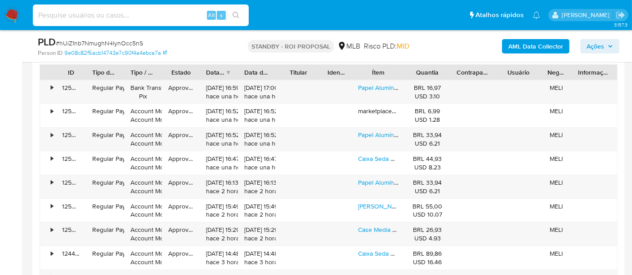
click at [115, 15] on input at bounding box center [141, 15] width 216 height 12
paste input "Ns5G4JTXi3W6FFNaTkhQNkXl"
type input "Ns5G4JTXi3W6FFNaTkhQNkXl"
click at [234, 13] on icon "search-icon" at bounding box center [236, 15] width 7 height 7
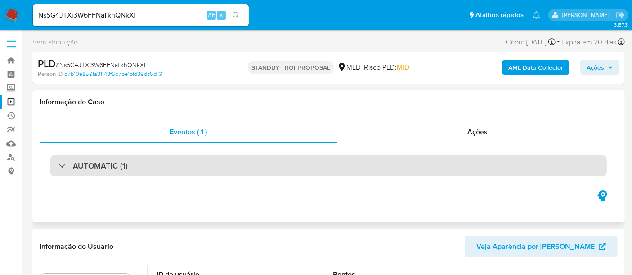
select select "10"
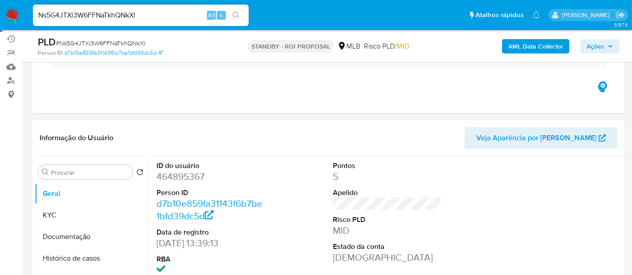
scroll to position [100, 0]
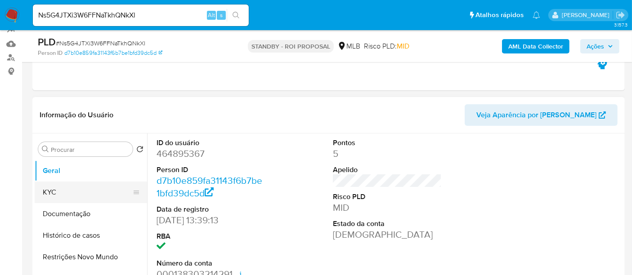
click at [60, 192] on button "KYC" at bounding box center [87, 193] width 105 height 22
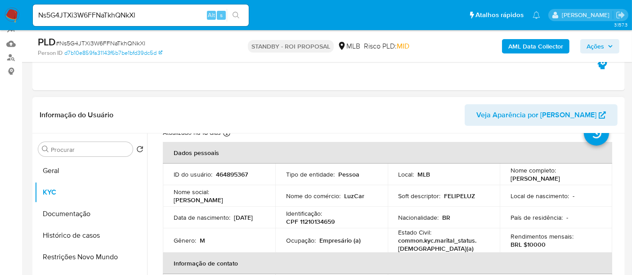
scroll to position [50, 0]
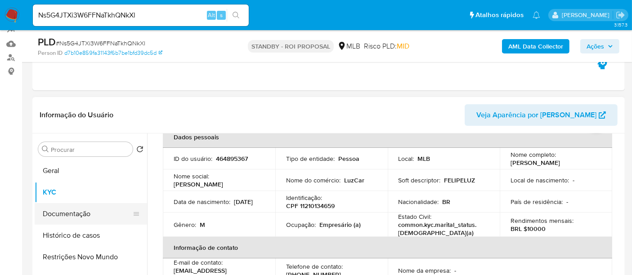
click at [73, 213] on button "Documentação" at bounding box center [87, 214] width 105 height 22
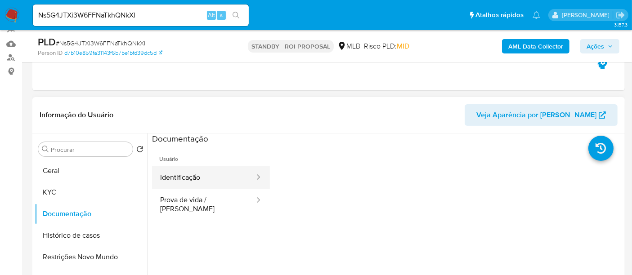
click at [202, 179] on button "Identificação" at bounding box center [203, 177] width 103 height 23
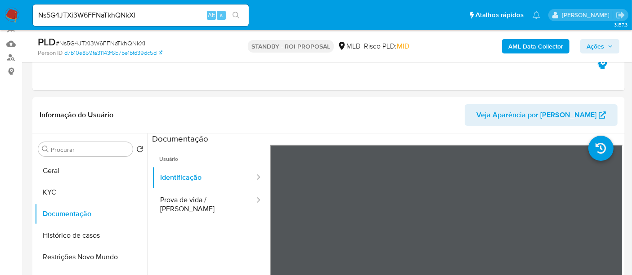
scroll to position [180, 0]
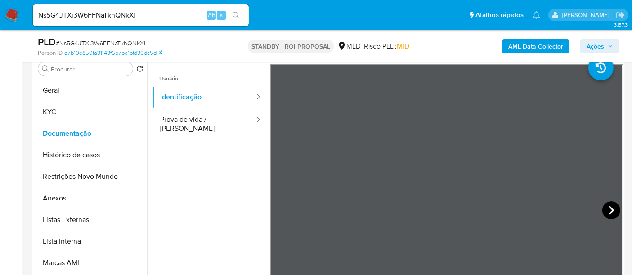
drag, startPoint x: 607, startPoint y: 205, endPoint x: 600, endPoint y: 206, distance: 6.4
click at [603, 206] on icon at bounding box center [612, 211] width 18 height 18
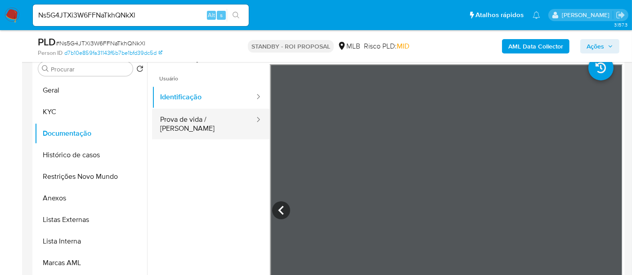
click at [184, 121] on button "Prova de vida / Selfie" at bounding box center [203, 124] width 103 height 31
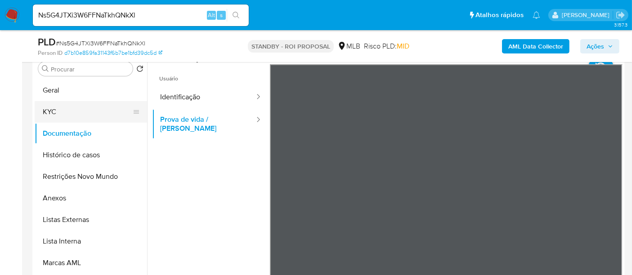
click at [58, 114] on button "KYC" at bounding box center [87, 112] width 105 height 22
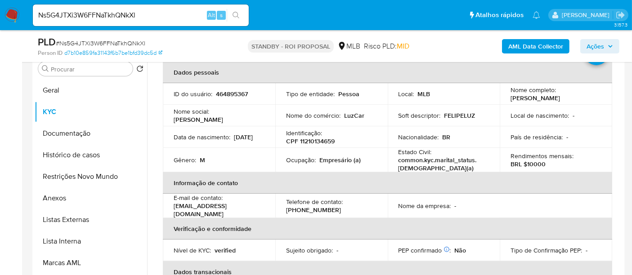
scroll to position [50, 0]
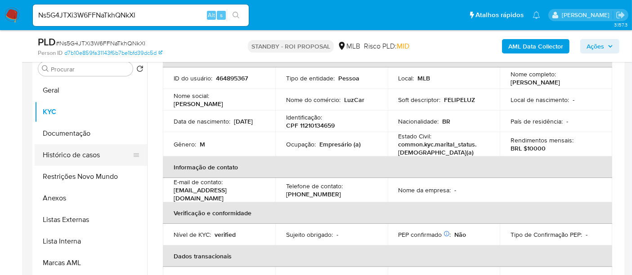
click at [72, 156] on button "Histórico de casos" at bounding box center [87, 155] width 105 height 22
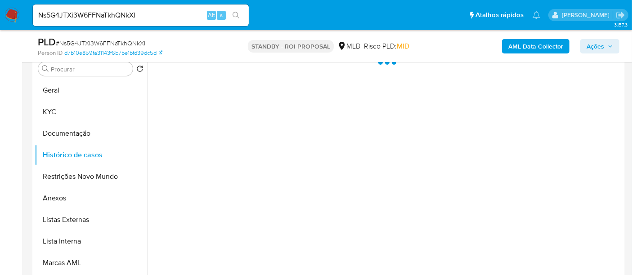
scroll to position [0, 0]
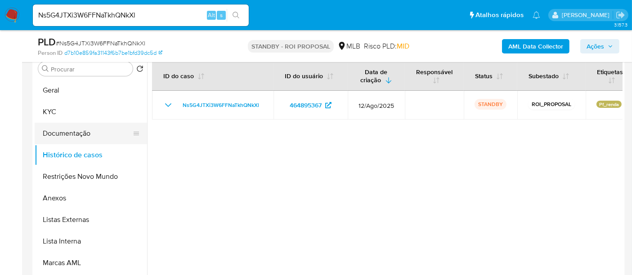
click at [67, 134] on button "Documentação" at bounding box center [87, 134] width 105 height 22
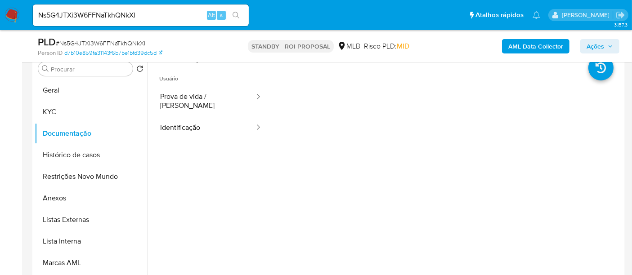
scroll to position [130, 0]
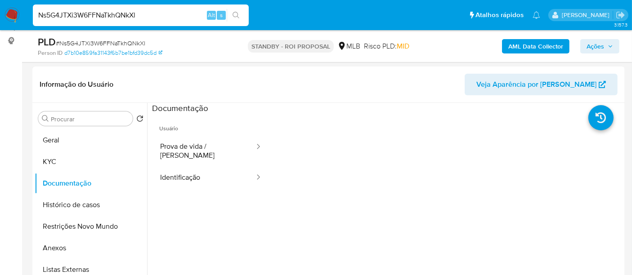
drag, startPoint x: 155, startPoint y: 18, endPoint x: 0, endPoint y: 18, distance: 155.2
click at [0, 18] on nav "Pausado Ver notificaciones Ns5G4JTXi3W6FFNaTkhQNkXl Alt s Atalhos rápidos Presi…" at bounding box center [316, 15] width 632 height 30
paste input "57inCog8Ho1ahqcRaDEhgiaC"
type input "57inCog8Ho1ahqcRaDEhgiaC"
click at [236, 15] on icon "search-icon" at bounding box center [236, 15] width 7 height 7
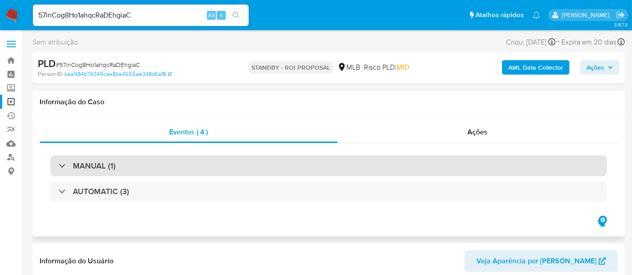
select select "10"
click at [207, 166] on div "MANUAL (1)" at bounding box center [328, 166] width 557 height 21
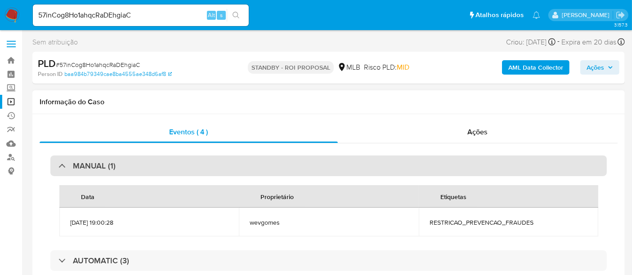
click at [212, 165] on div "MANUAL (1)" at bounding box center [328, 166] width 557 height 21
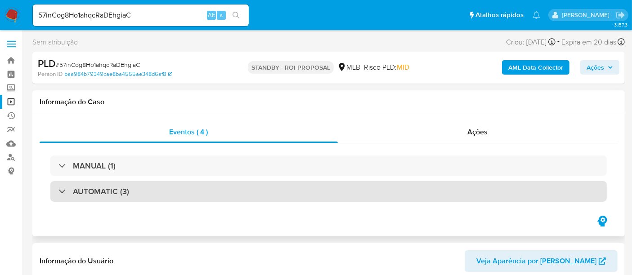
click at [201, 200] on div "AUTOMATIC (3)" at bounding box center [328, 191] width 557 height 21
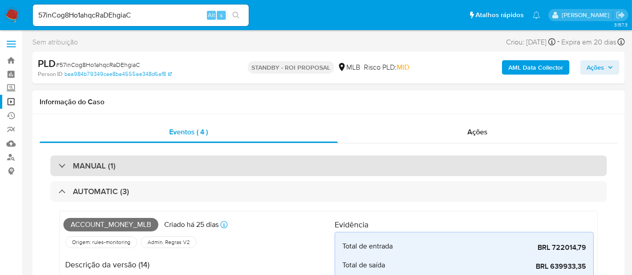
click at [121, 164] on div "MANUAL (1)" at bounding box center [328, 166] width 557 height 21
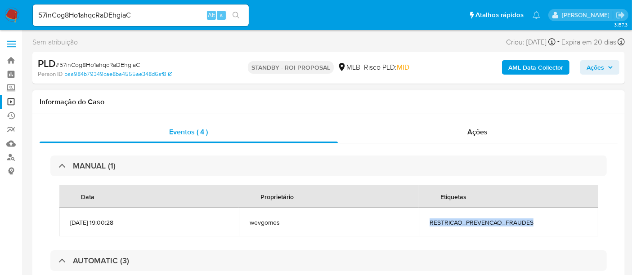
drag, startPoint x: 430, startPoint y: 221, endPoint x: 531, endPoint y: 222, distance: 101.7
click at [531, 222] on span "RESTRICAO_PREVENCAO_FRAUDES" at bounding box center [509, 223] width 158 height 8
copy span "RESTRICAO_PREVENCAO_FRAUDES"
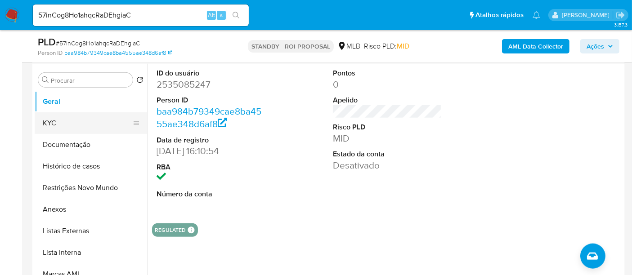
click at [53, 120] on button "KYC" at bounding box center [87, 123] width 105 height 22
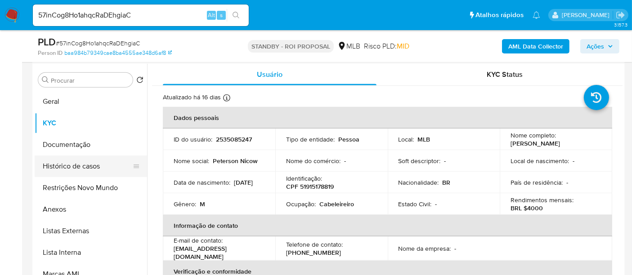
click at [63, 142] on button "Documentação" at bounding box center [91, 145] width 112 height 22
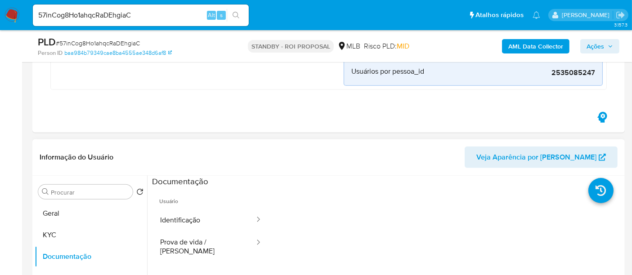
scroll to position [750, 0]
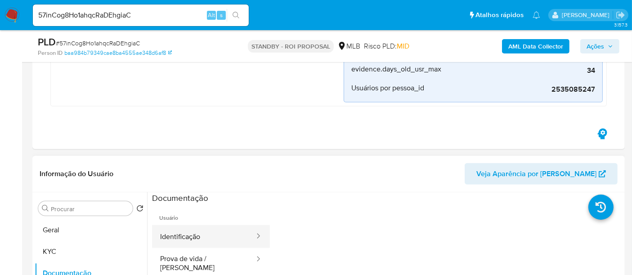
click at [193, 234] on button "Identificação" at bounding box center [203, 236] width 103 height 23
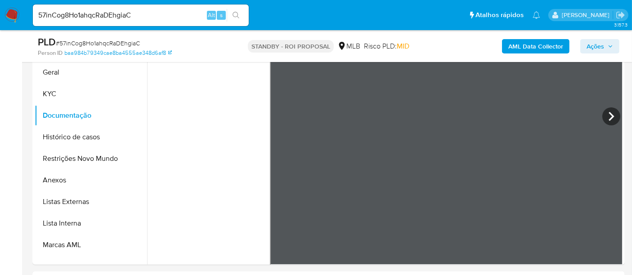
scroll to position [920, 0]
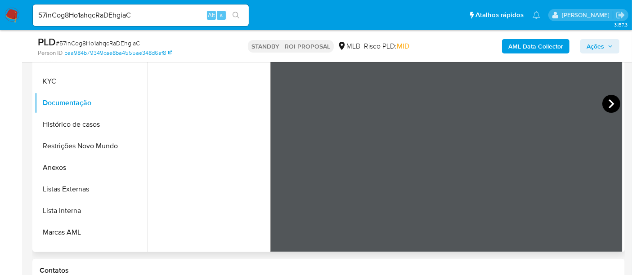
click at [609, 99] on icon at bounding box center [611, 103] width 5 height 9
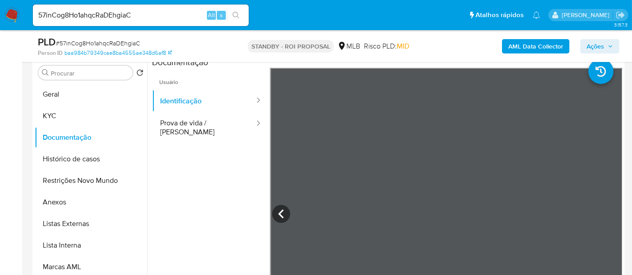
scroll to position [870, 0]
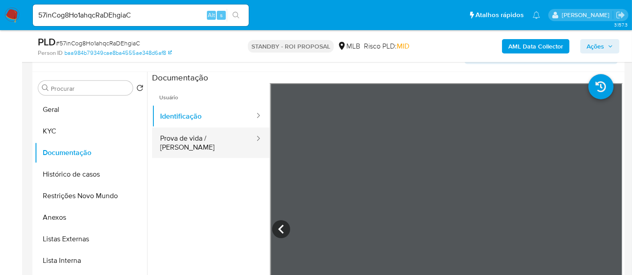
click at [193, 139] on button "Prova de vida / Selfie" at bounding box center [203, 143] width 103 height 31
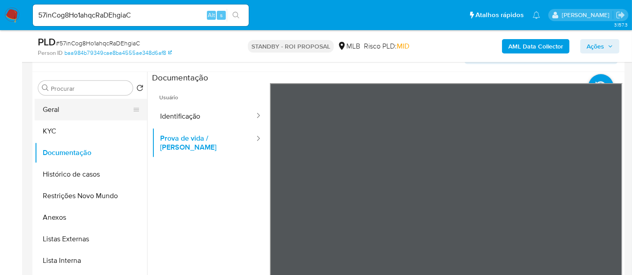
click at [54, 110] on button "Geral" at bounding box center [87, 110] width 105 height 22
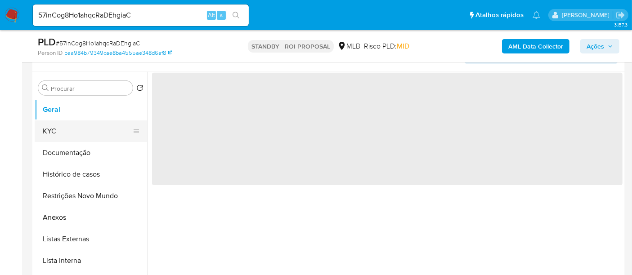
click at [58, 128] on ul "Geral KYC Documentação Histórico de casos Restrições Novo Mundo Anexos Listas E…" at bounding box center [91, 200] width 112 height 203
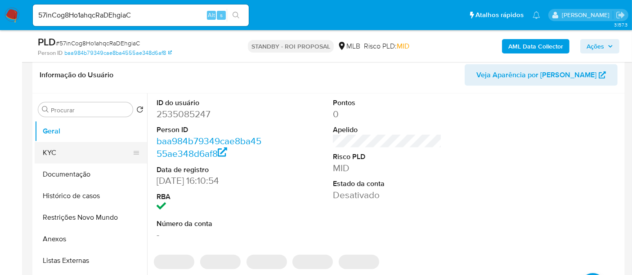
click at [63, 148] on button "KYC" at bounding box center [87, 153] width 105 height 22
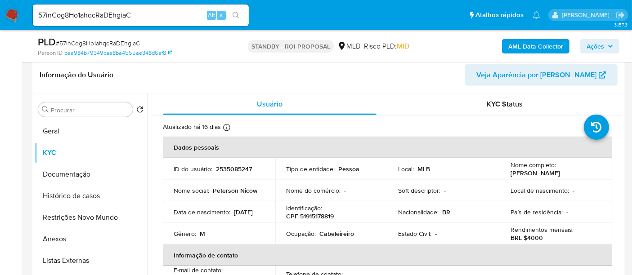
drag, startPoint x: 173, startPoint y: 214, endPoint x: 208, endPoint y: 220, distance: 35.1
click at [208, 216] on div "Data de nascimento : 25/10/2005" at bounding box center [219, 212] width 91 height 8
copy p "25/10/2005"
drag, startPoint x: 49, startPoint y: 125, endPoint x: 142, endPoint y: 145, distance: 94.9
click at [49, 125] on button "Geral" at bounding box center [91, 132] width 112 height 22
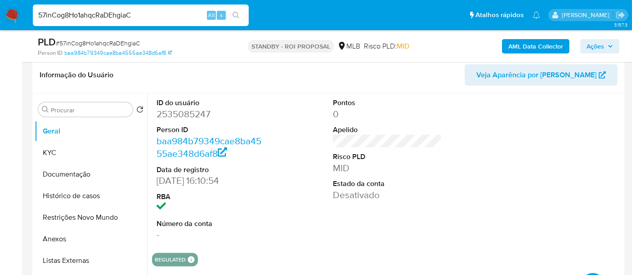
drag, startPoint x: 156, startPoint y: 17, endPoint x: 0, endPoint y: -9, distance: 158.2
paste input "AJJemKhNYoZshnK6JG8Gxr9G"
type input "AJJemKhNYoZshnK6JG8Gxr9G"
click at [235, 13] on icon "search-icon" at bounding box center [236, 15] width 7 height 7
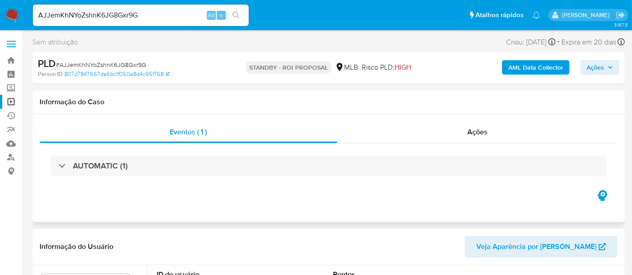
scroll to position [50, 0]
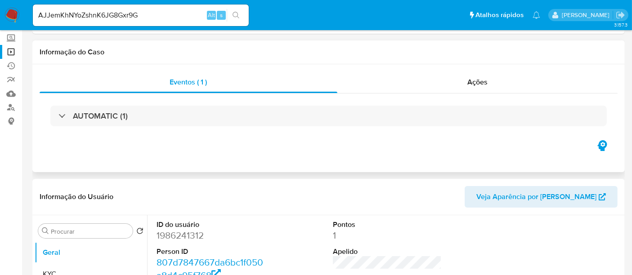
select select "10"
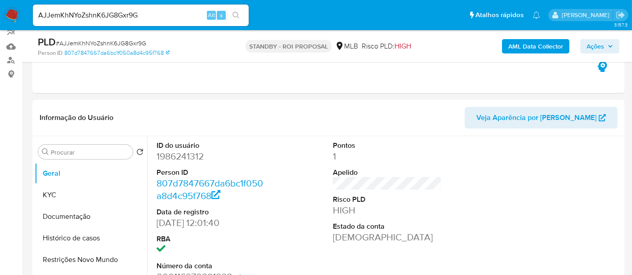
scroll to position [157, 0]
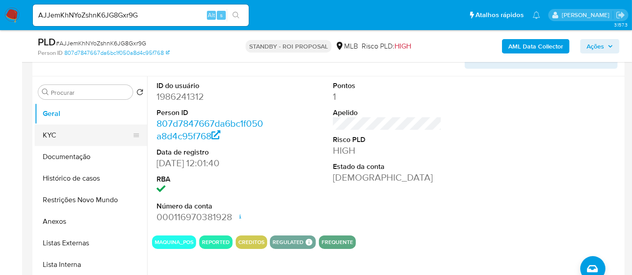
click at [53, 135] on button "KYC" at bounding box center [87, 136] width 105 height 22
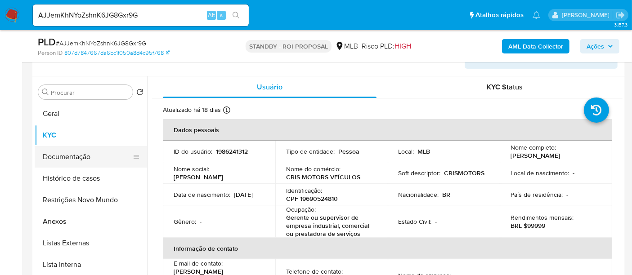
click at [76, 156] on button "Documentação" at bounding box center [87, 157] width 105 height 22
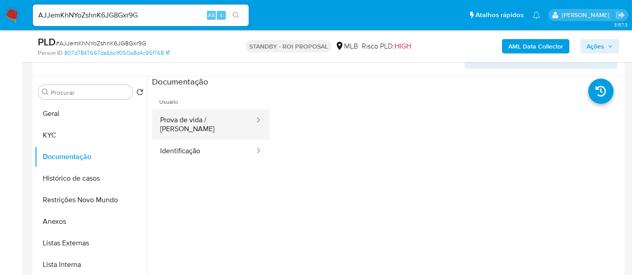
click at [206, 121] on button "Prova de vida / Selfie" at bounding box center [203, 124] width 103 height 31
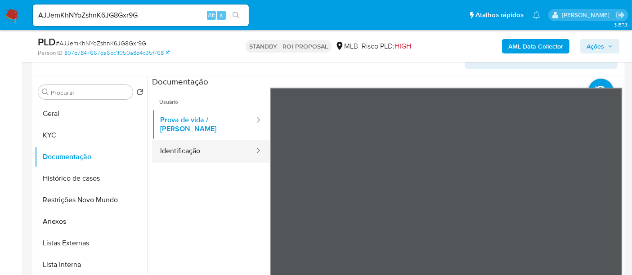
click at [190, 140] on button "Identificação" at bounding box center [203, 151] width 103 height 23
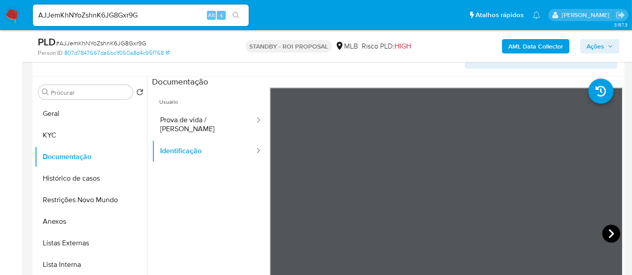
click at [609, 231] on icon at bounding box center [612, 234] width 18 height 18
click at [78, 174] on button "Histórico de casos" at bounding box center [87, 179] width 105 height 22
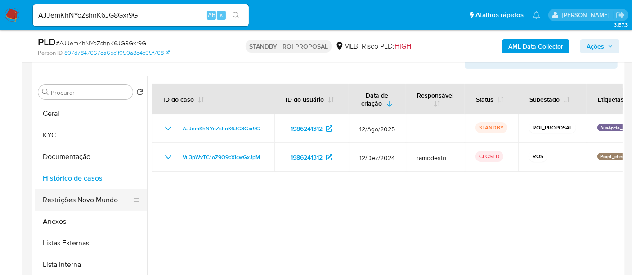
click at [85, 200] on button "Restrições Novo Mundo" at bounding box center [87, 200] width 105 height 22
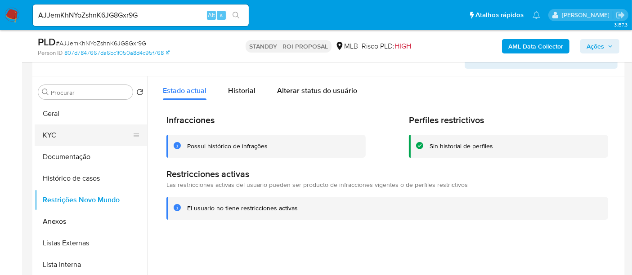
click at [68, 130] on button "KYC" at bounding box center [87, 136] width 105 height 22
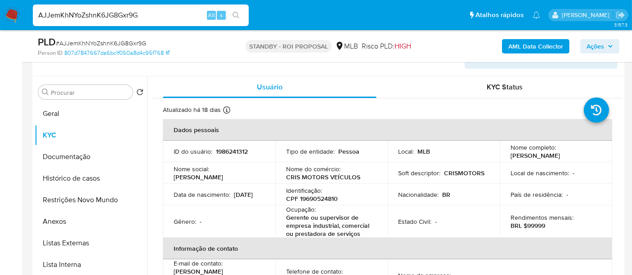
drag, startPoint x: 152, startPoint y: 16, endPoint x: 0, endPoint y: 14, distance: 152.1
click at [0, 14] on nav "Pausado Ver notificaciones AJJemKhNYoZshnK6JG8Gxr9G Alt s Atalhos rápidos Presi…" at bounding box center [316, 15] width 632 height 30
paste input "sswNsCs4IwFCr22mUpvn43N8"
type input "sswNsCs4IwFCr22mUpvn43N8"
click at [233, 13] on icon "search-icon" at bounding box center [236, 15] width 7 height 7
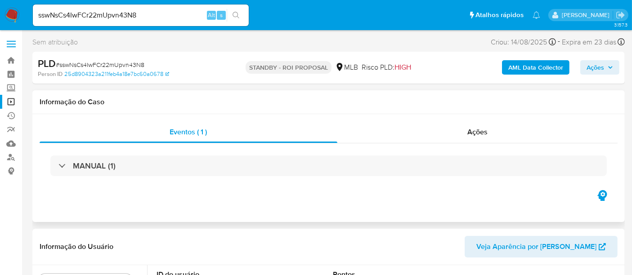
select select "10"
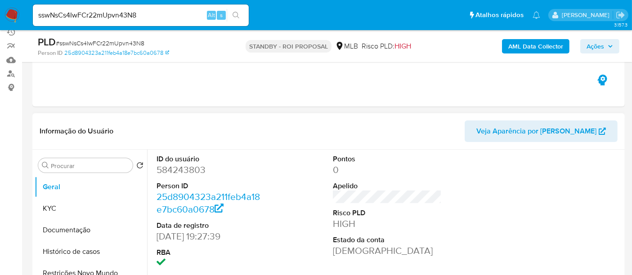
scroll to position [100, 0]
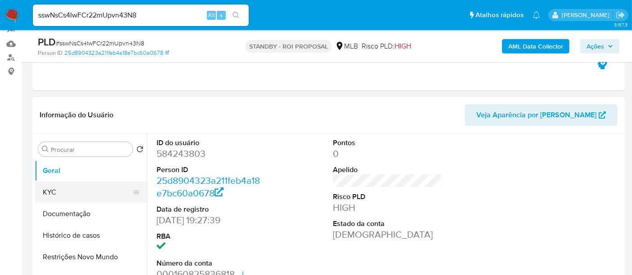
click at [63, 195] on button "KYC" at bounding box center [87, 193] width 105 height 22
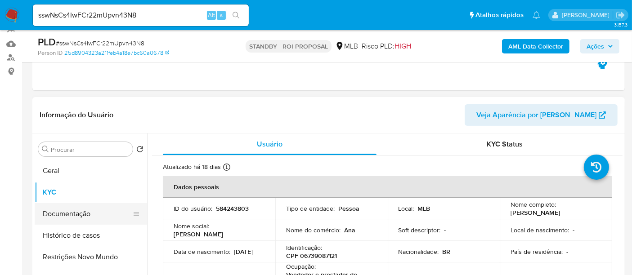
drag, startPoint x: 72, startPoint y: 219, endPoint x: 136, endPoint y: 216, distance: 64.0
click at [72, 219] on button "Documentação" at bounding box center [87, 214] width 105 height 22
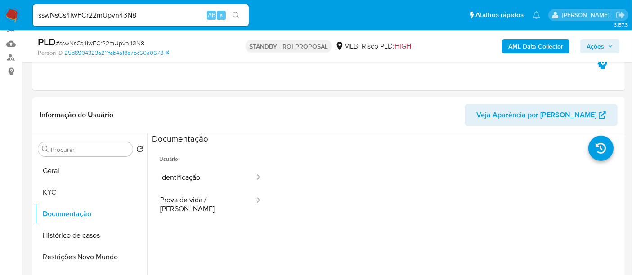
scroll to position [133, 0]
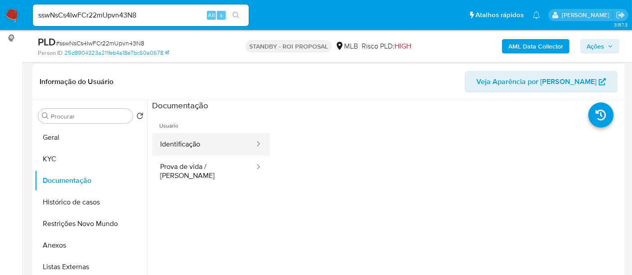
click at [198, 143] on button "Identificação" at bounding box center [203, 144] width 103 height 23
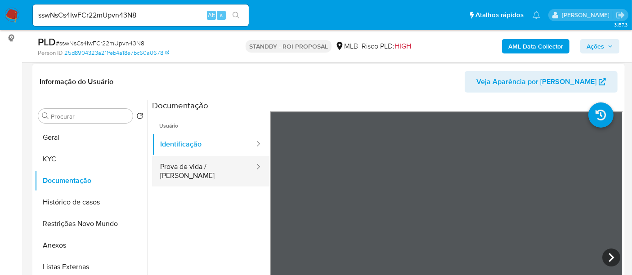
click at [204, 173] on button "Prova de vida / Selfie" at bounding box center [203, 171] width 103 height 31
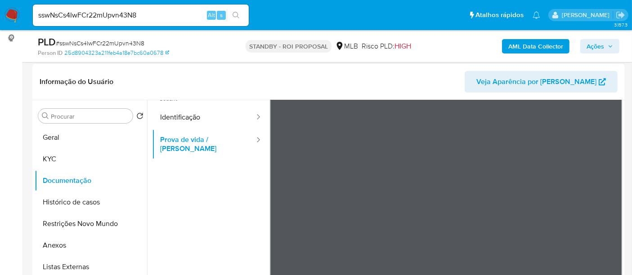
scroll to position [50, 0]
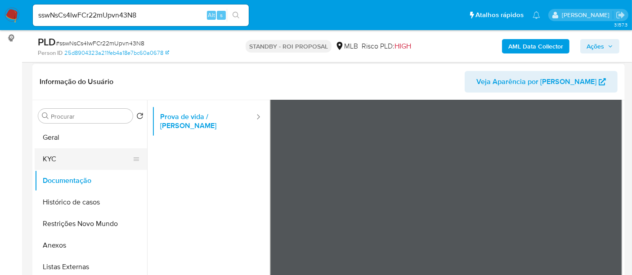
click at [58, 161] on button "KYC" at bounding box center [87, 159] width 105 height 22
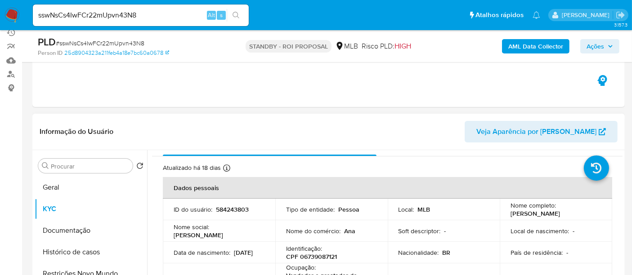
scroll to position [0, 0]
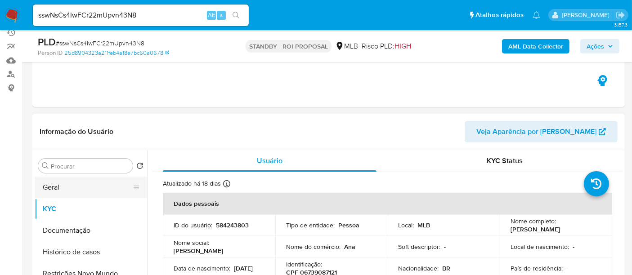
drag, startPoint x: 72, startPoint y: 189, endPoint x: 99, endPoint y: 191, distance: 26.6
click at [73, 189] on button "Geral" at bounding box center [87, 188] width 105 height 22
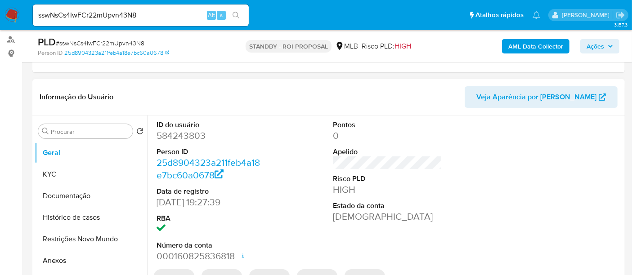
scroll to position [133, 0]
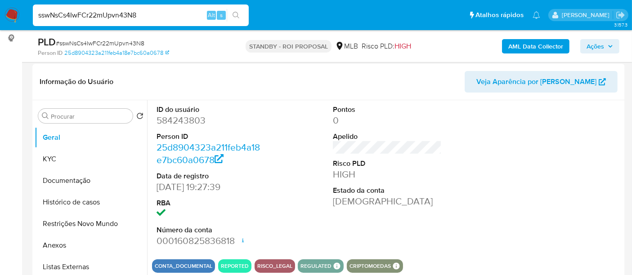
click at [0, 13] on nav "Pausado Ver notificaciones sswNsCs4IwFCr22mUpvn43N8 Alt s Atalhos rápidos Presi…" at bounding box center [316, 15] width 632 height 30
paste input "9kS3tfCtOsHWdPEQkqngRlYH"
type input "9kS3tfCtOsHWdPEQkqngRlYH"
click at [238, 12] on icon "search-icon" at bounding box center [236, 15] width 7 height 7
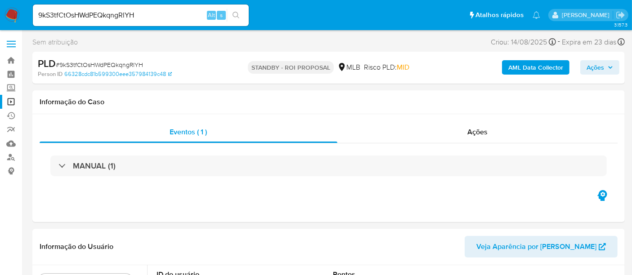
select select "10"
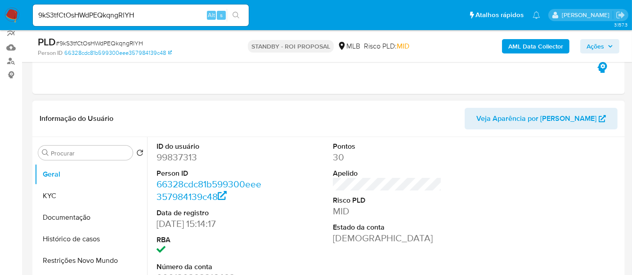
scroll to position [100, 0]
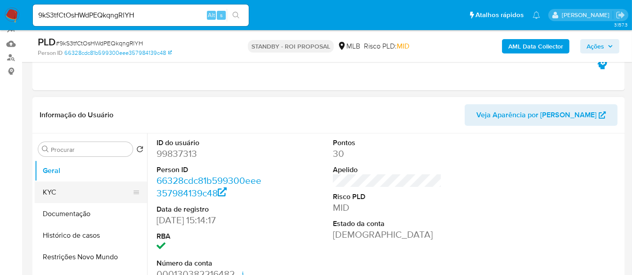
click at [55, 195] on button "KYC" at bounding box center [87, 193] width 105 height 22
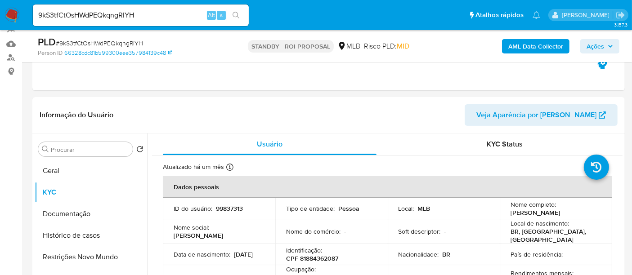
scroll to position [50, 0]
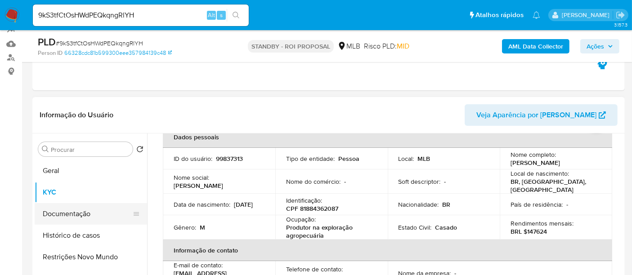
click at [80, 215] on button "Documentação" at bounding box center [87, 214] width 105 height 22
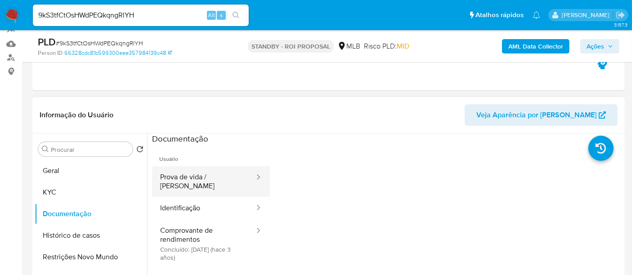
click at [208, 176] on button "Prova de vida / Selfie" at bounding box center [203, 181] width 103 height 31
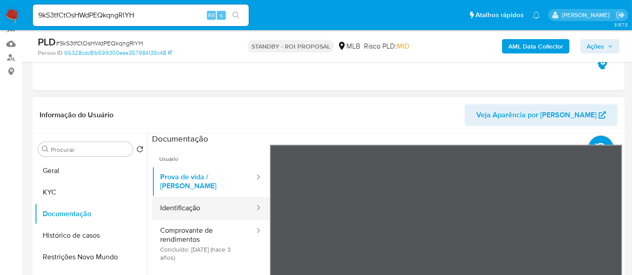
click at [183, 198] on button "Identificação" at bounding box center [203, 208] width 103 height 23
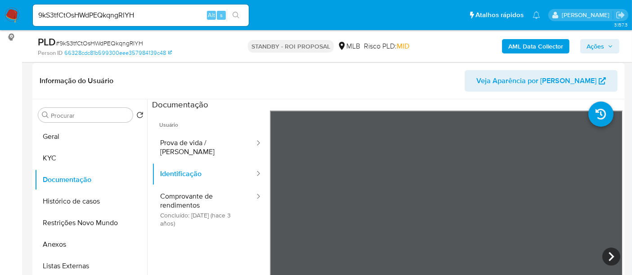
scroll to position [150, 0]
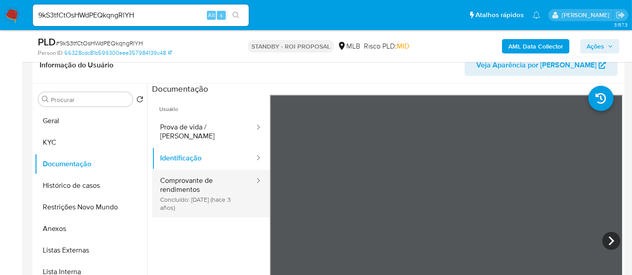
click at [218, 178] on button "Comprovante de rendimentos Concluído: 19/10/2022 (hace 3 años)" at bounding box center [203, 194] width 103 height 48
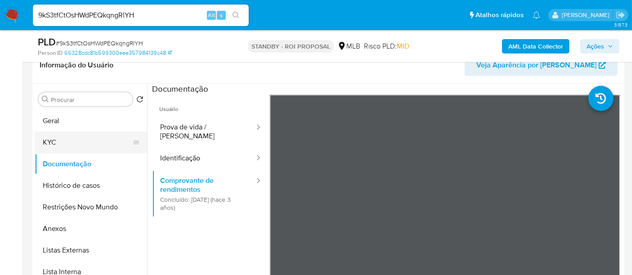
click at [55, 140] on button "KYC" at bounding box center [87, 143] width 105 height 22
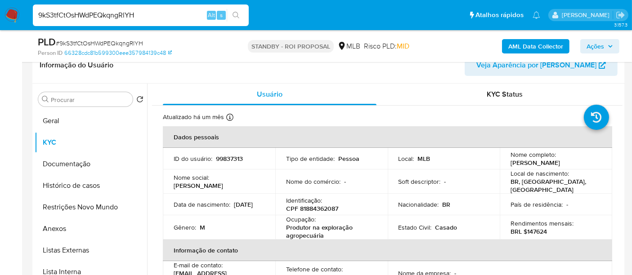
drag, startPoint x: 145, startPoint y: 18, endPoint x: 0, endPoint y: 18, distance: 145.3
click at [0, 18] on nav "Pausado Ver notificaciones 9kS3tfCtOsHWdPEQkqngRlYH Alt s Atalhos rápidos Presi…" at bounding box center [316, 15] width 632 height 30
paste input "NU5eYZztdWb4pbPaUKJGYLgf"
type input "NU5eYZztdWb4pbPaUKJGYLgf"
click at [236, 14] on icon "search-icon" at bounding box center [236, 15] width 7 height 7
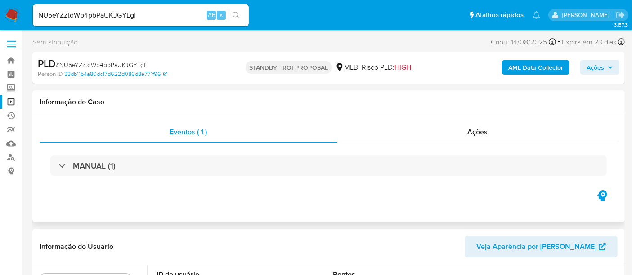
scroll to position [50, 0]
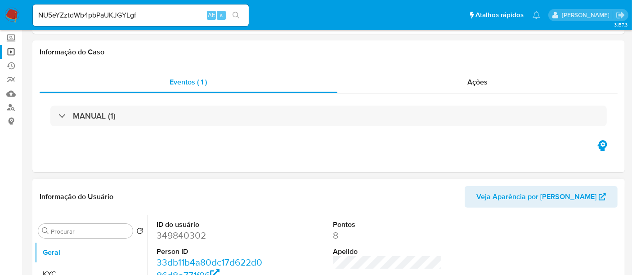
select select "10"
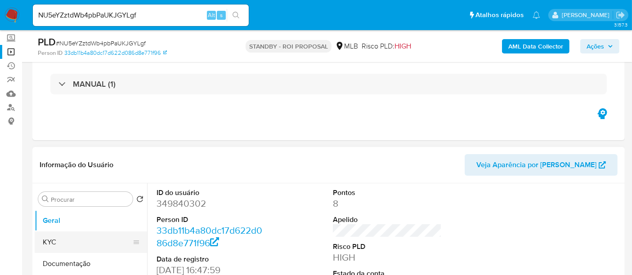
click at [49, 239] on button "KYC" at bounding box center [87, 243] width 105 height 22
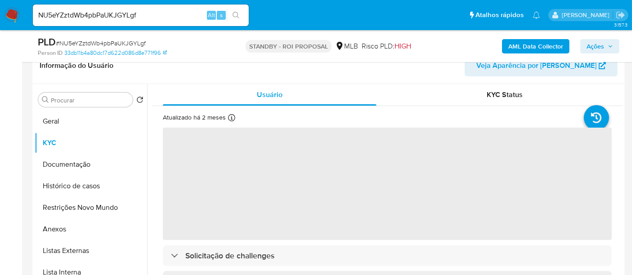
scroll to position [150, 0]
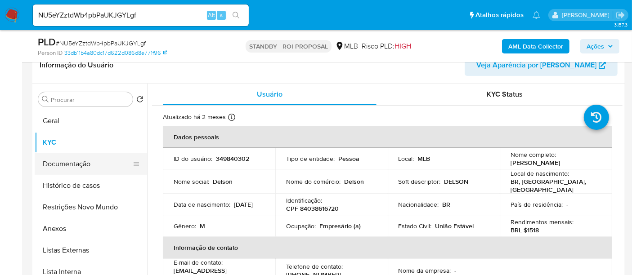
click at [60, 155] on button "Documentação" at bounding box center [87, 164] width 105 height 22
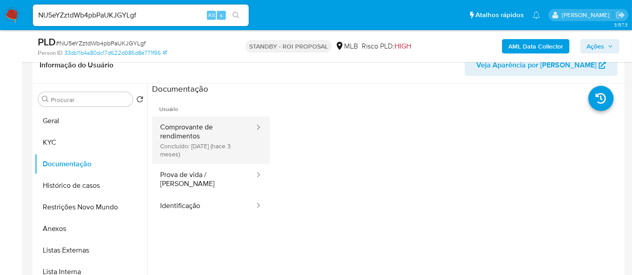
click at [198, 129] on button "Comprovante de rendimentos Concluído: 26/05/2025 (hace 3 meses)" at bounding box center [203, 141] width 103 height 48
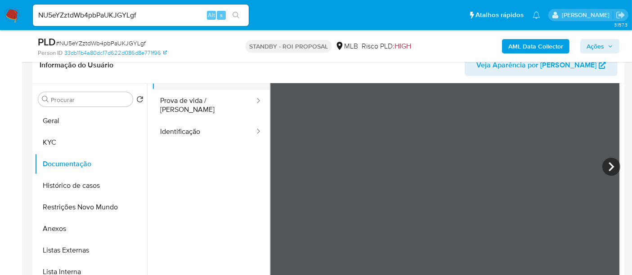
scroll to position [78, 0]
click at [611, 160] on icon at bounding box center [612, 163] width 18 height 18
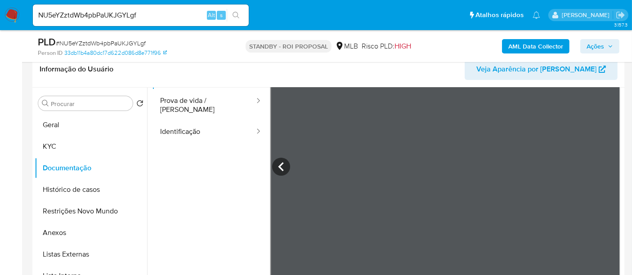
scroll to position [150, 0]
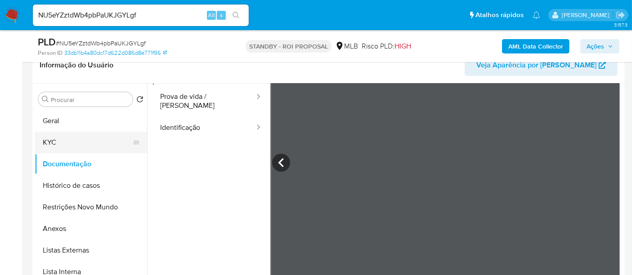
drag, startPoint x: 50, startPoint y: 138, endPoint x: 58, endPoint y: 136, distance: 7.4
click at [53, 137] on button "KYC" at bounding box center [87, 143] width 105 height 22
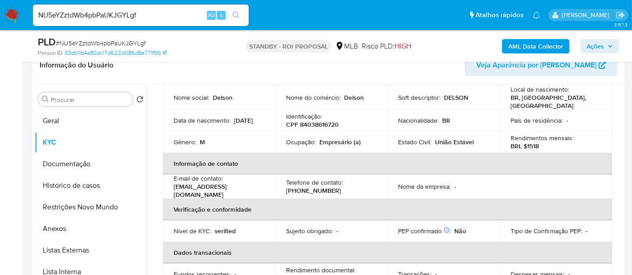
scroll to position [100, 0]
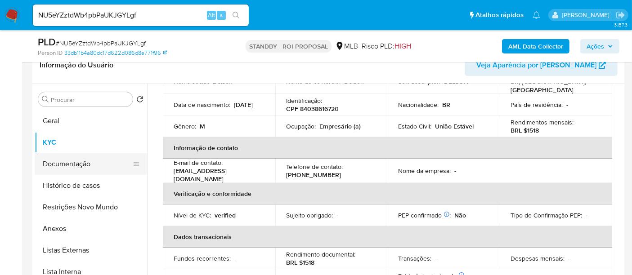
click at [73, 165] on button "Documentação" at bounding box center [87, 164] width 105 height 22
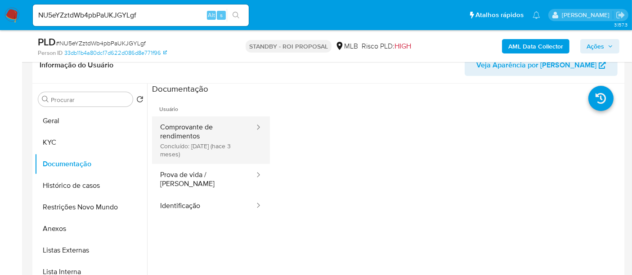
click at [182, 132] on button "Comprovante de rendimentos Concluído: 26/05/2025 (hace 3 meses)" at bounding box center [203, 141] width 103 height 48
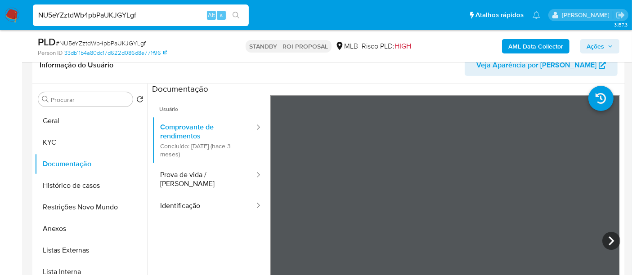
drag, startPoint x: 151, startPoint y: 14, endPoint x: 0, endPoint y: 14, distance: 150.7
click at [0, 14] on nav "Pausado Ver notificaciones NU5eYZztdWb4pbPaUKJGYLgf Alt s Atalhos rápidos Presi…" at bounding box center [316, 15] width 632 height 30
paste input "072XopIjFIxbl4IY9GsYwbdu"
type input "072XopIjFIxbl4IY9GsYwbdu"
click at [235, 15] on icon "search-icon" at bounding box center [236, 15] width 7 height 7
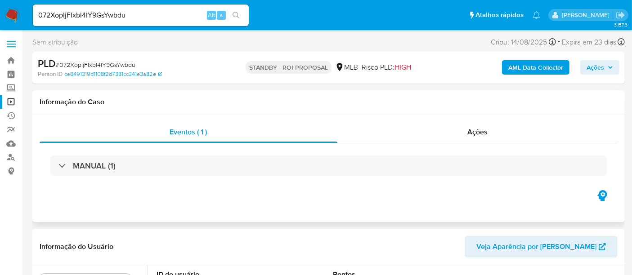
select select "10"
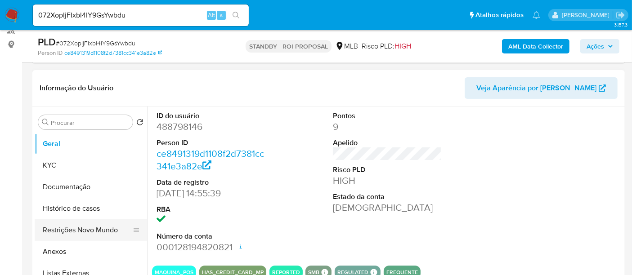
scroll to position [150, 0]
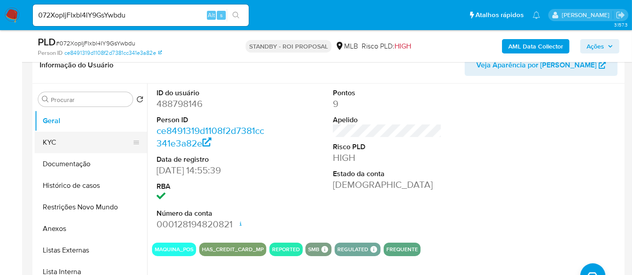
click at [56, 138] on button "KYC" at bounding box center [87, 143] width 105 height 22
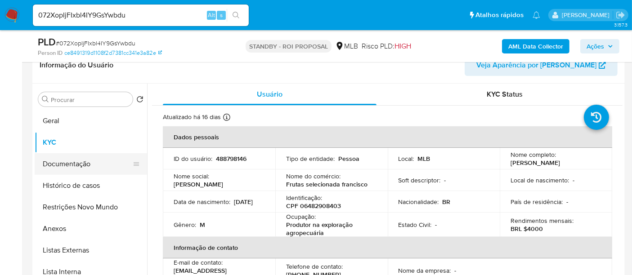
click at [71, 162] on button "Documentação" at bounding box center [87, 164] width 105 height 22
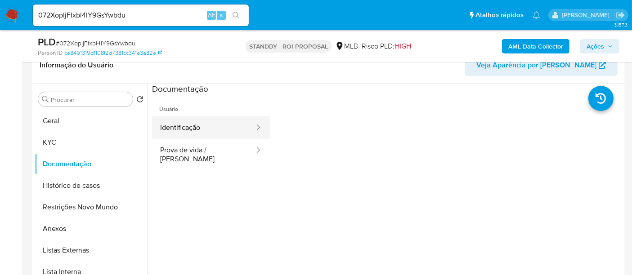
drag, startPoint x: 185, startPoint y: 122, endPoint x: 204, endPoint y: 130, distance: 21.0
click at [184, 122] on button "Identificação" at bounding box center [203, 128] width 103 height 23
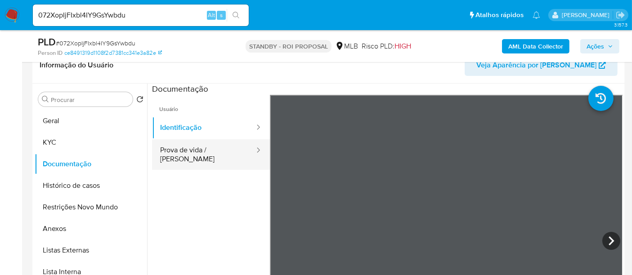
click at [193, 148] on button "Prova de vida / Selfie" at bounding box center [203, 154] width 103 height 31
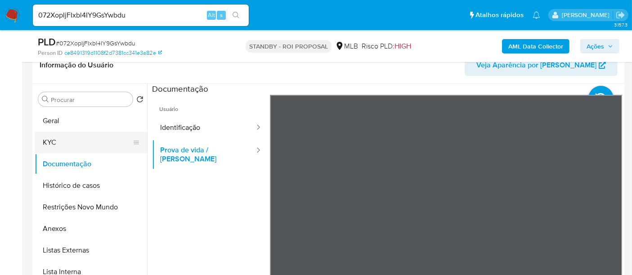
click at [58, 141] on button "KYC" at bounding box center [87, 143] width 105 height 22
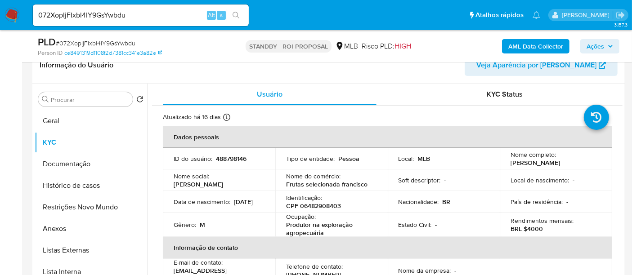
scroll to position [50, 0]
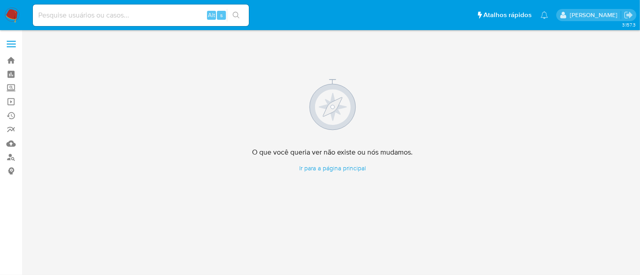
click at [14, 13] on img at bounding box center [11, 15] width 15 height 15
